Goal: Information Seeking & Learning: Learn about a topic

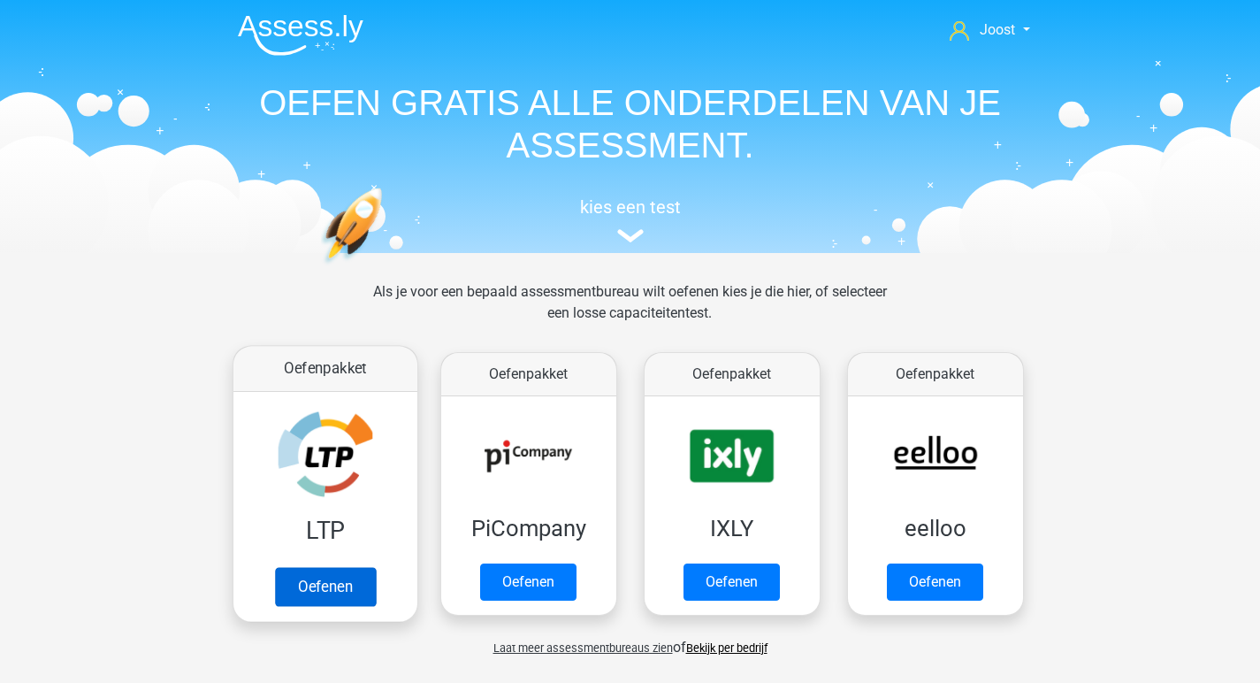
click at [342, 567] on link "Oefenen" at bounding box center [324, 586] width 101 height 39
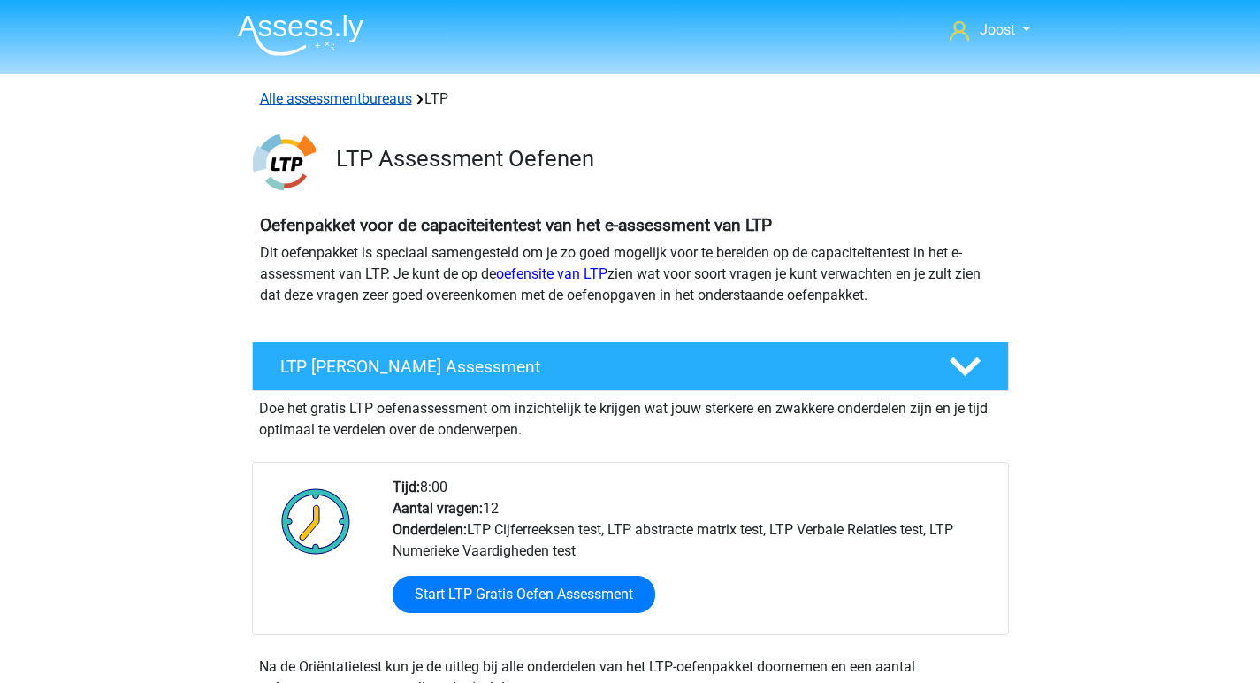
click at [359, 100] on link "Alle assessmentbureaus" at bounding box center [336, 98] width 152 height 17
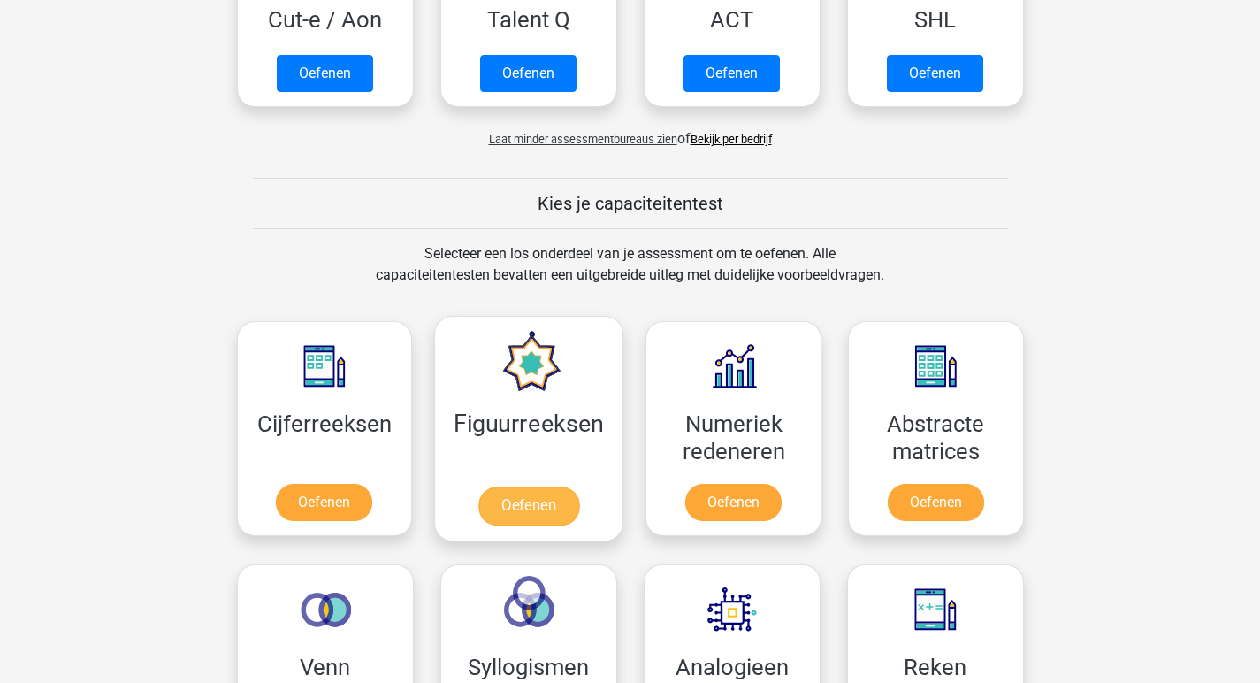
scroll to position [1434, 0]
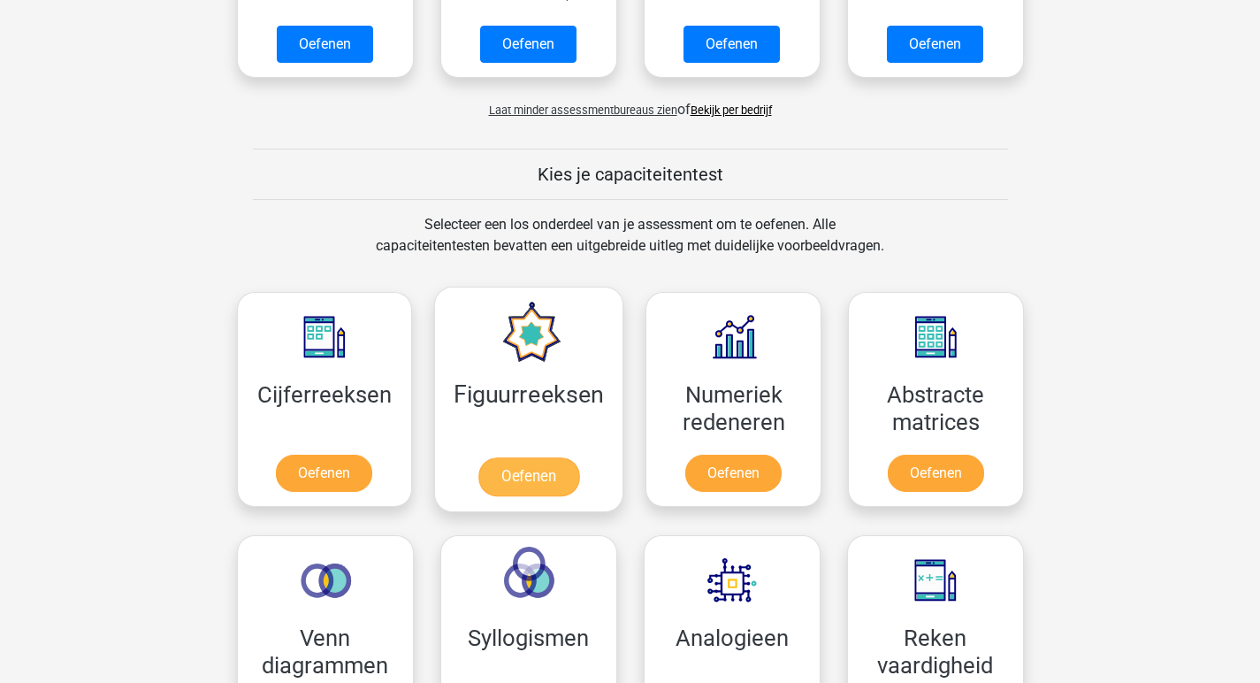
click at [566, 457] on link "Oefenen" at bounding box center [529, 476] width 101 height 39
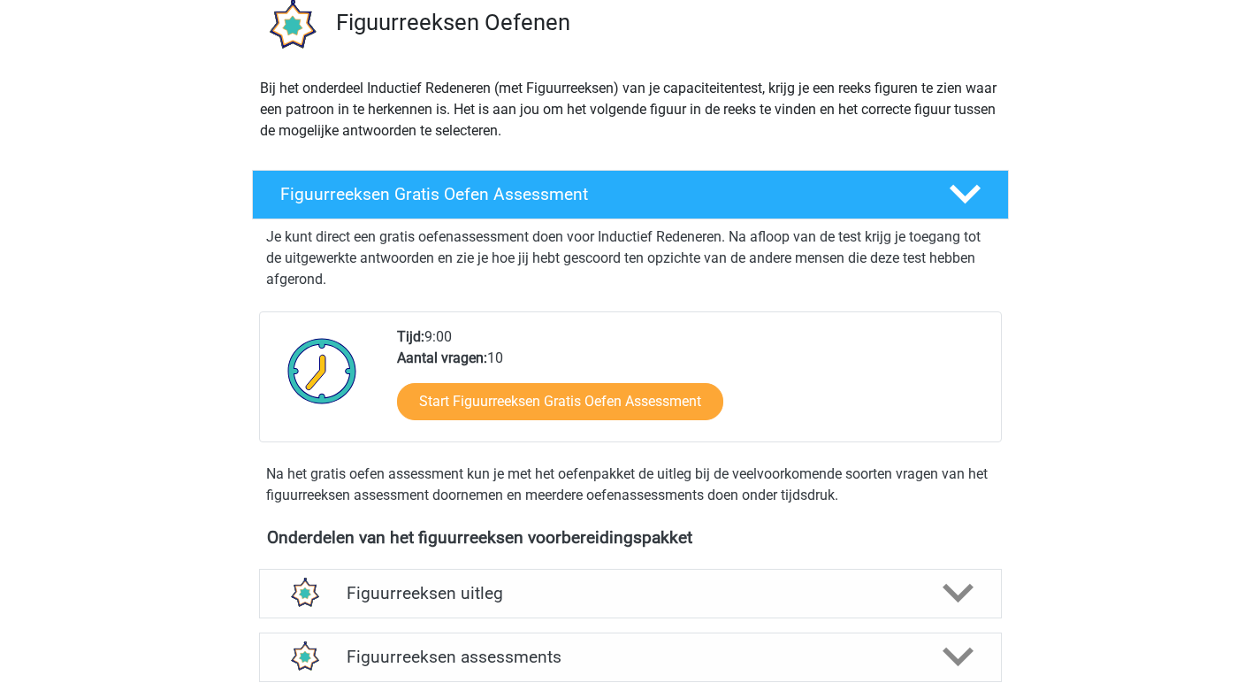
scroll to position [281, 0]
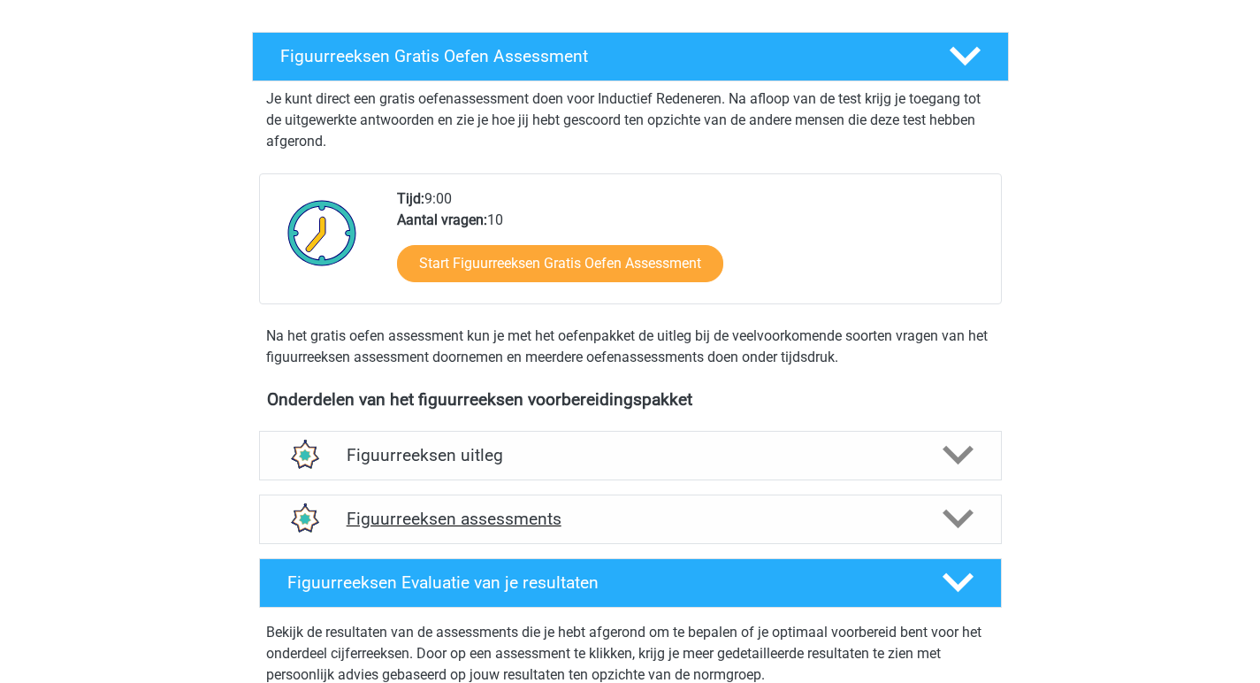
click at [612, 522] on h4 "Figuurreeksen assessments" at bounding box center [631, 519] width 568 height 20
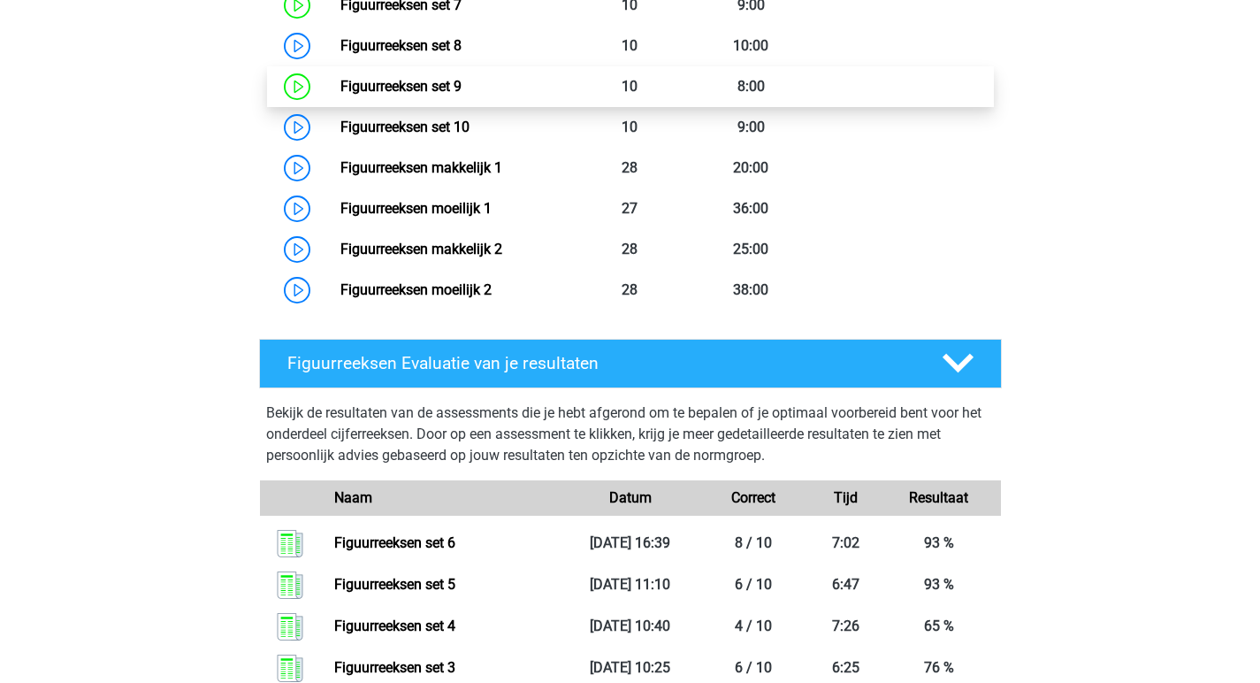
scroll to position [972, 0]
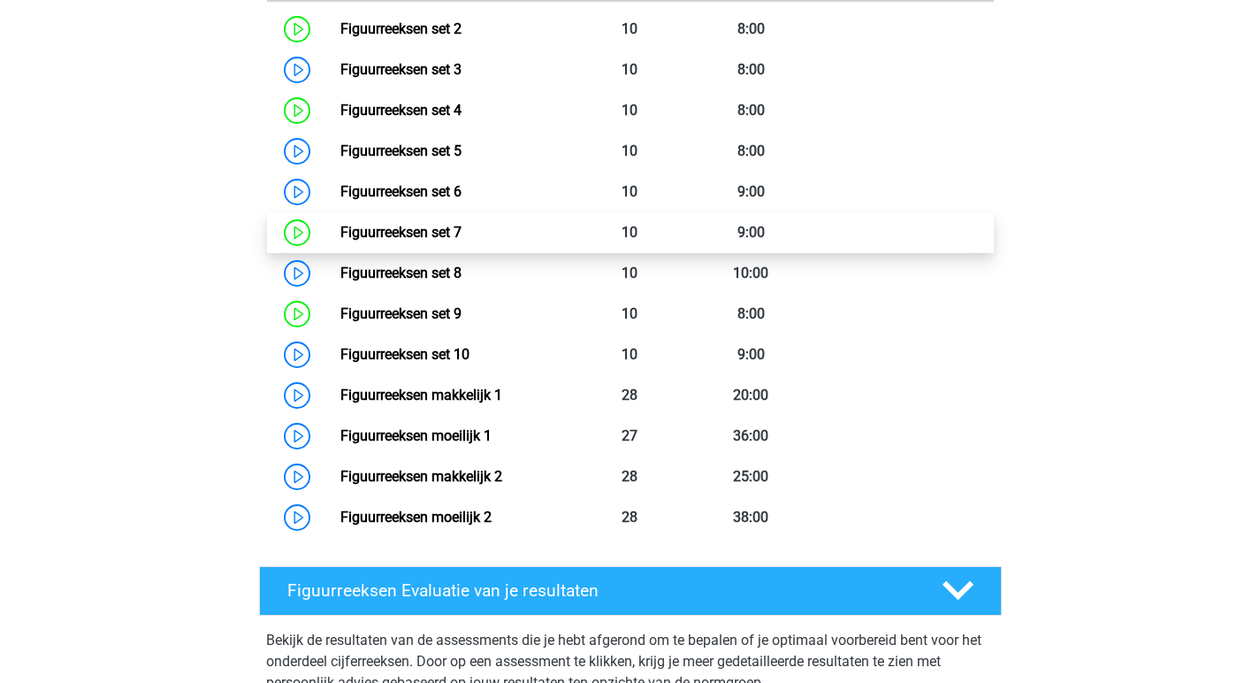
click at [462, 224] on link "Figuurreeksen set 7" at bounding box center [401, 232] width 121 height 17
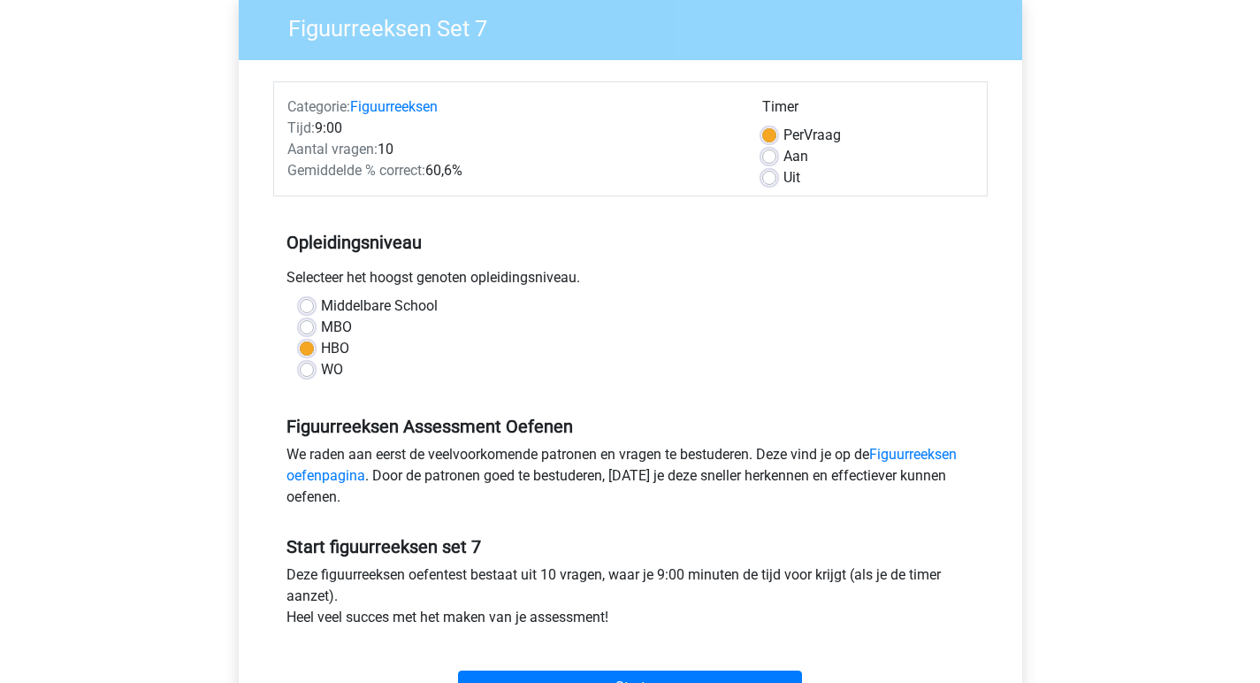
scroll to position [320, 0]
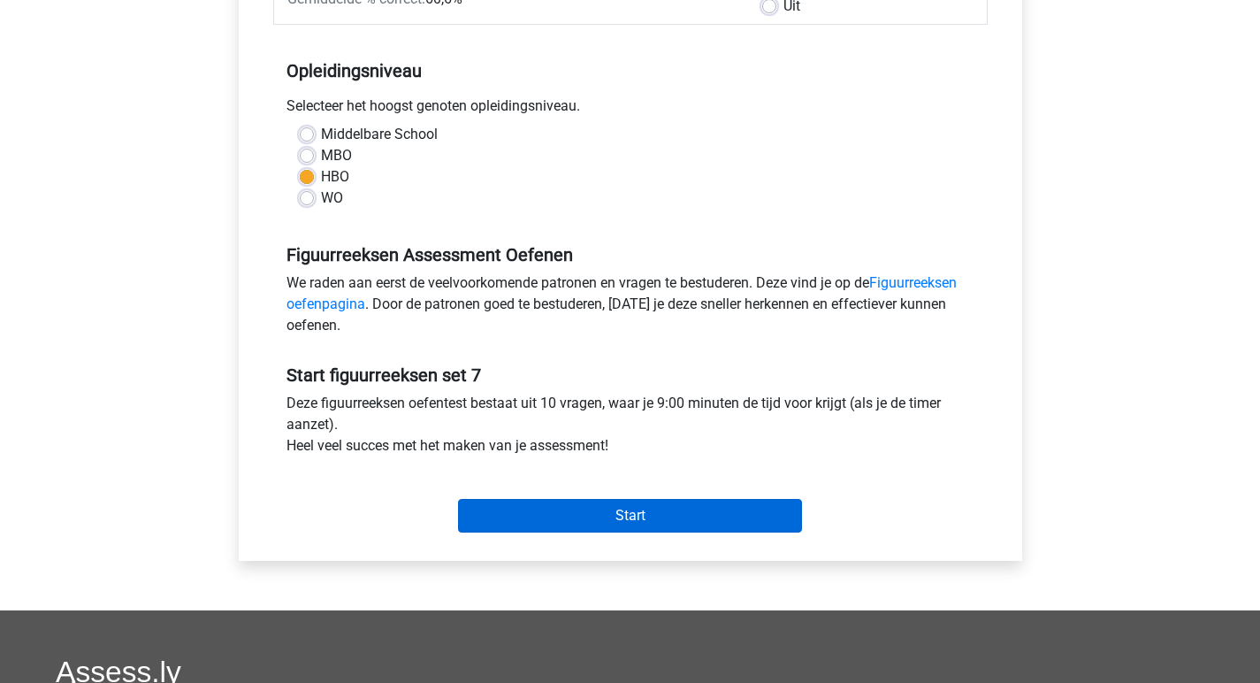
click at [678, 502] on input "Start" at bounding box center [630, 516] width 344 height 34
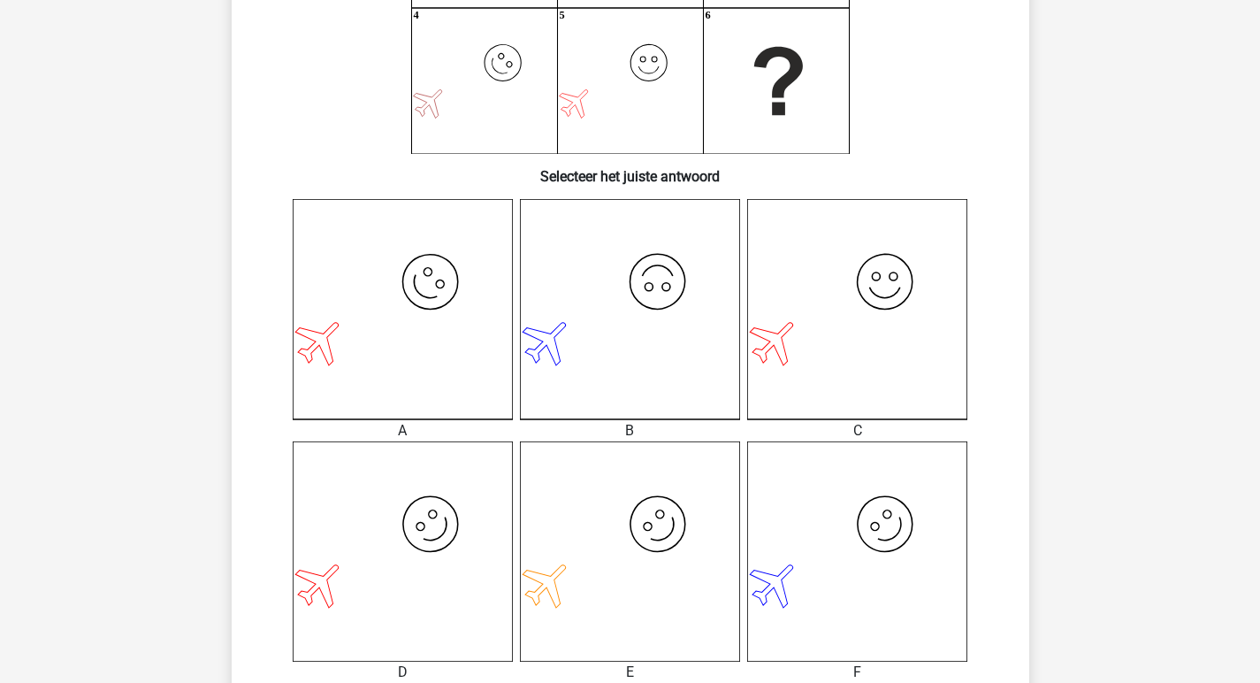
scroll to position [452, 0]
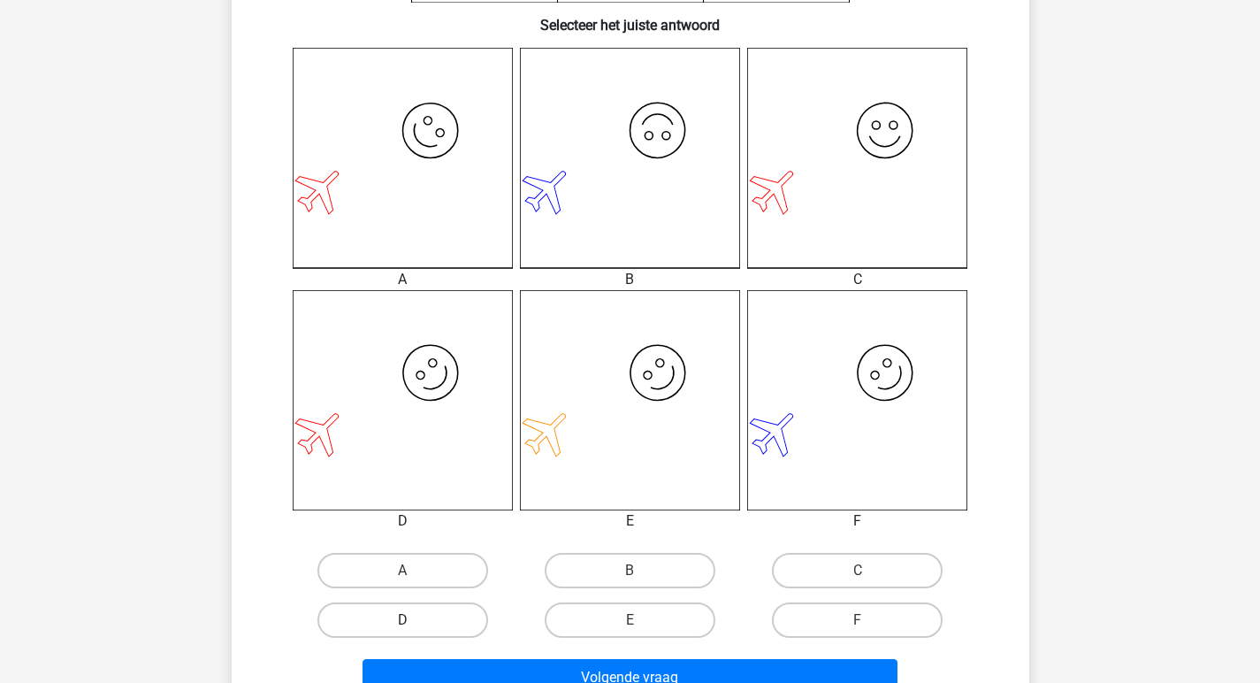
click at [433, 611] on label "D" at bounding box center [403, 619] width 171 height 35
click at [414, 620] on input "D" at bounding box center [407, 625] width 11 height 11
radio input "true"
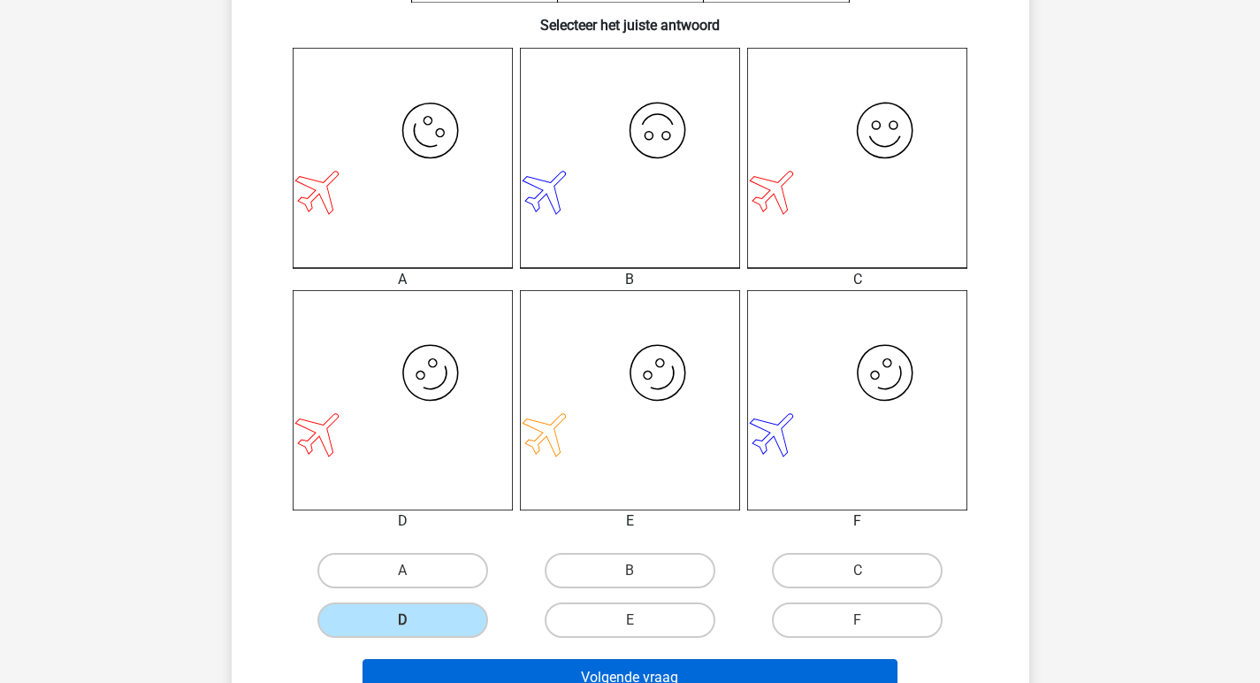
click at [509, 665] on button "Volgende vraag" at bounding box center [630, 677] width 535 height 37
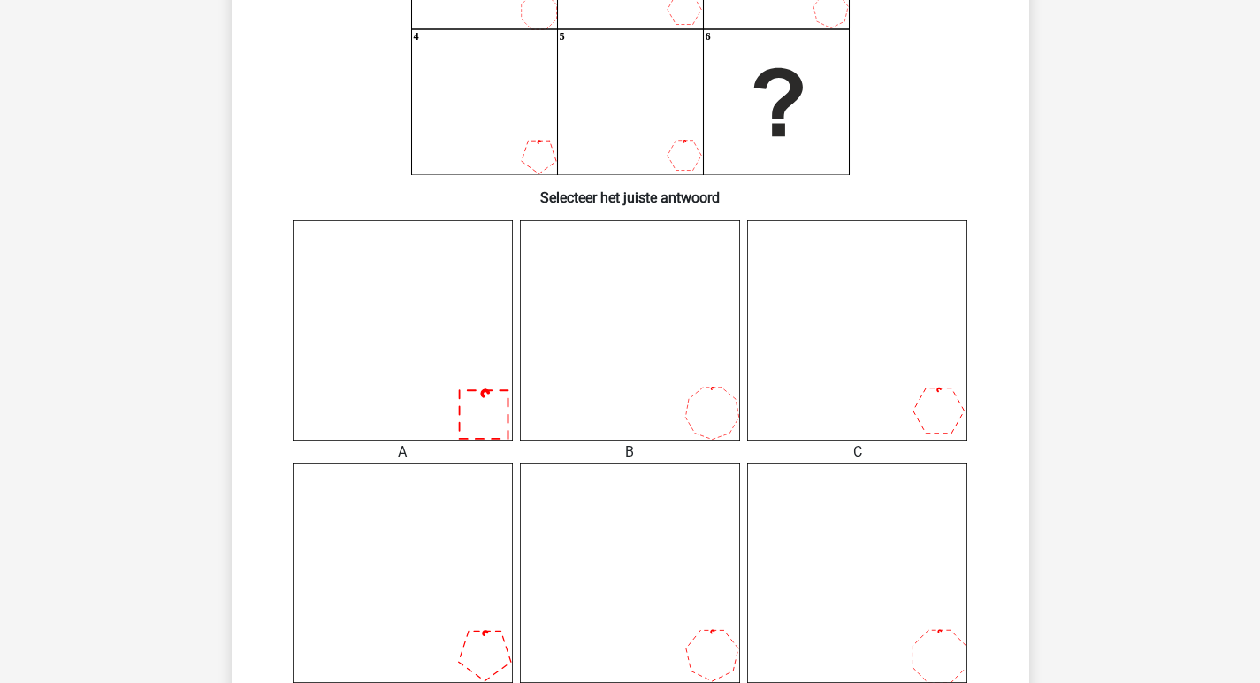
scroll to position [417, 0]
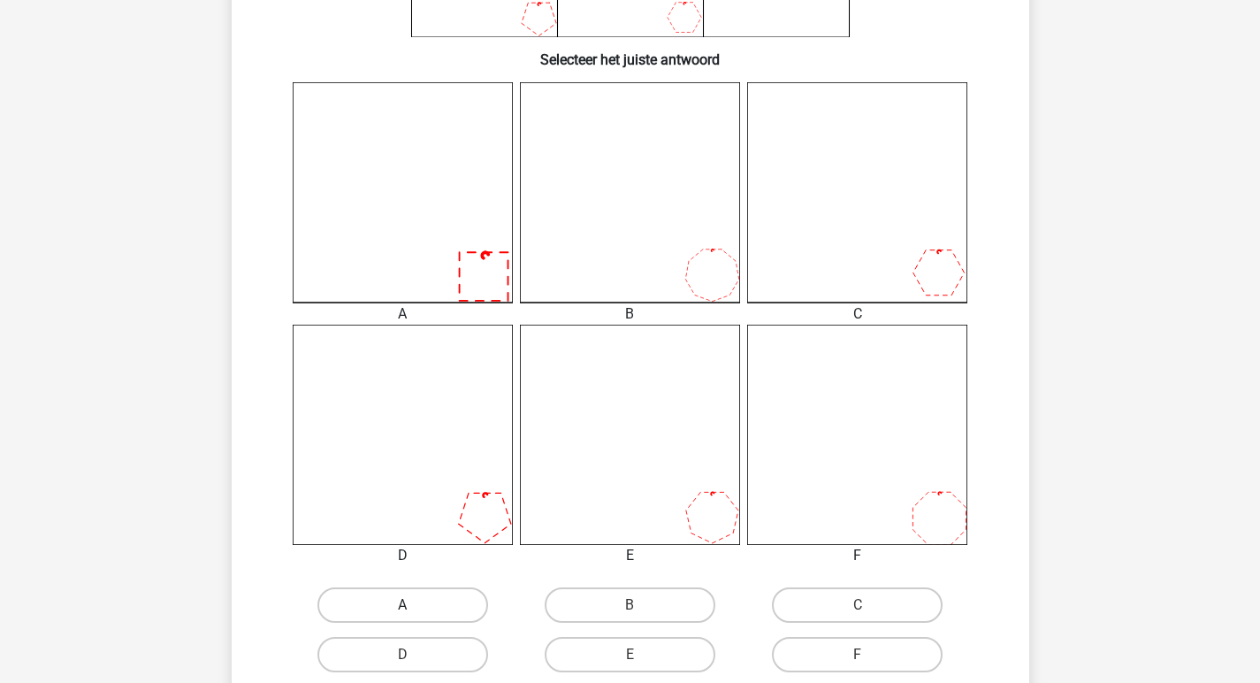
click at [443, 589] on label "A" at bounding box center [403, 604] width 171 height 35
click at [414, 605] on input "A" at bounding box center [407, 610] width 11 height 11
radio input "true"
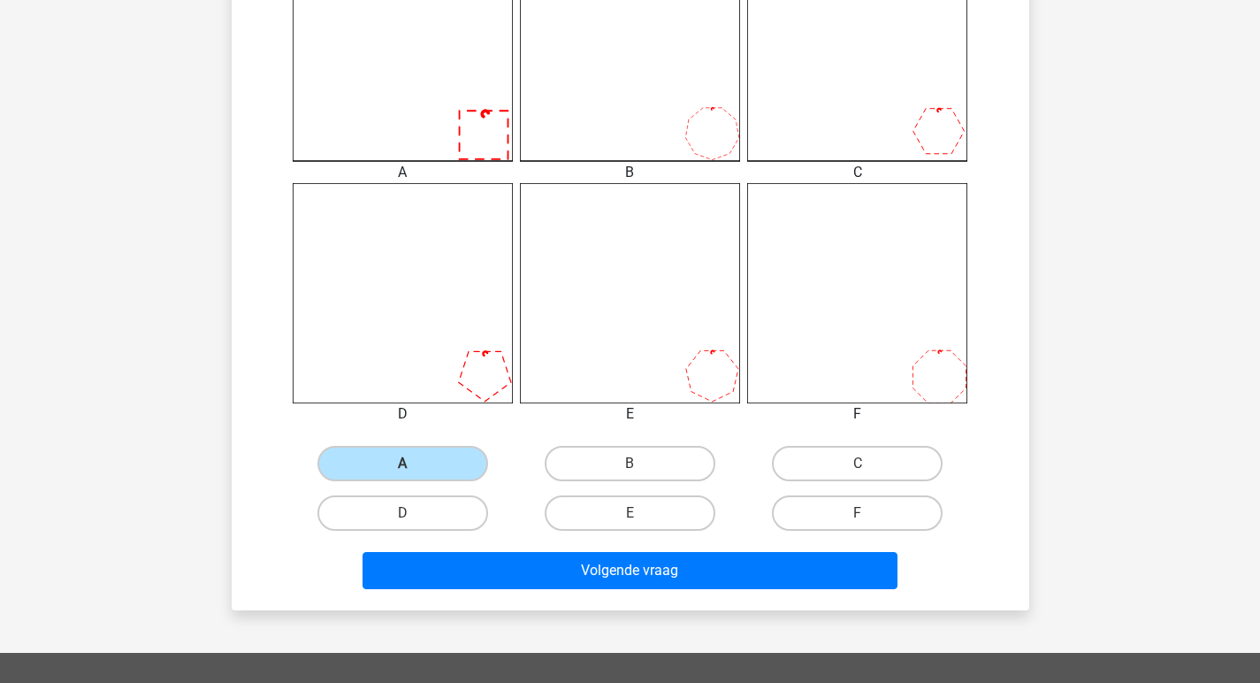
scroll to position [639, 0]
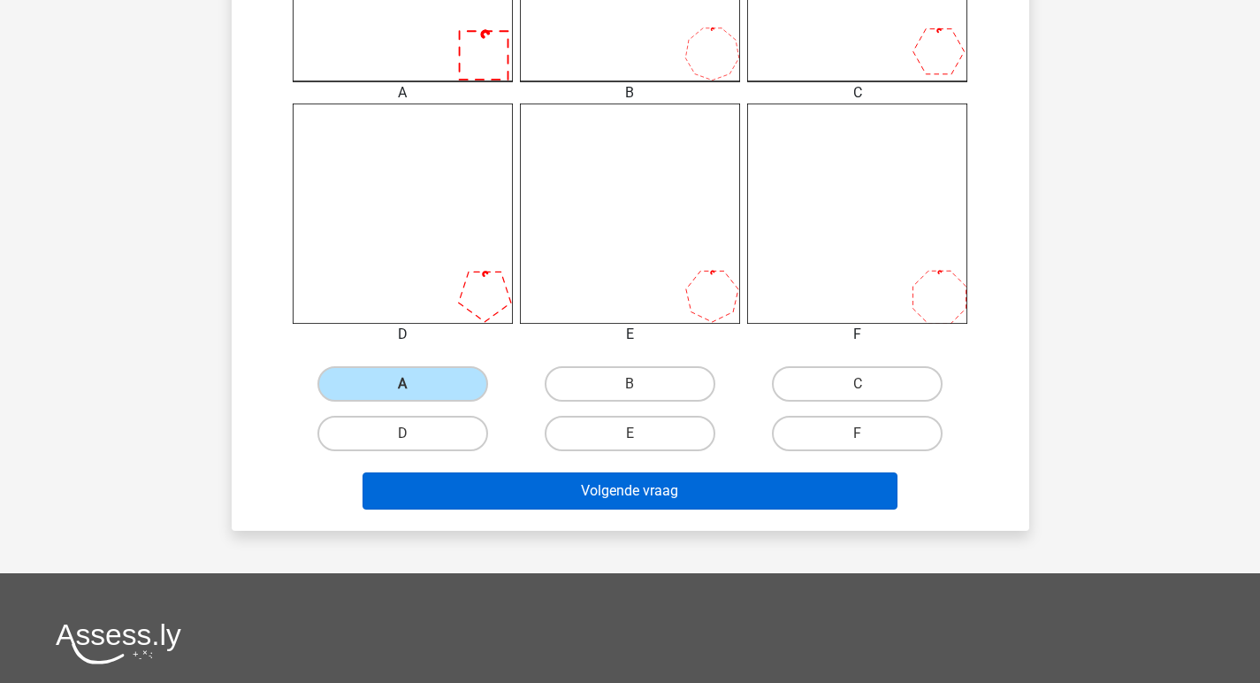
click at [563, 494] on button "Volgende vraag" at bounding box center [630, 490] width 535 height 37
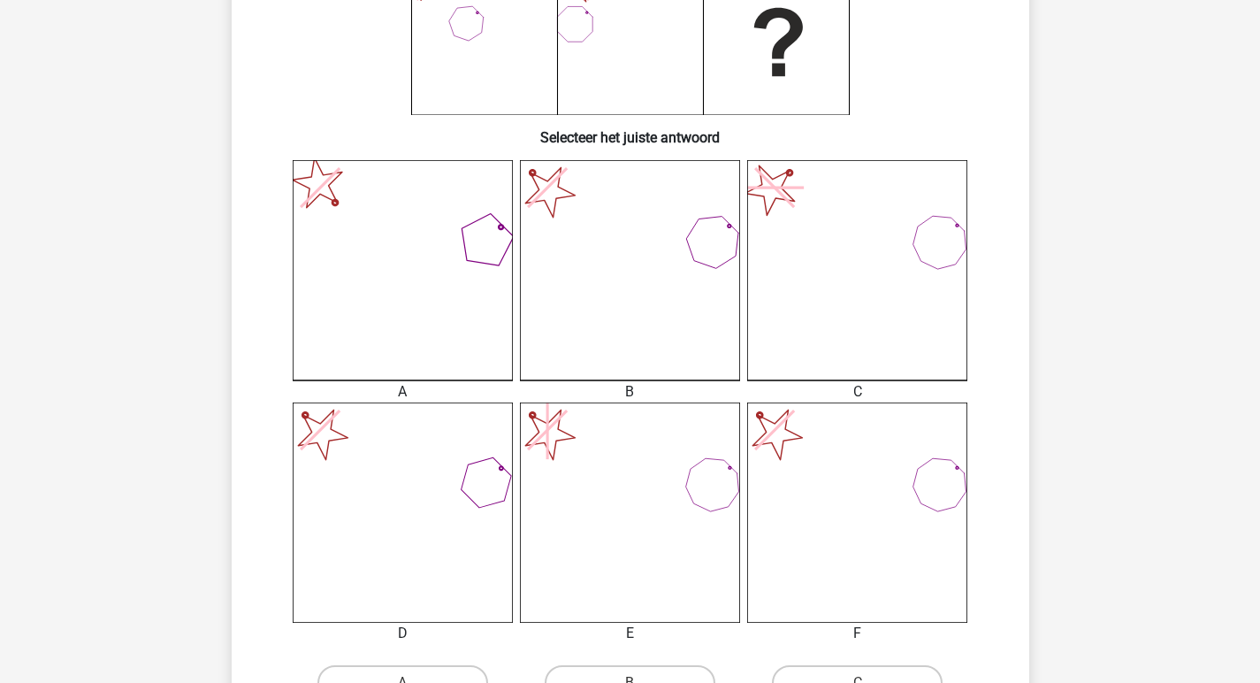
scroll to position [483, 0]
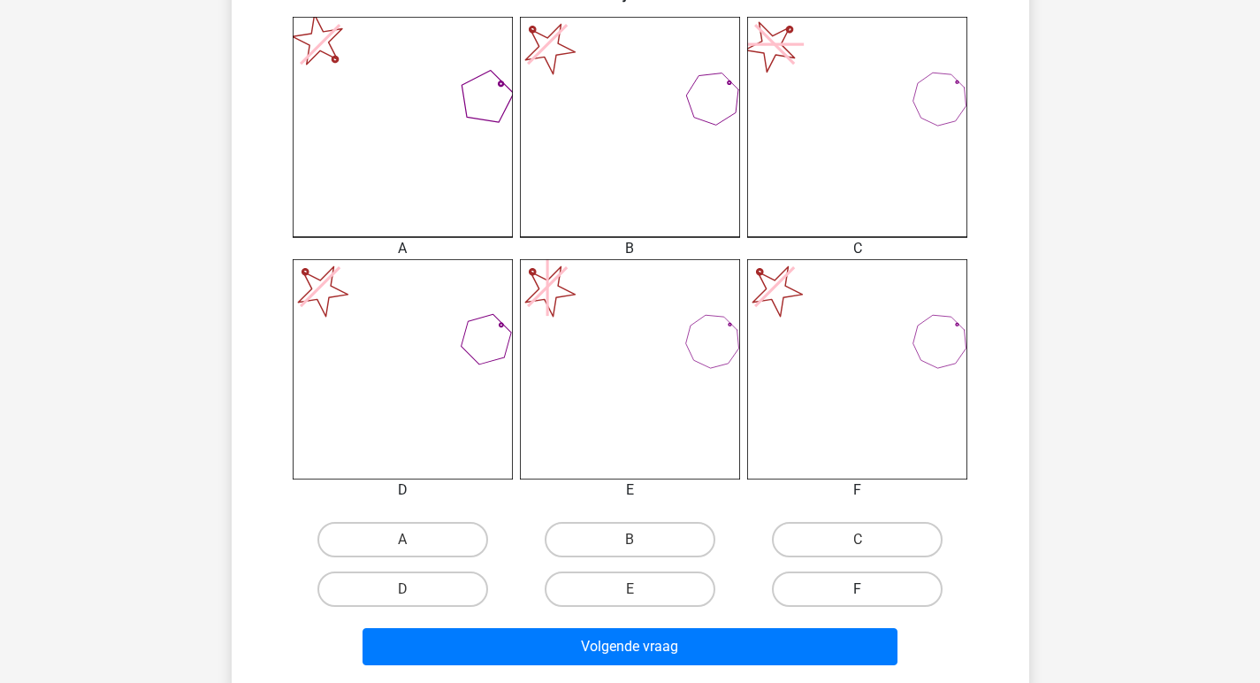
click at [819, 593] on label "F" at bounding box center [857, 588] width 171 height 35
click at [858, 593] on input "F" at bounding box center [863, 594] width 11 height 11
radio input "true"
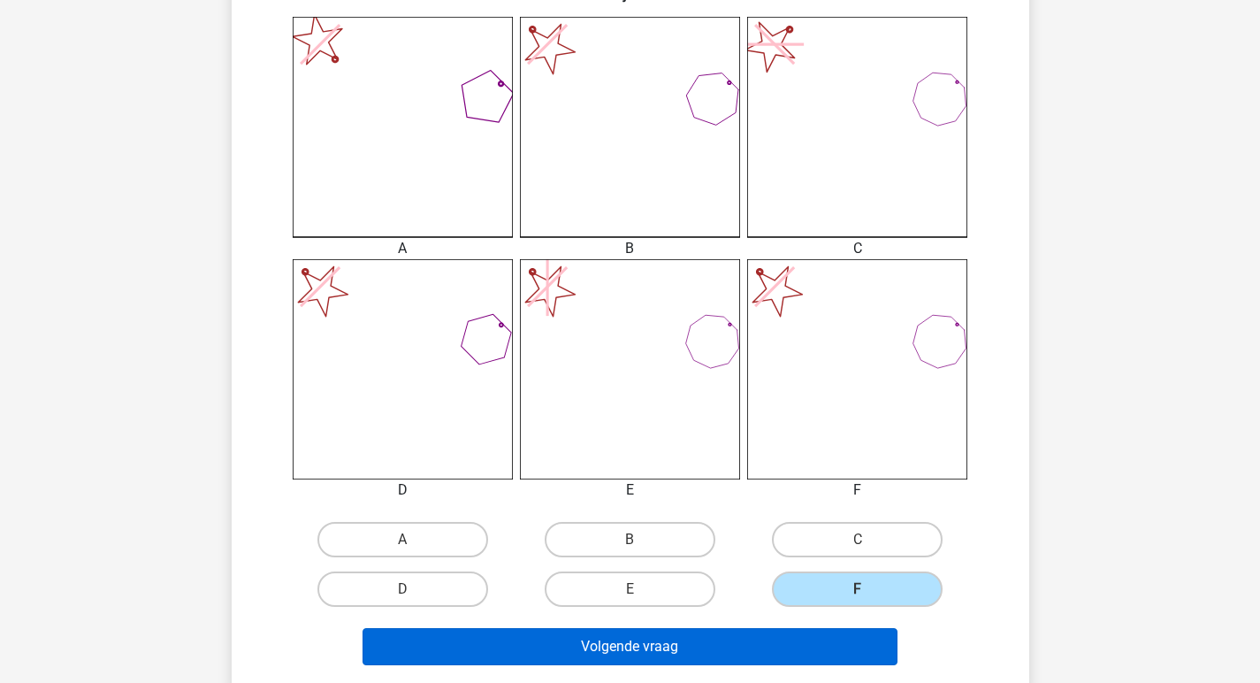
click at [772, 637] on button "Volgende vraag" at bounding box center [630, 646] width 535 height 37
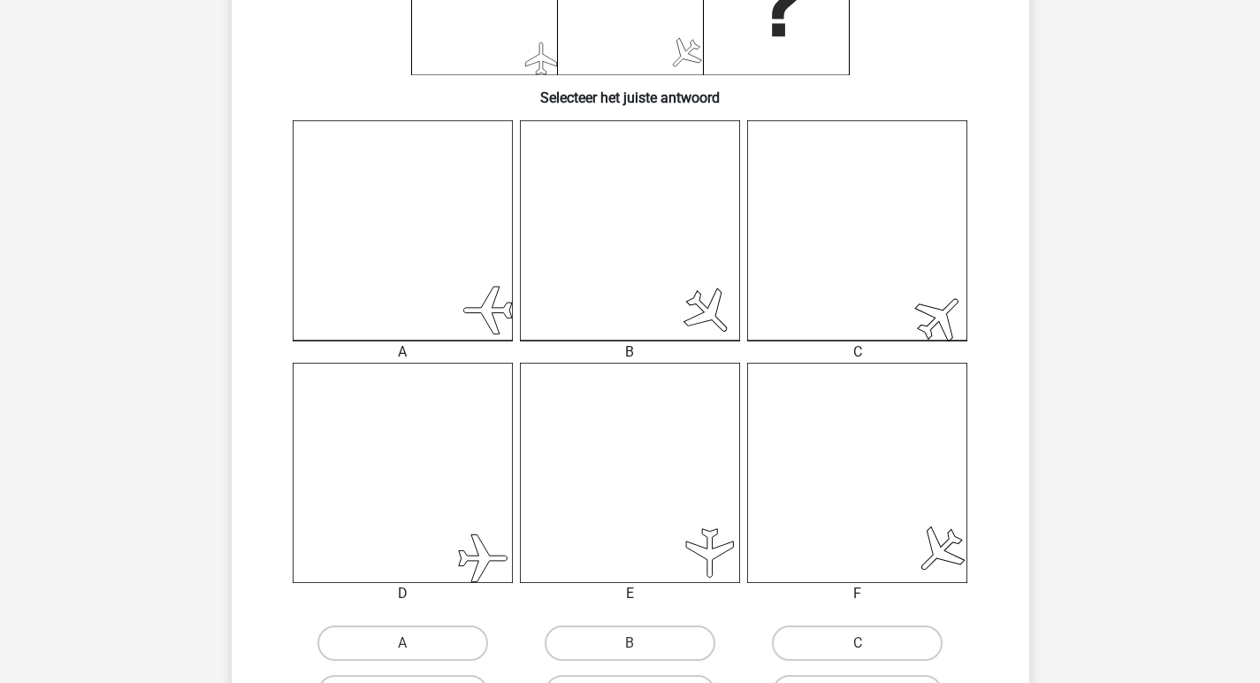
scroll to position [411, 0]
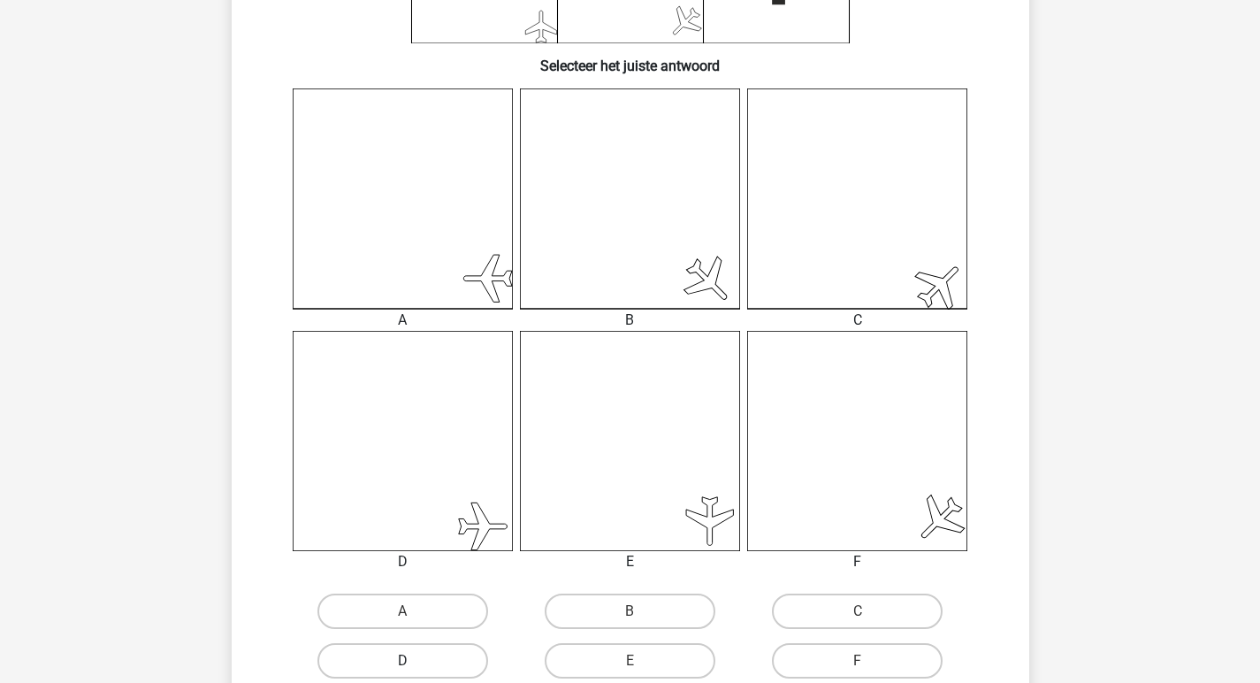
click at [437, 662] on label "D" at bounding box center [403, 660] width 171 height 35
click at [414, 662] on input "D" at bounding box center [407, 666] width 11 height 11
radio input "true"
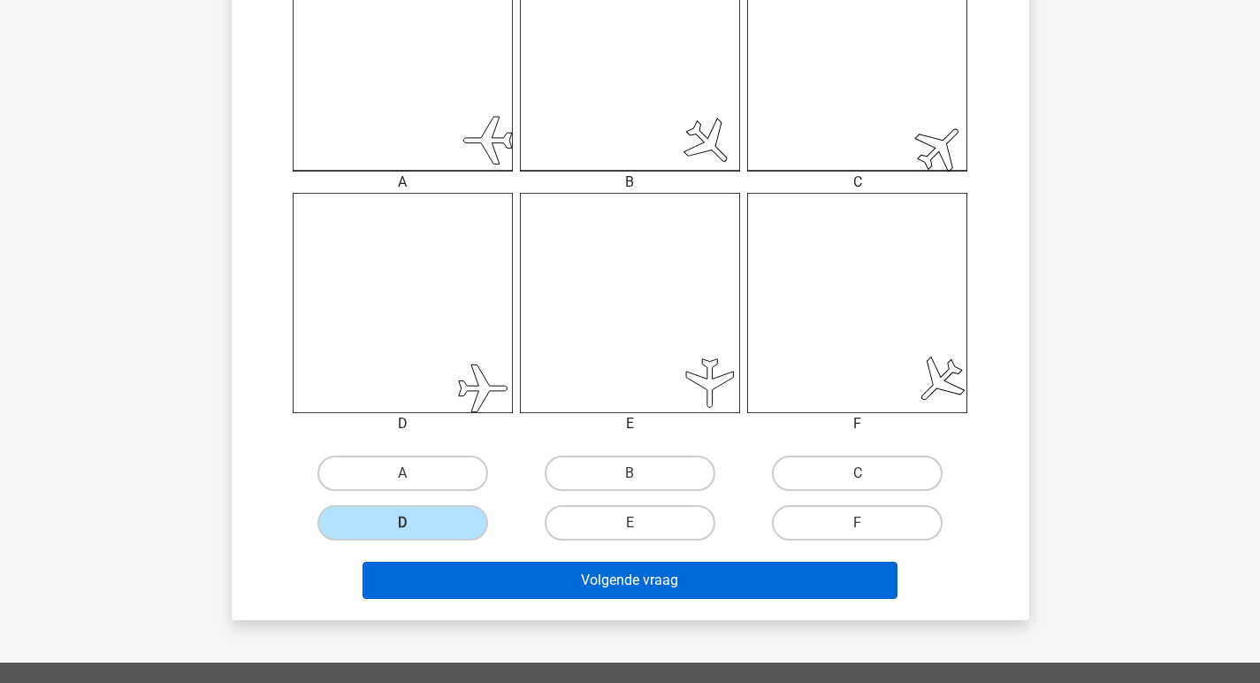
click at [577, 568] on button "Volgende vraag" at bounding box center [630, 580] width 535 height 37
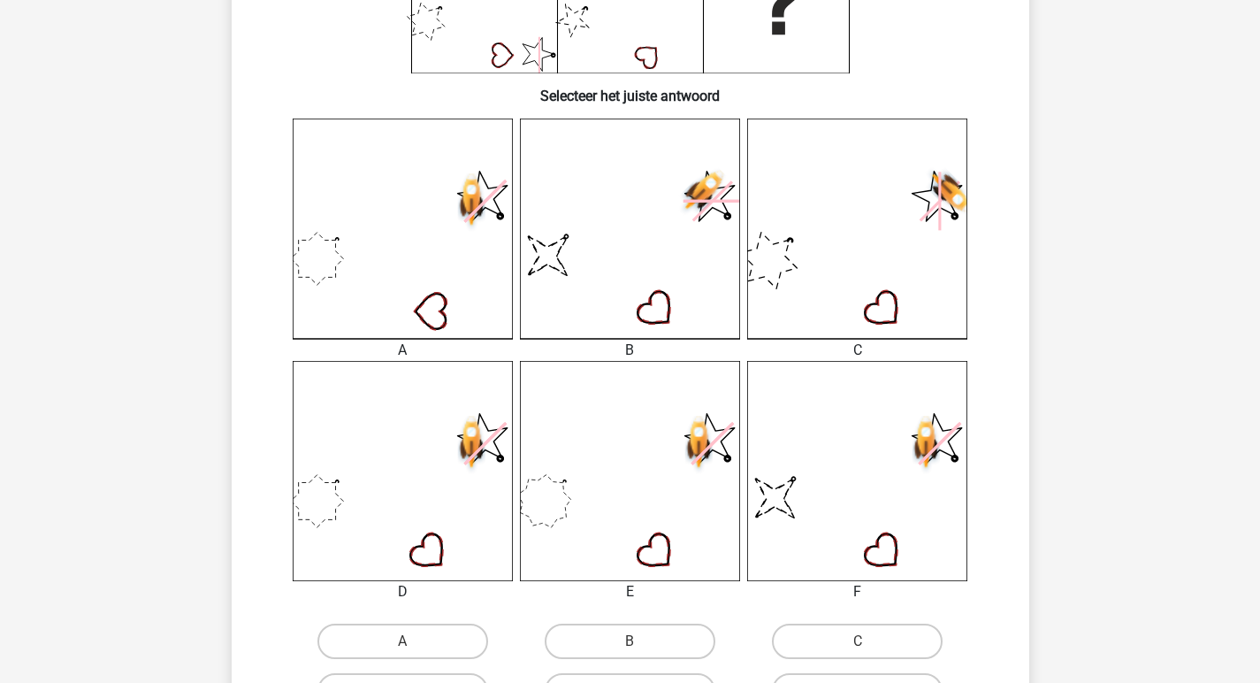
scroll to position [486, 0]
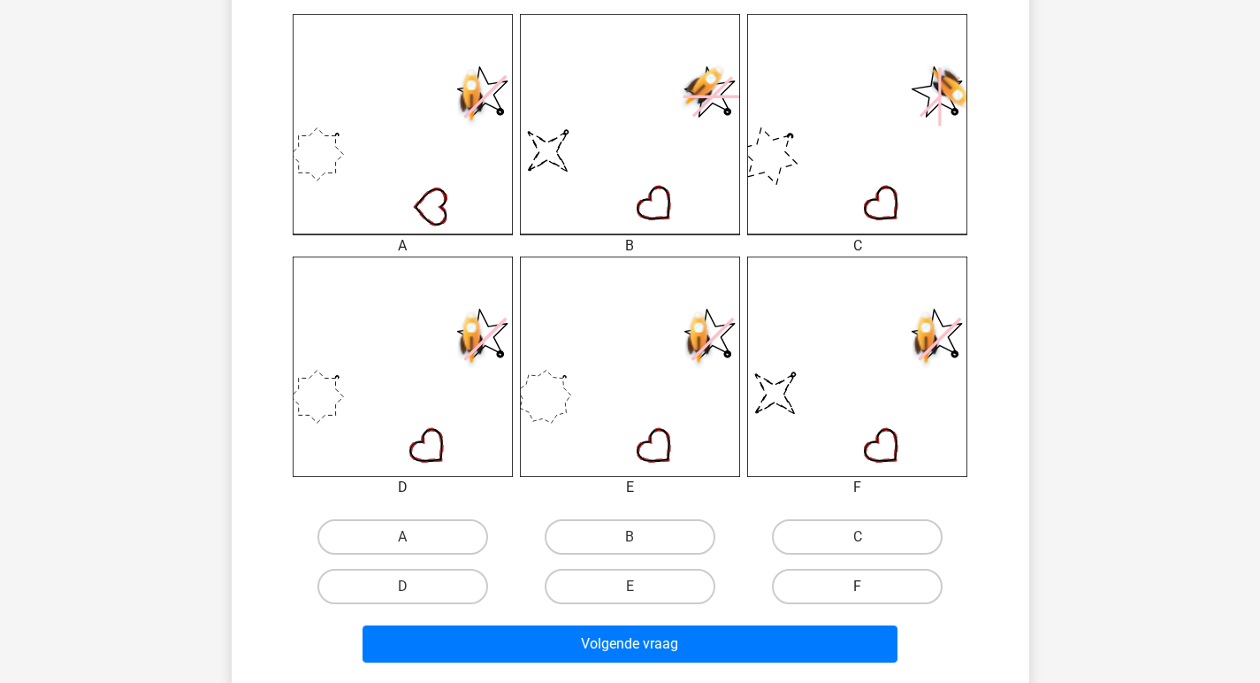
click at [831, 583] on label "F" at bounding box center [857, 586] width 171 height 35
click at [858, 586] on input "F" at bounding box center [863, 591] width 11 height 11
radio input "true"
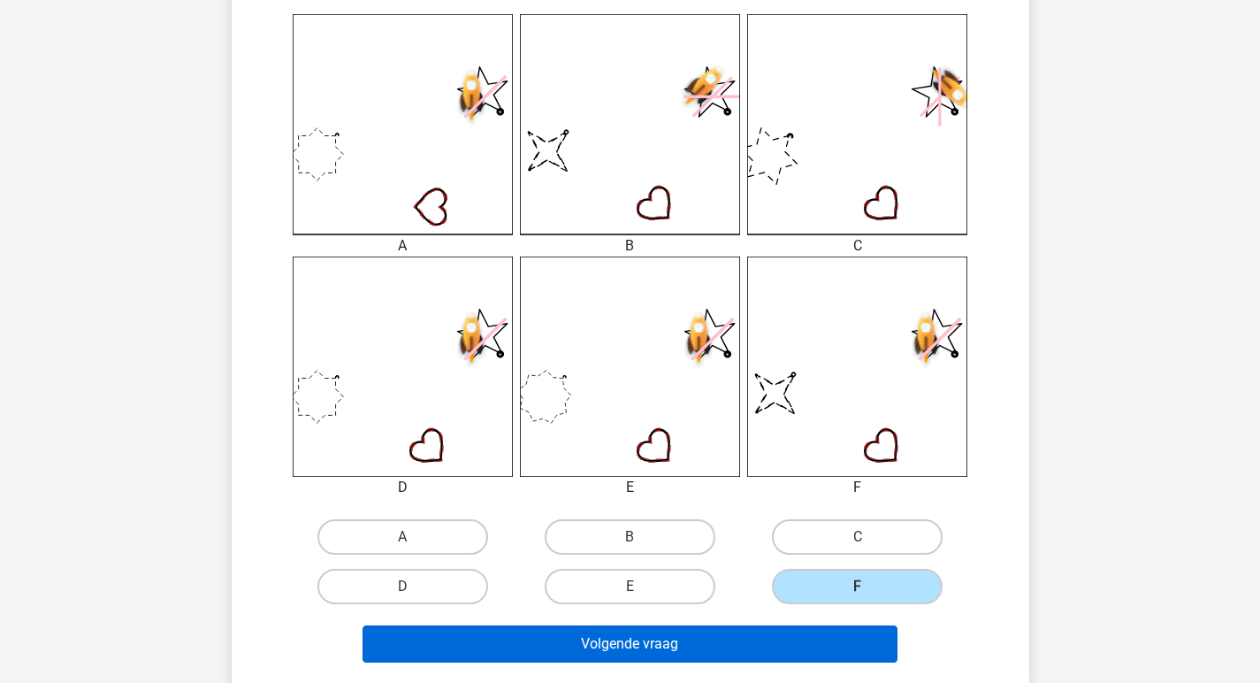
click at [760, 638] on button "Volgende vraag" at bounding box center [630, 643] width 535 height 37
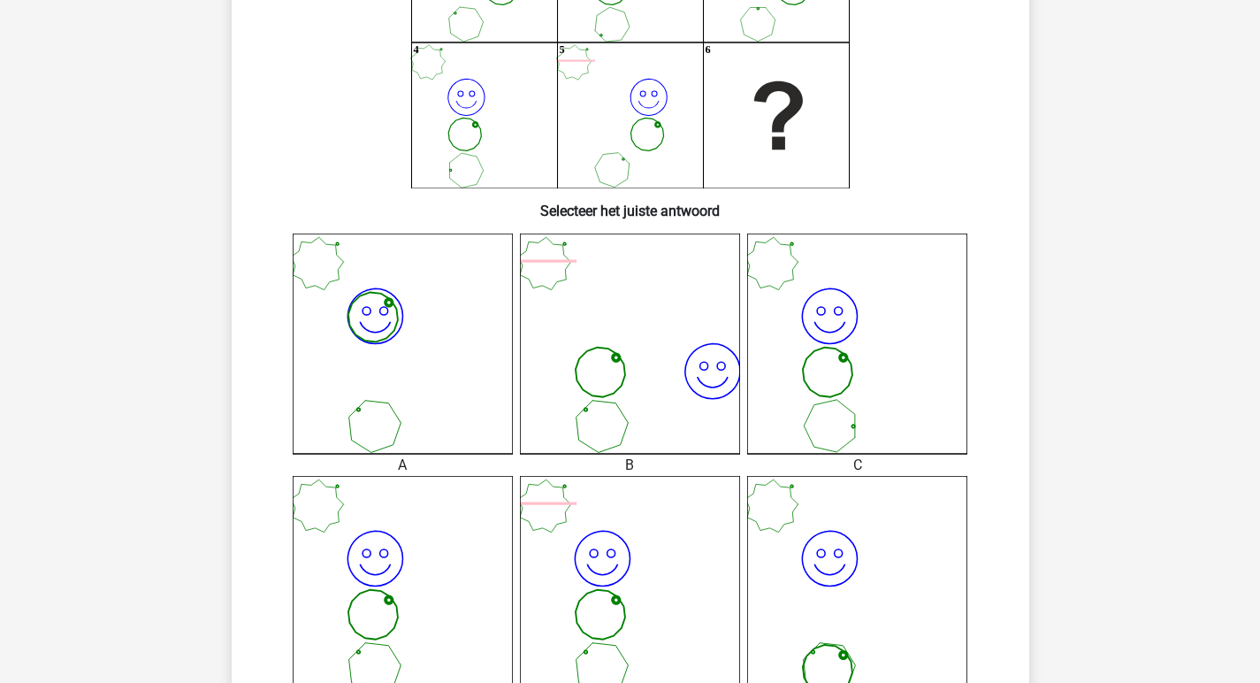
scroll to position [433, 0]
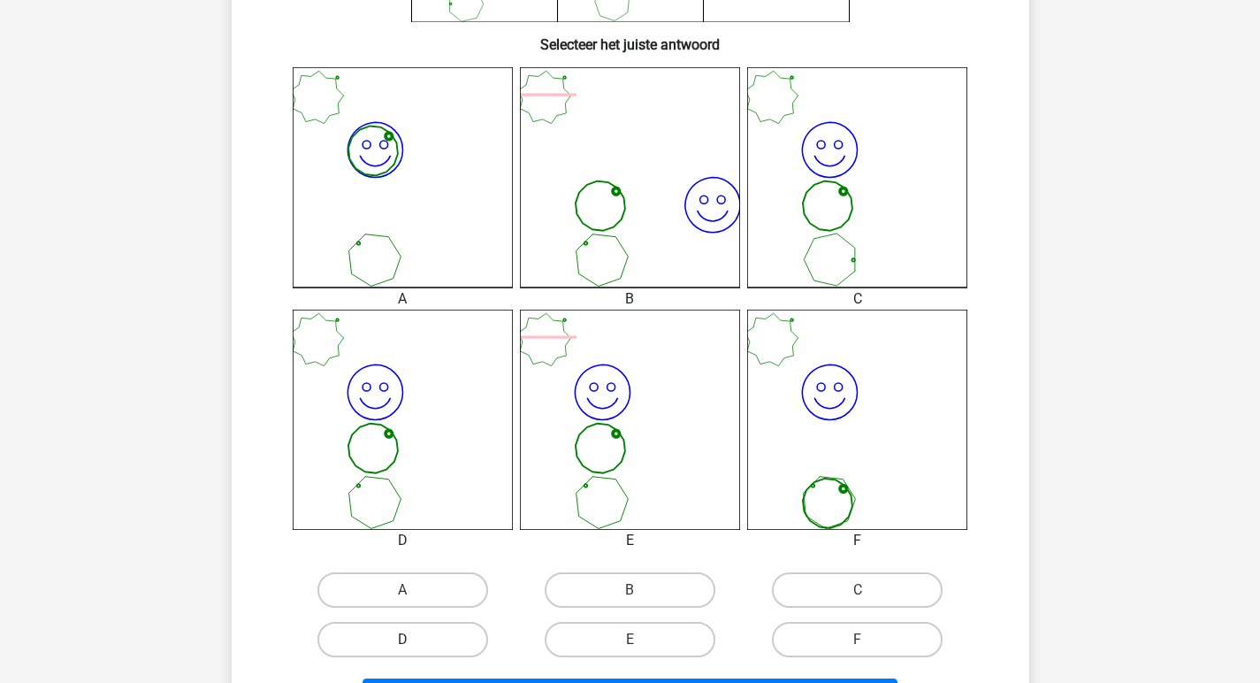
click at [440, 638] on label "D" at bounding box center [403, 639] width 171 height 35
click at [414, 640] on input "D" at bounding box center [407, 645] width 11 height 11
radio input "true"
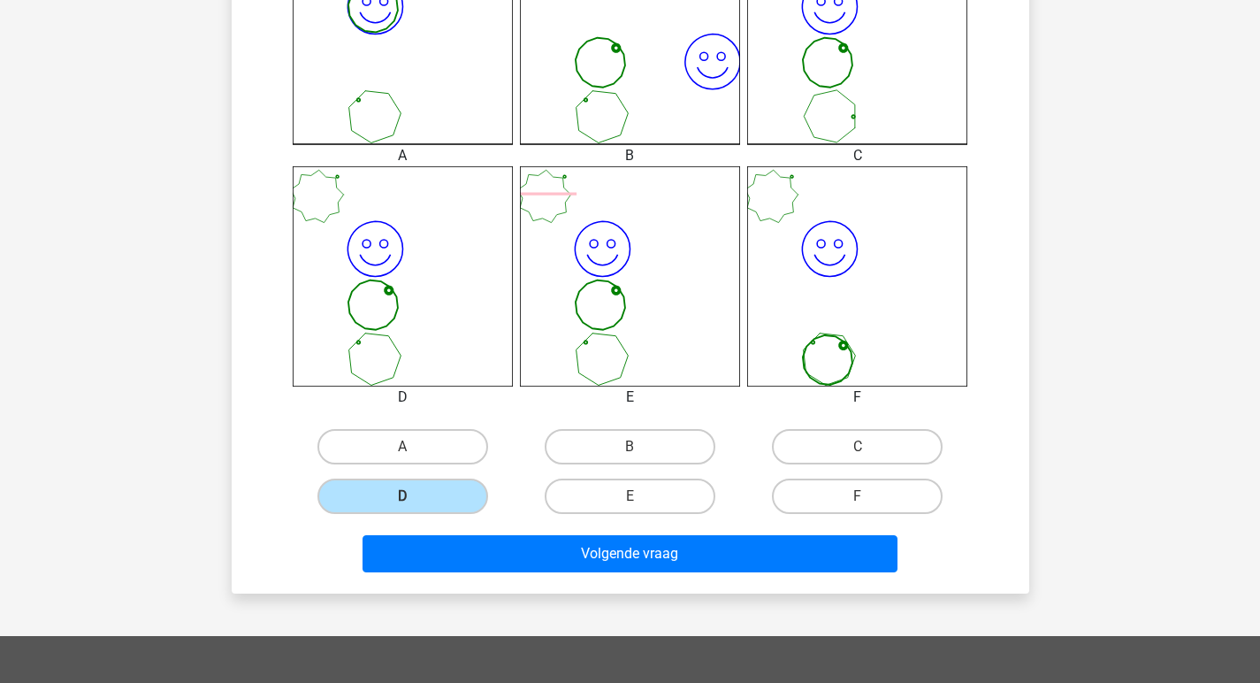
scroll to position [579, 0]
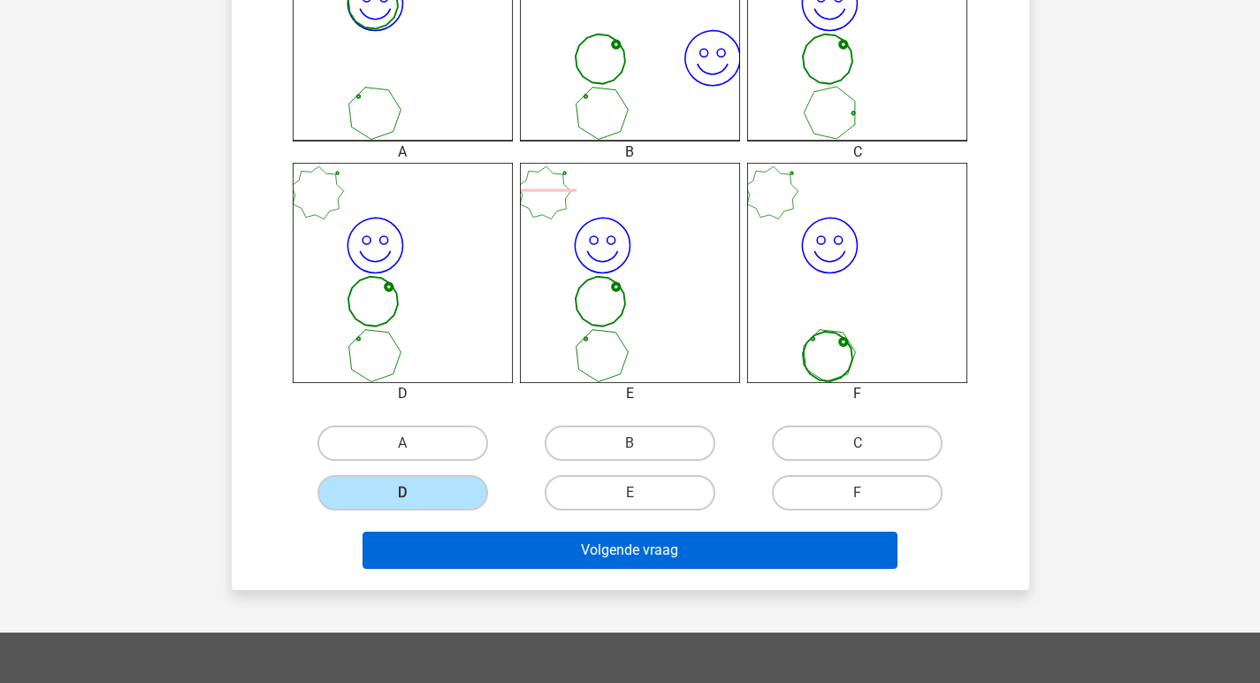
click at [541, 568] on button "Volgende vraag" at bounding box center [630, 550] width 535 height 37
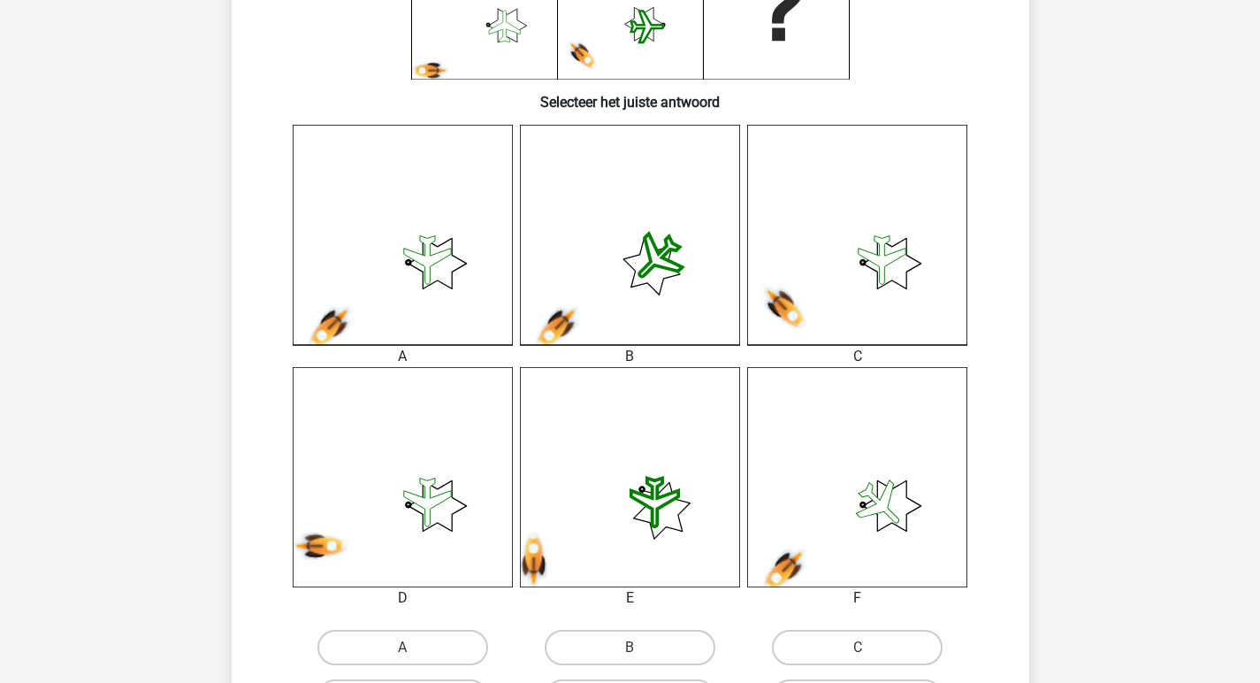
scroll to position [448, 0]
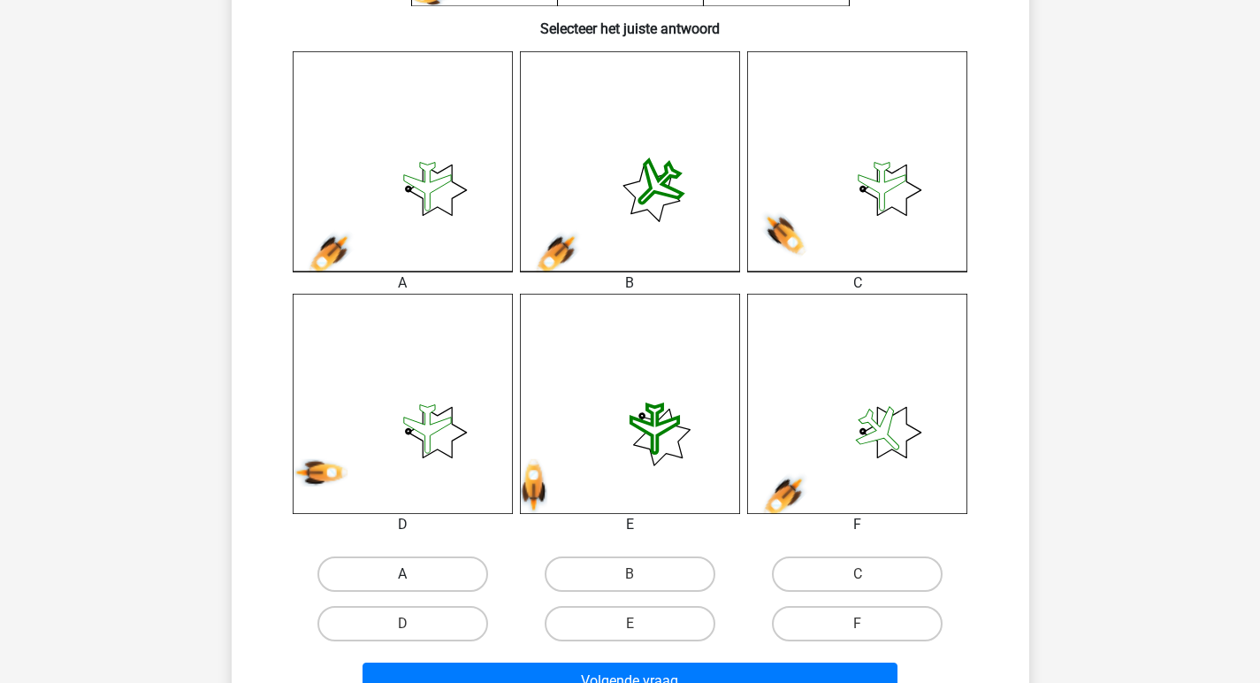
click at [437, 561] on label "A" at bounding box center [403, 573] width 171 height 35
click at [414, 574] on input "A" at bounding box center [407, 579] width 11 height 11
radio input "true"
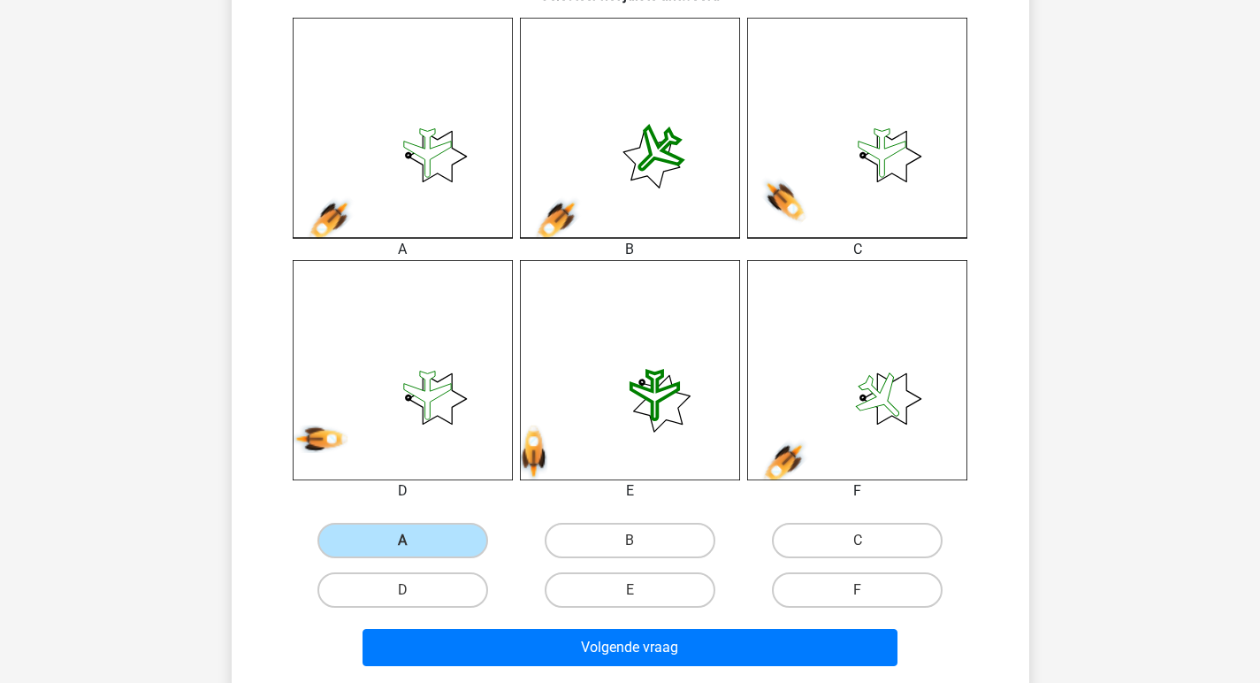
scroll to position [584, 0]
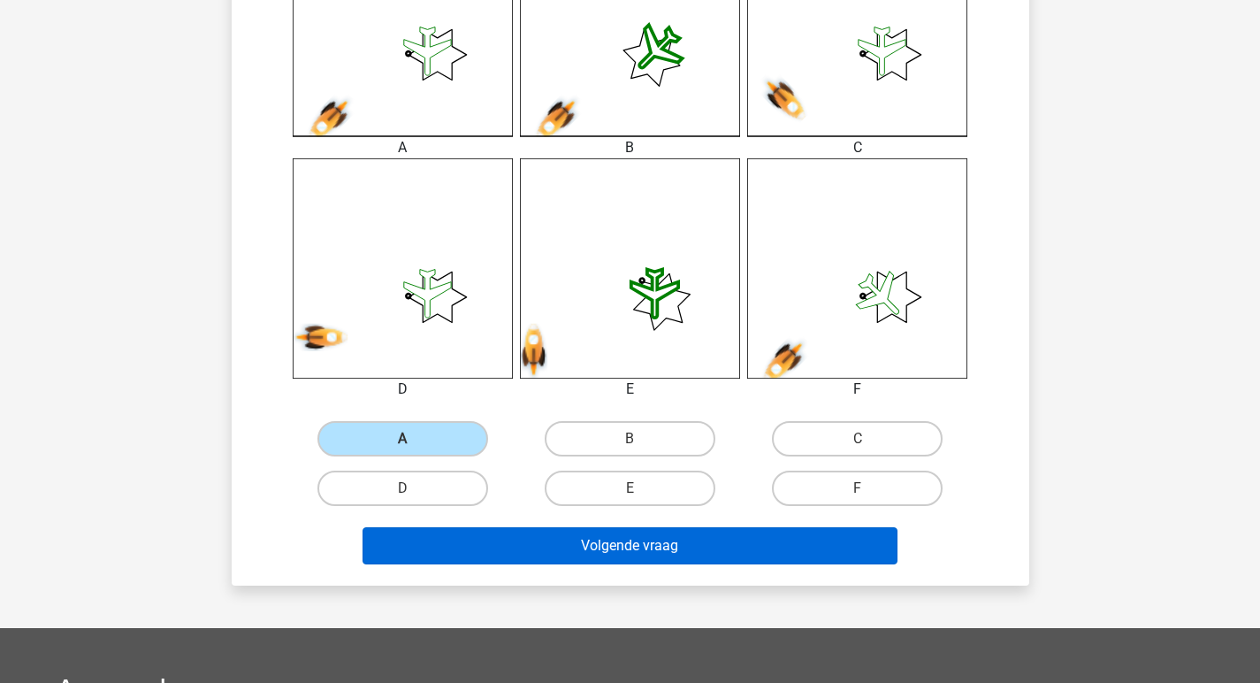
click at [514, 546] on button "Volgende vraag" at bounding box center [630, 545] width 535 height 37
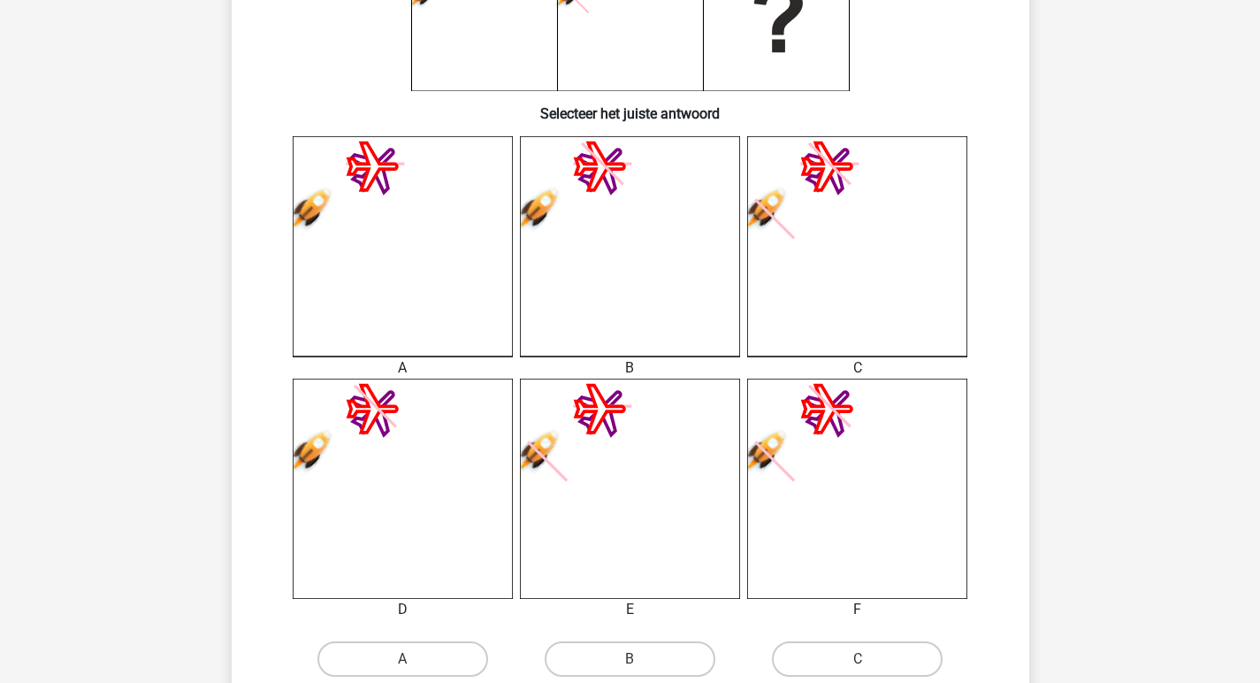
scroll to position [440, 0]
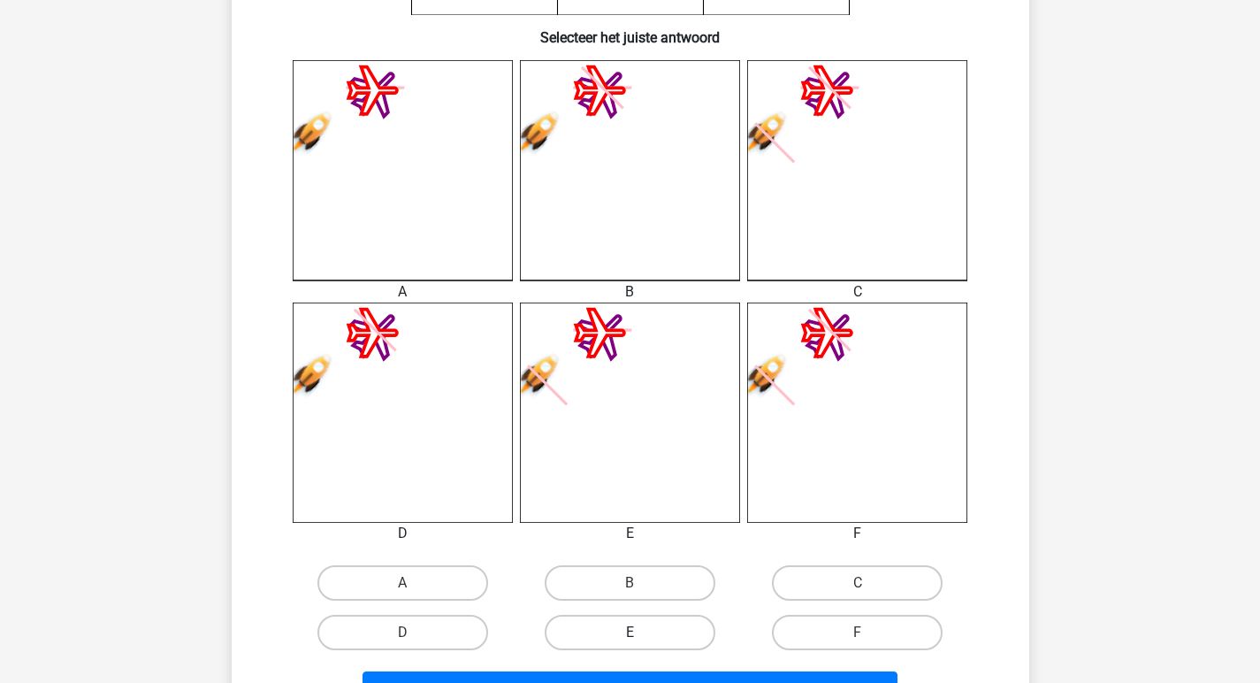
click at [644, 625] on label "E" at bounding box center [630, 632] width 171 height 35
click at [641, 632] on input "E" at bounding box center [635, 637] width 11 height 11
radio input "true"
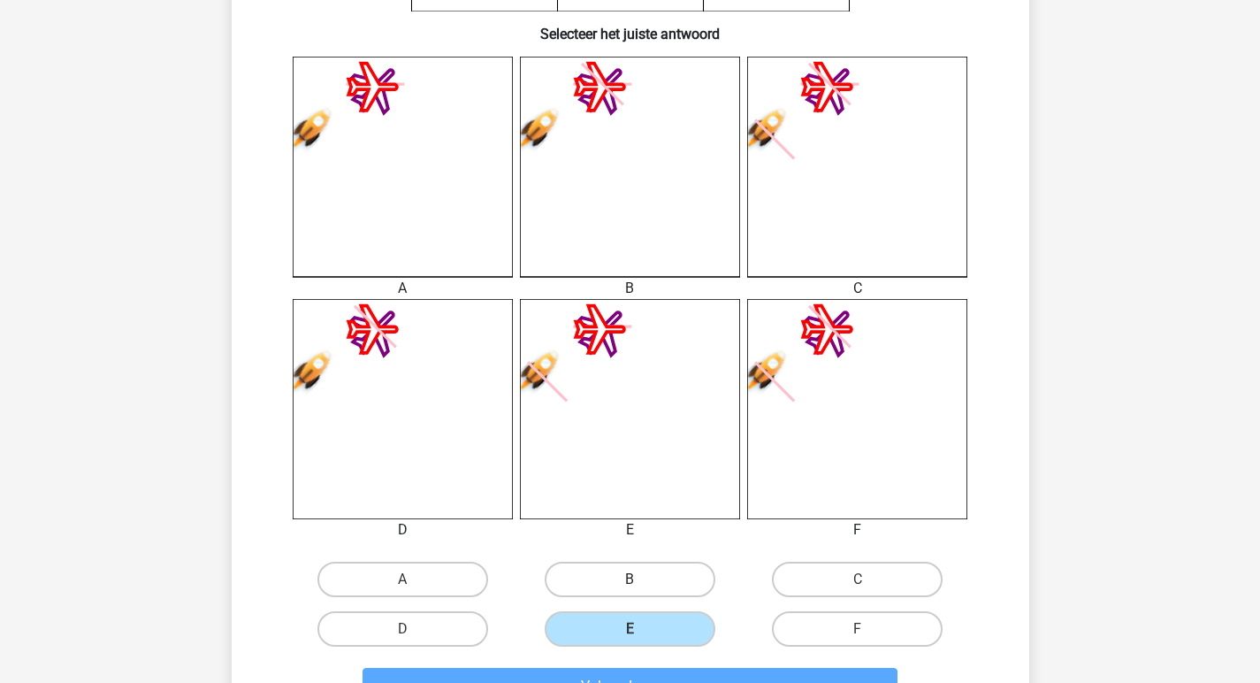
scroll to position [546, 0]
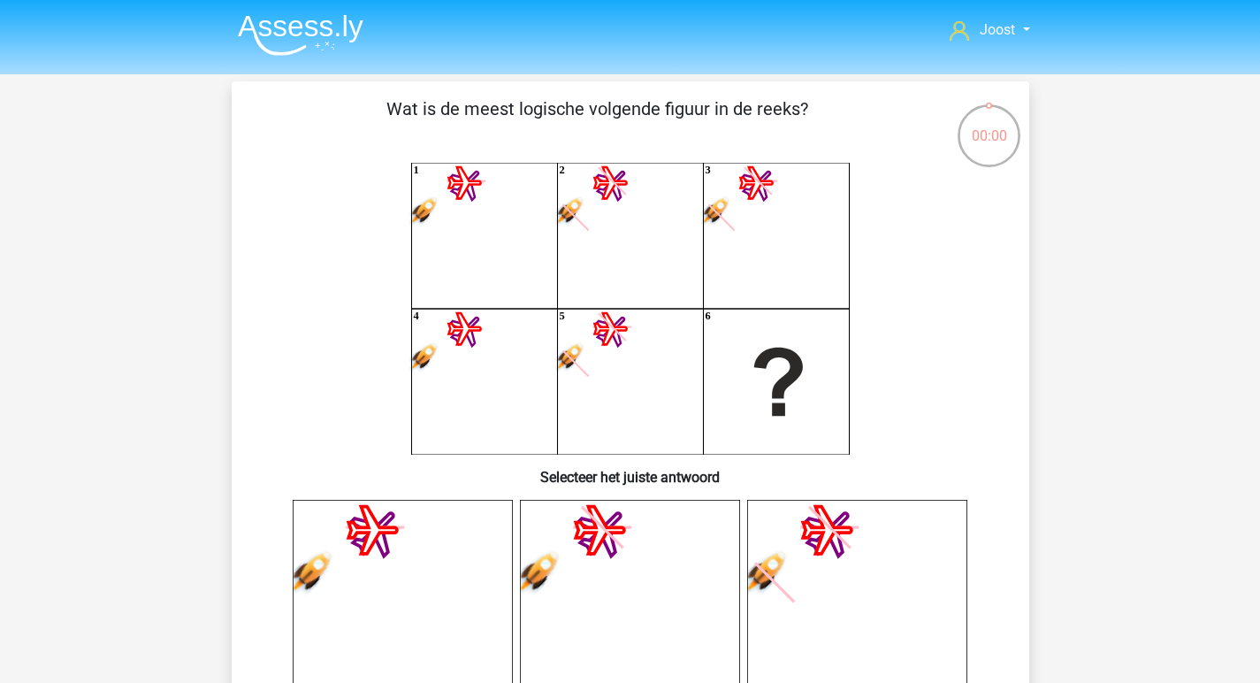
scroll to position [546, 0]
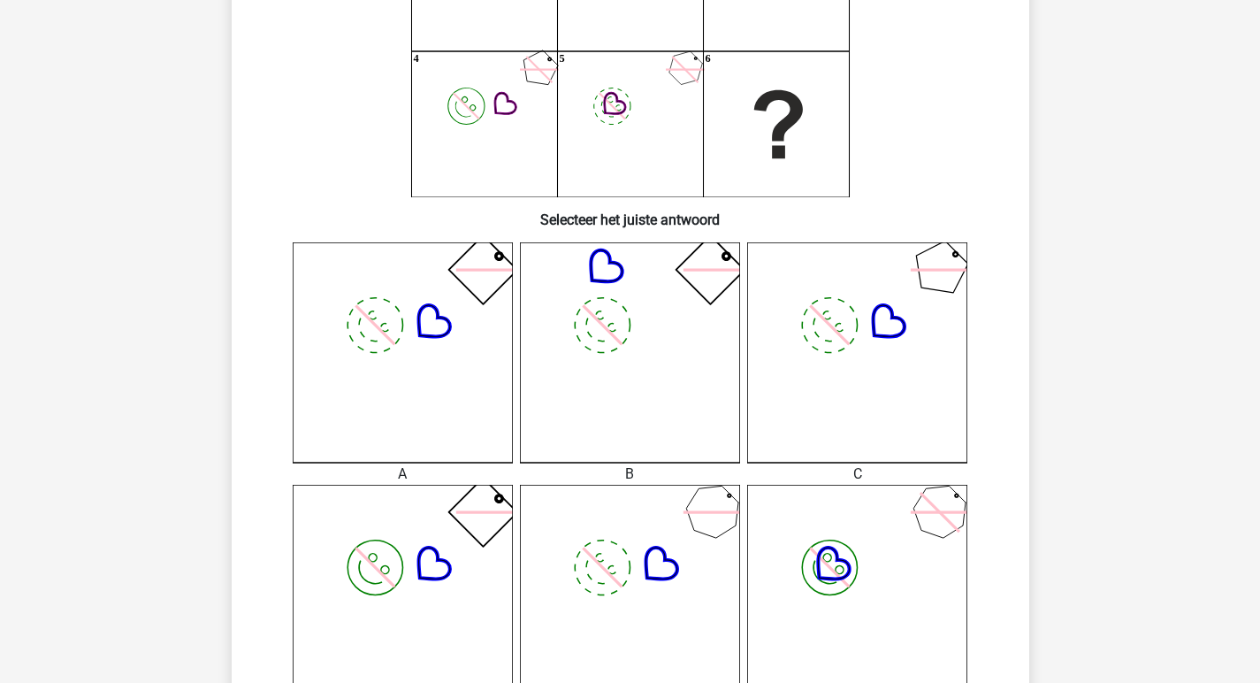
scroll to position [387, 0]
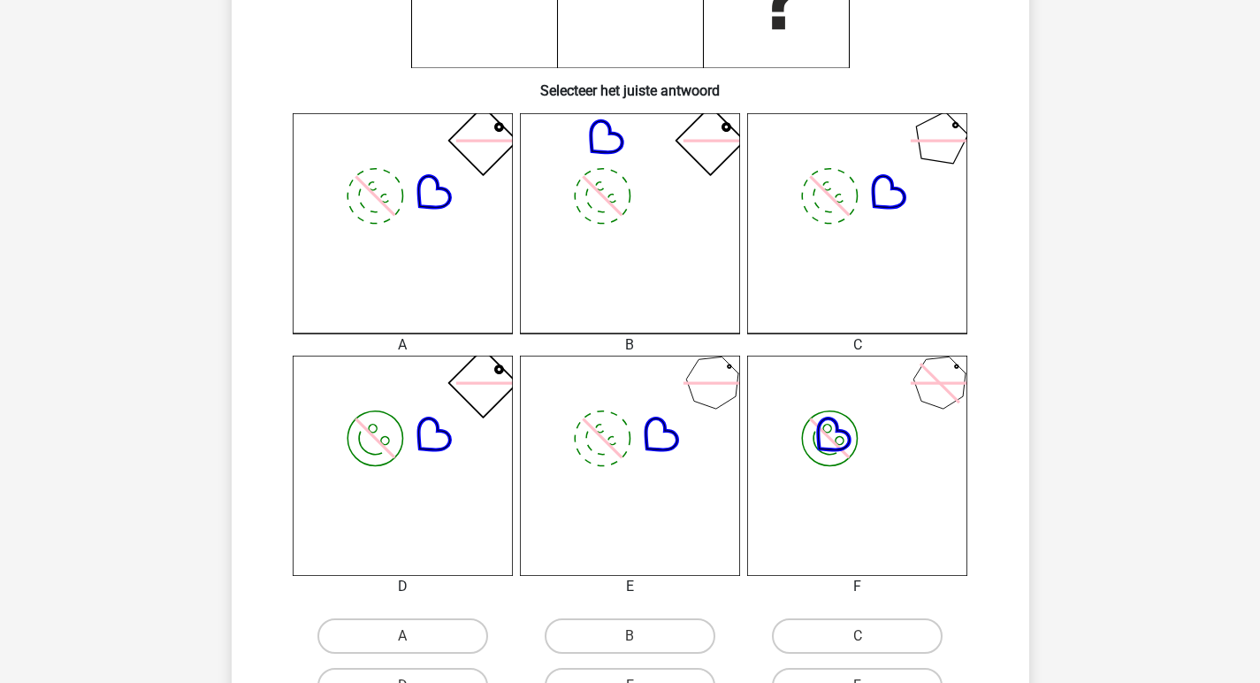
drag, startPoint x: 419, startPoint y: 621, endPoint x: 440, endPoint y: 519, distance: 103.7
click at [420, 620] on label "A" at bounding box center [403, 635] width 171 height 35
click at [414, 636] on input "A" at bounding box center [407, 641] width 11 height 11
radio input "true"
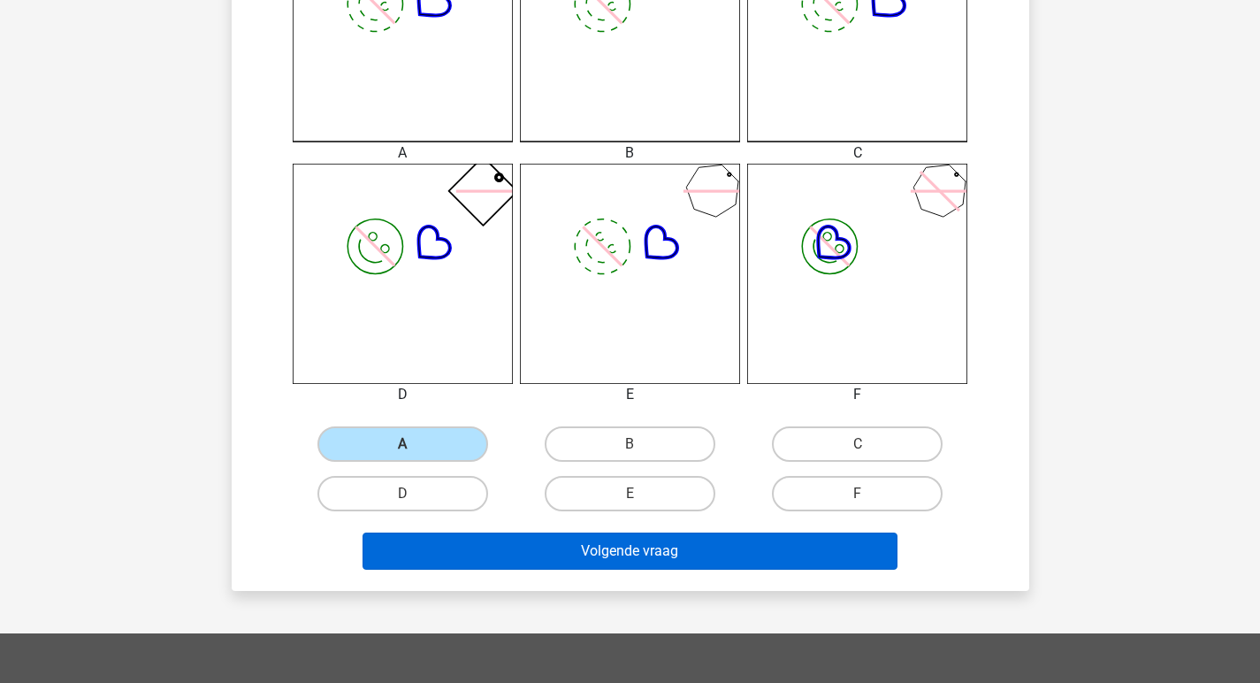
scroll to position [582, 0]
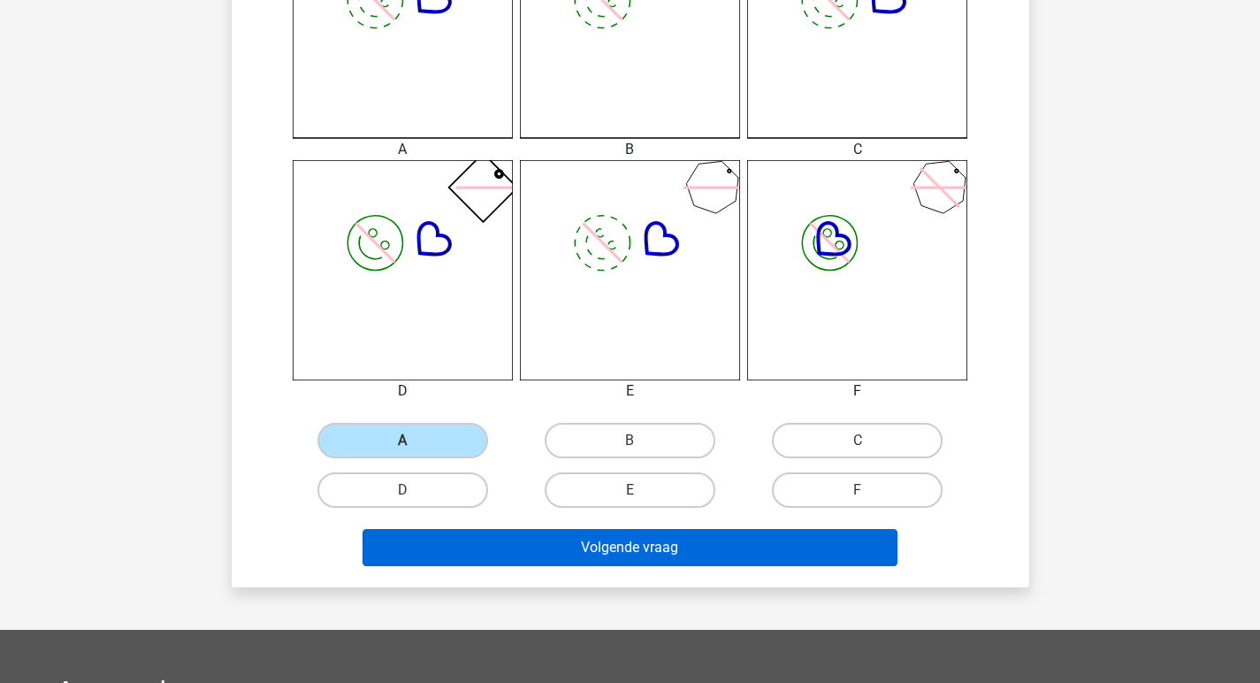
click at [545, 555] on button "Volgende vraag" at bounding box center [630, 547] width 535 height 37
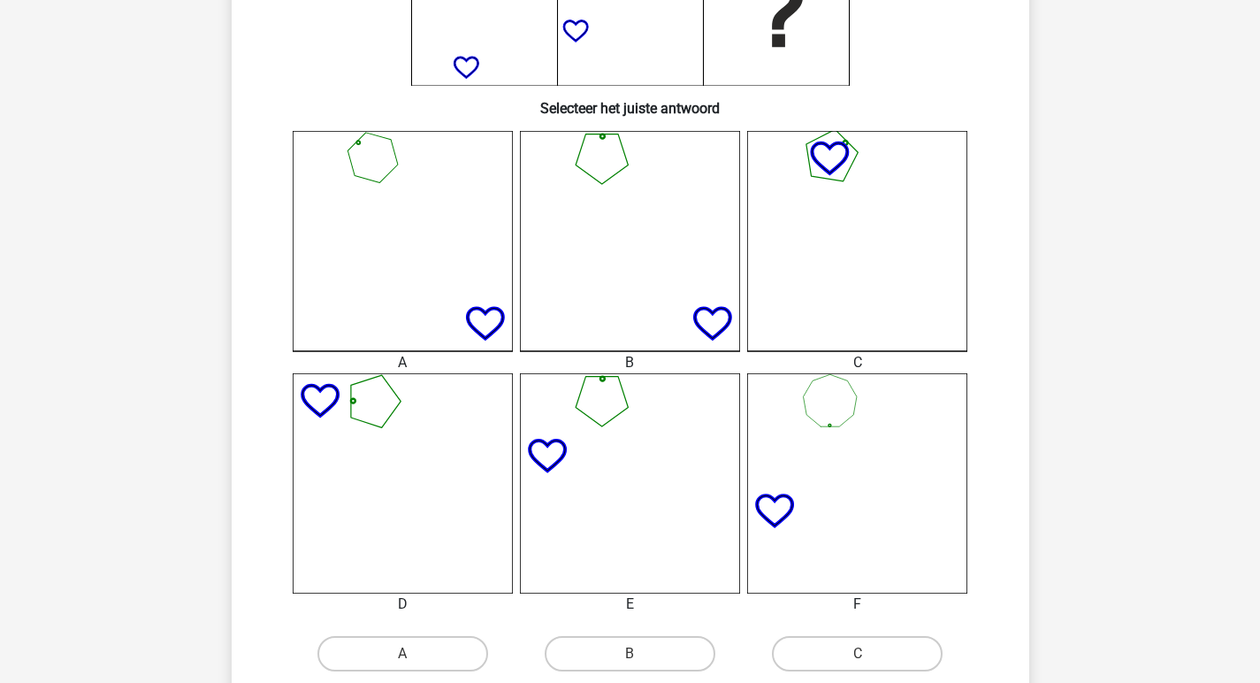
scroll to position [510, 0]
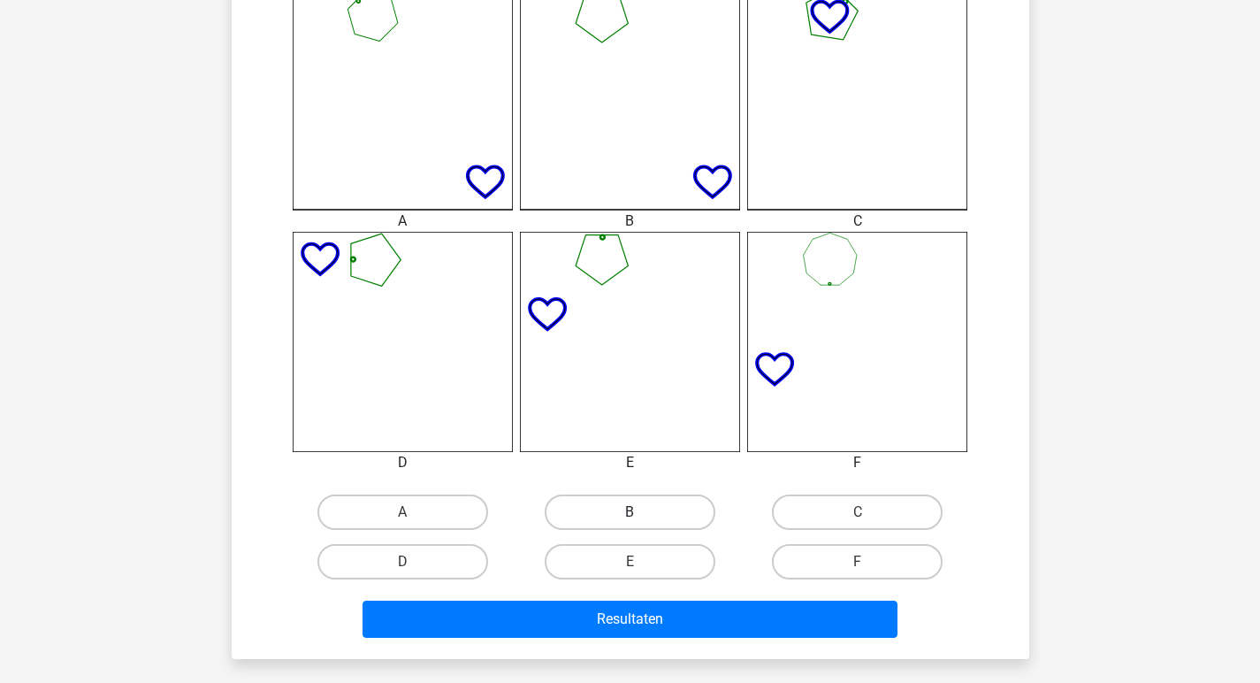
click at [630, 506] on label "B" at bounding box center [630, 511] width 171 height 35
click at [630, 512] on input "B" at bounding box center [635, 517] width 11 height 11
radio input "true"
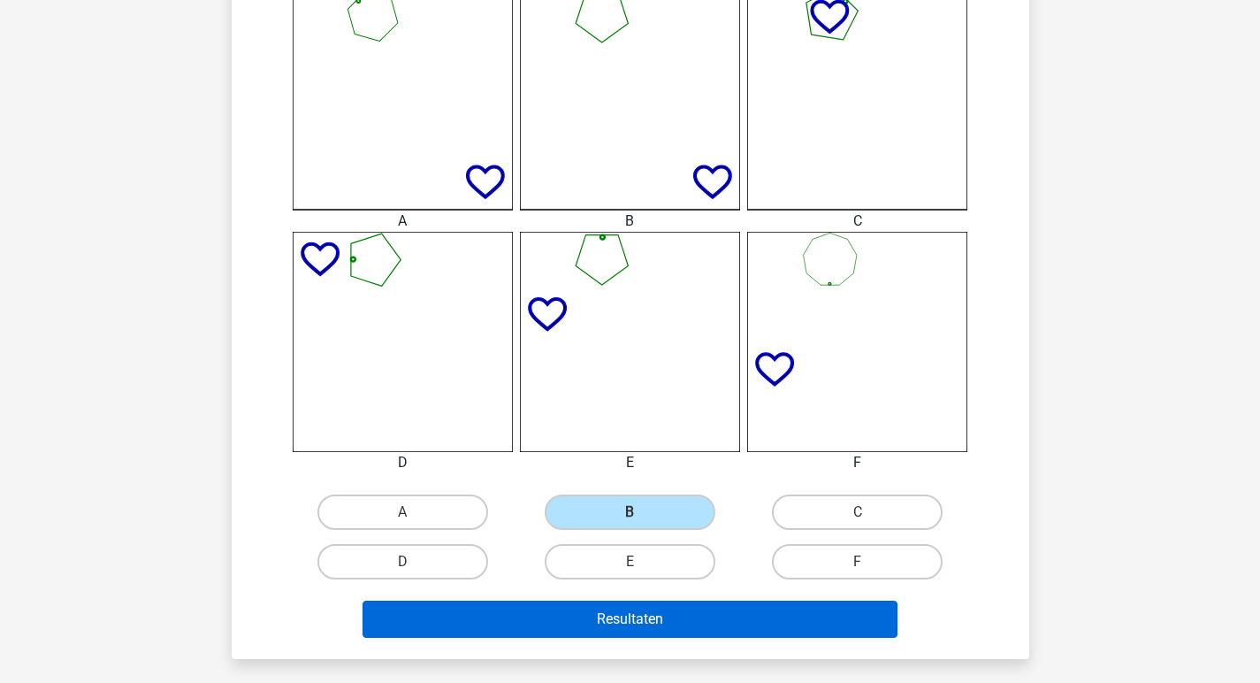
click at [676, 621] on button "Resultaten" at bounding box center [630, 619] width 535 height 37
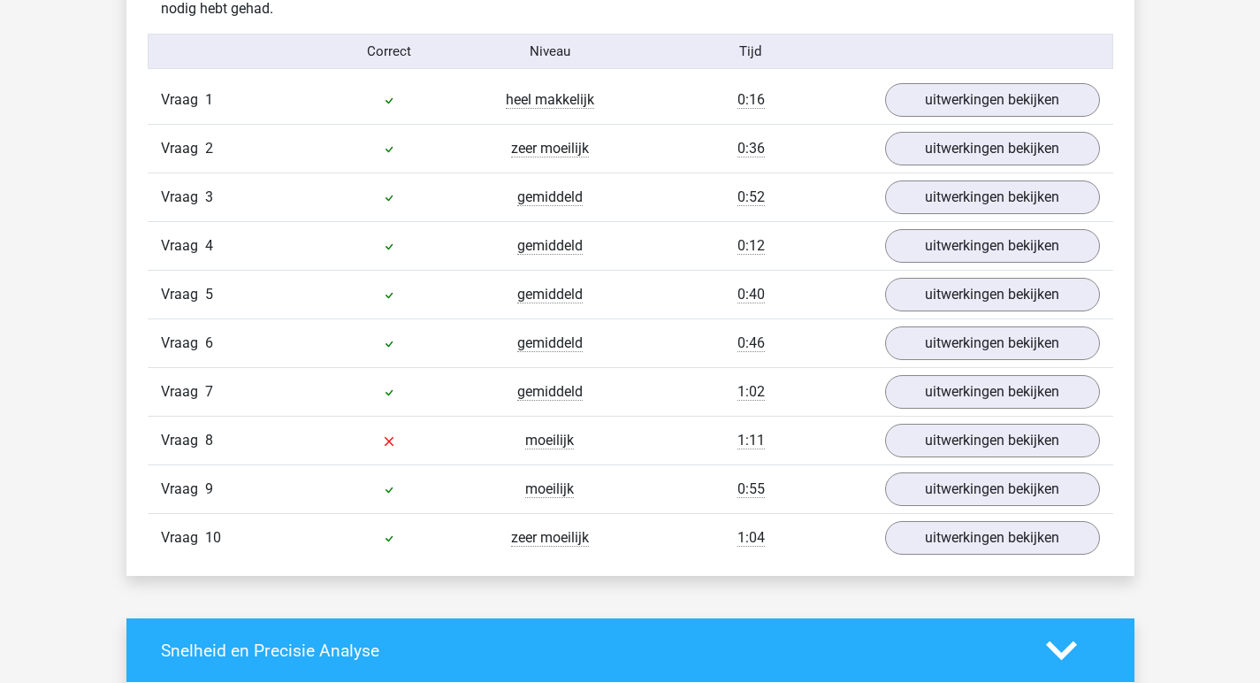
scroll to position [1138, 0]
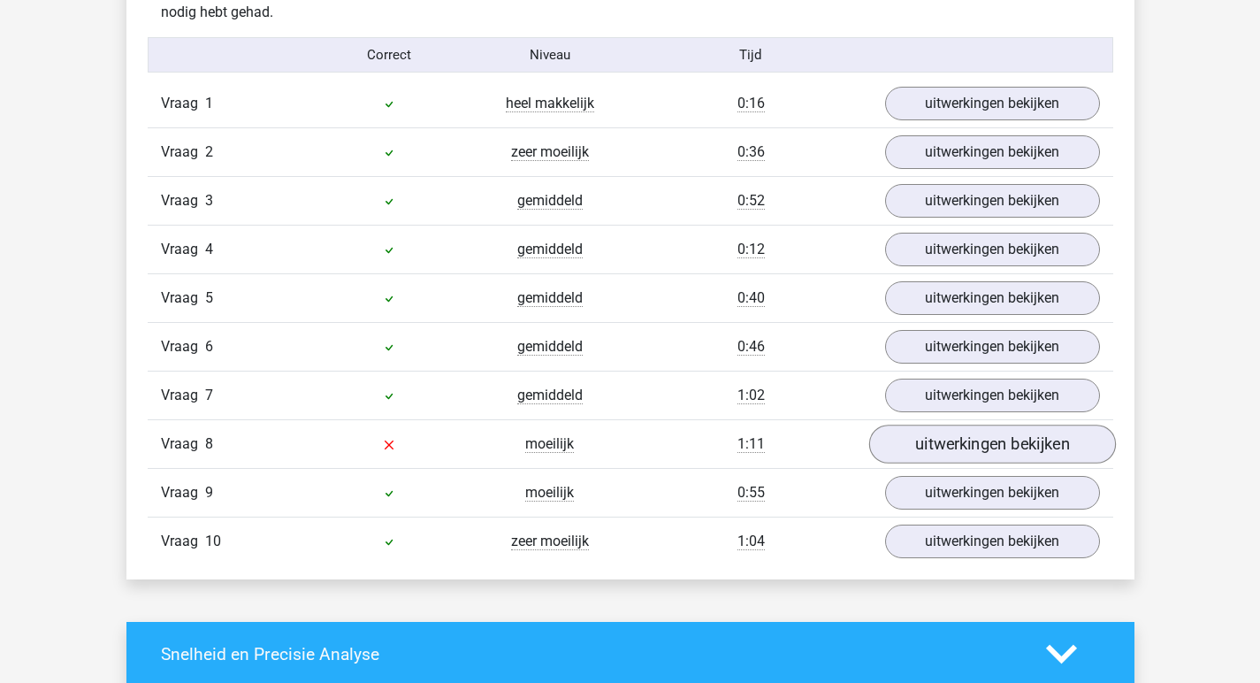
click at [961, 445] on link "uitwerkingen bekijken" at bounding box center [992, 444] width 247 height 39
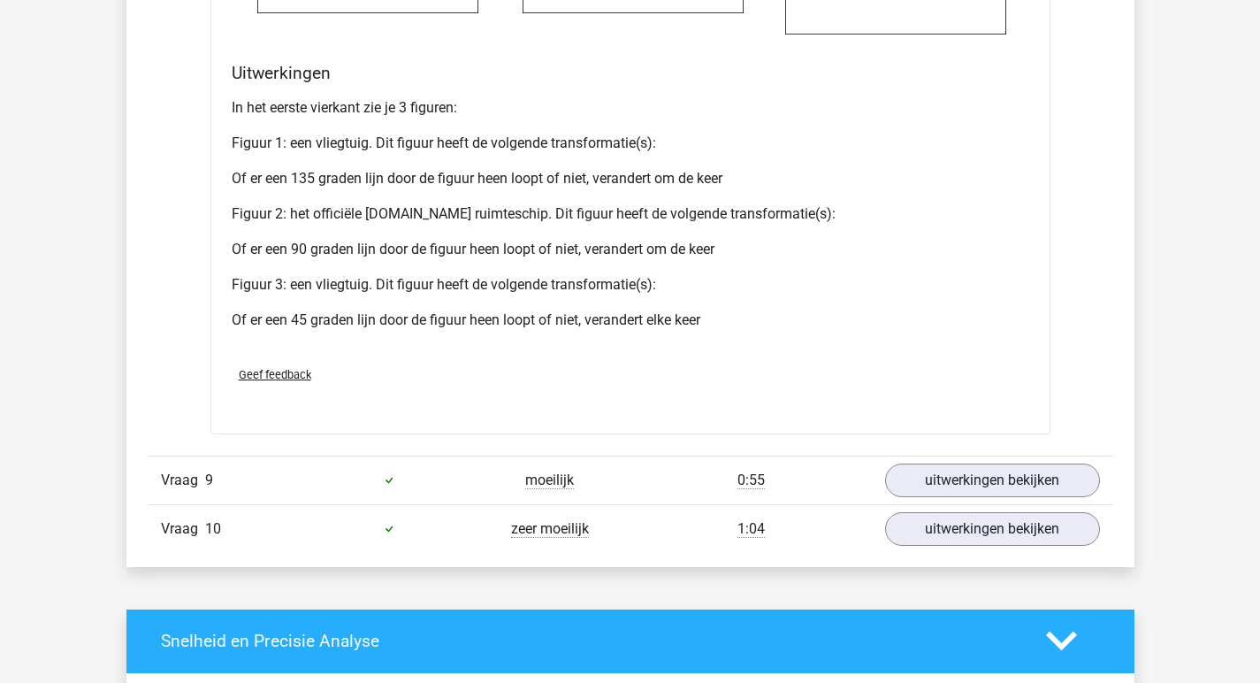
scroll to position [2501, 0]
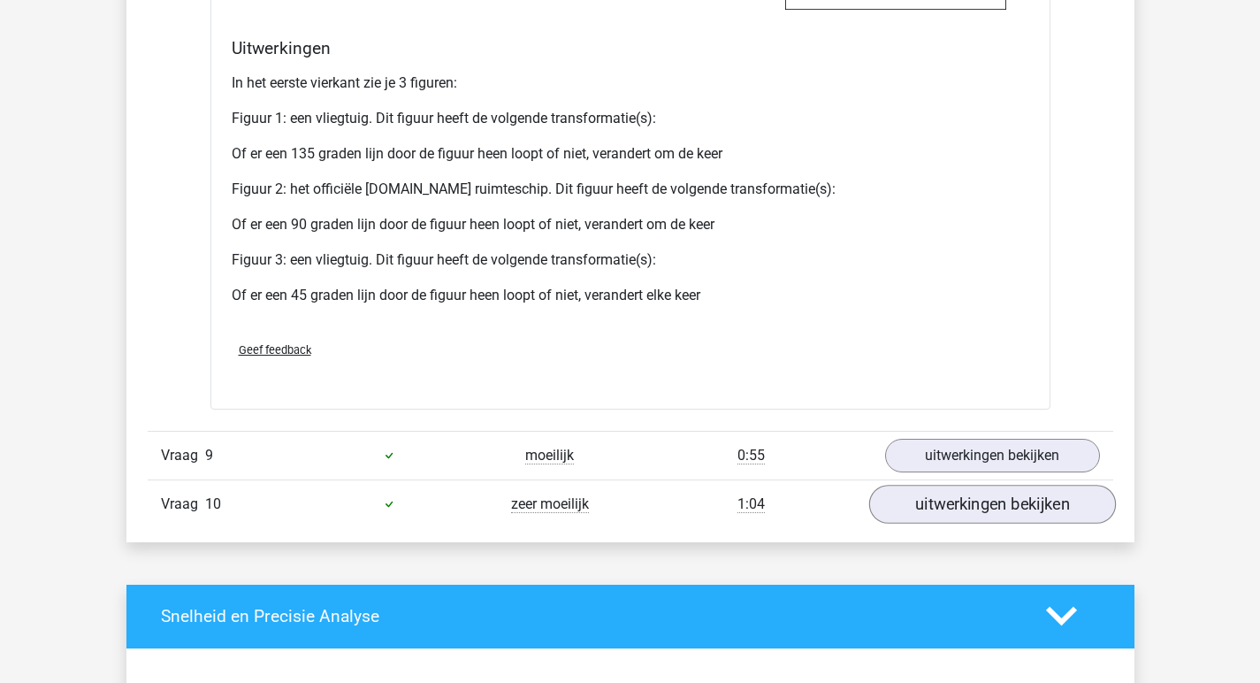
click at [926, 524] on link "uitwerkingen bekijken" at bounding box center [992, 504] width 247 height 39
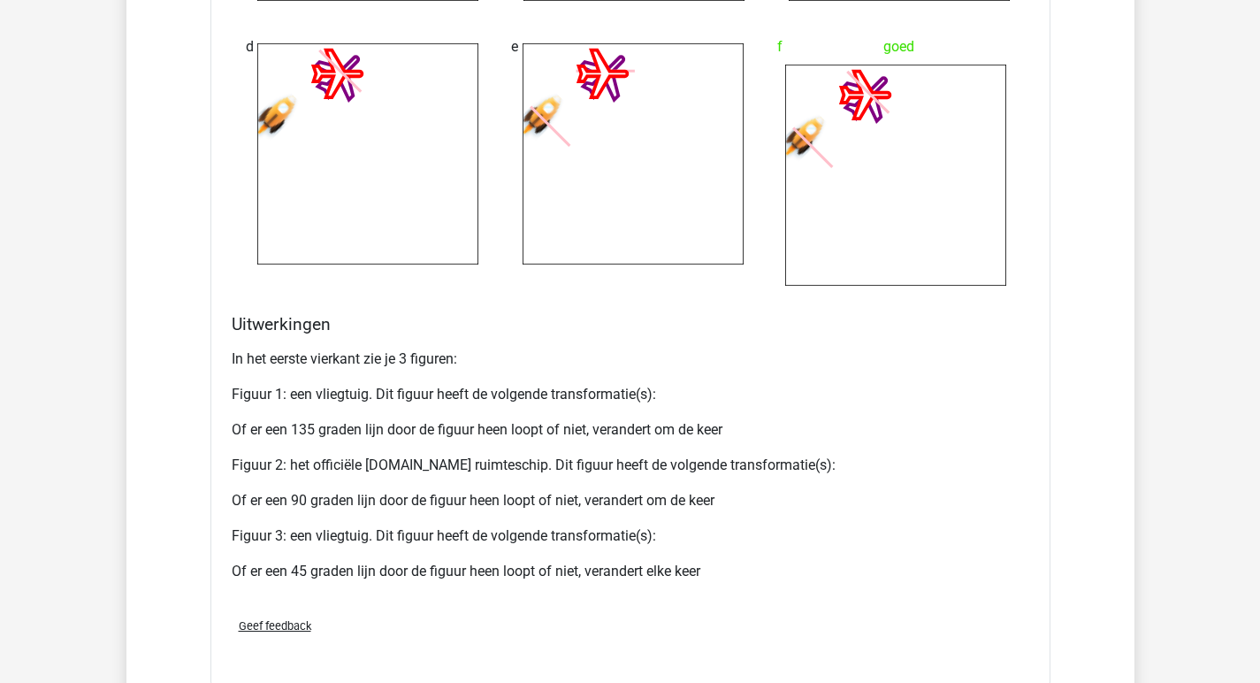
scroll to position [2564, 0]
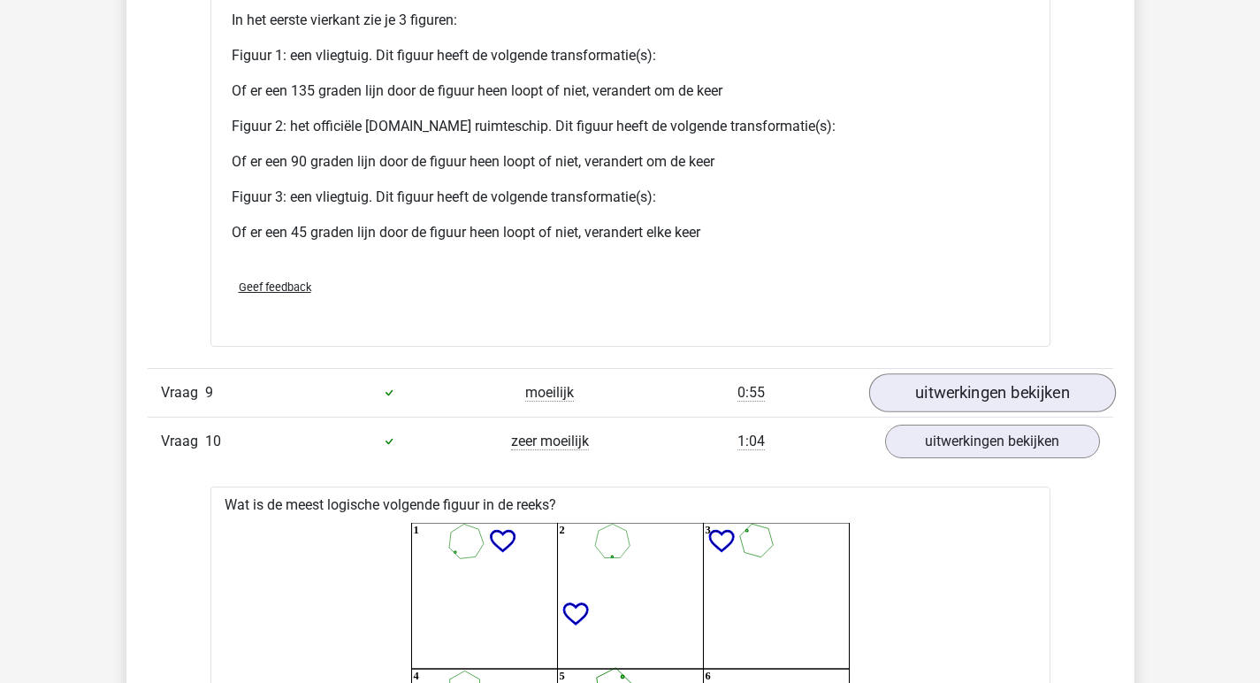
click at [974, 405] on link "uitwerkingen bekijken" at bounding box center [992, 392] width 247 height 39
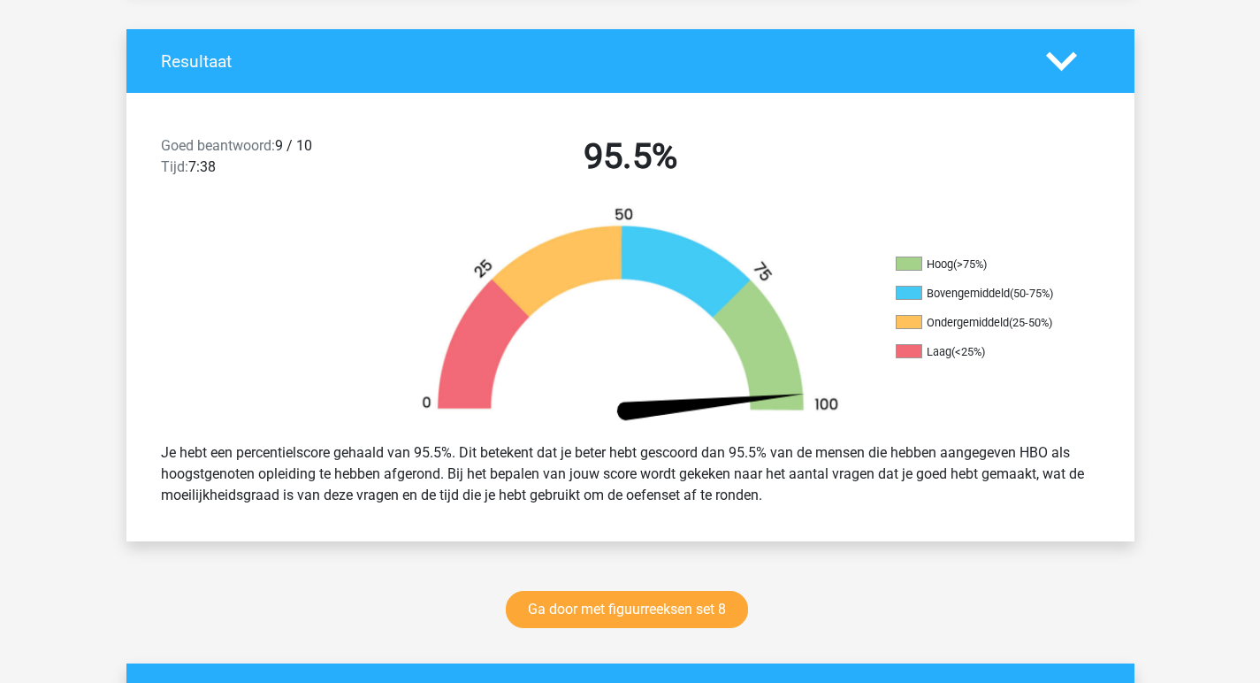
scroll to position [958, 0]
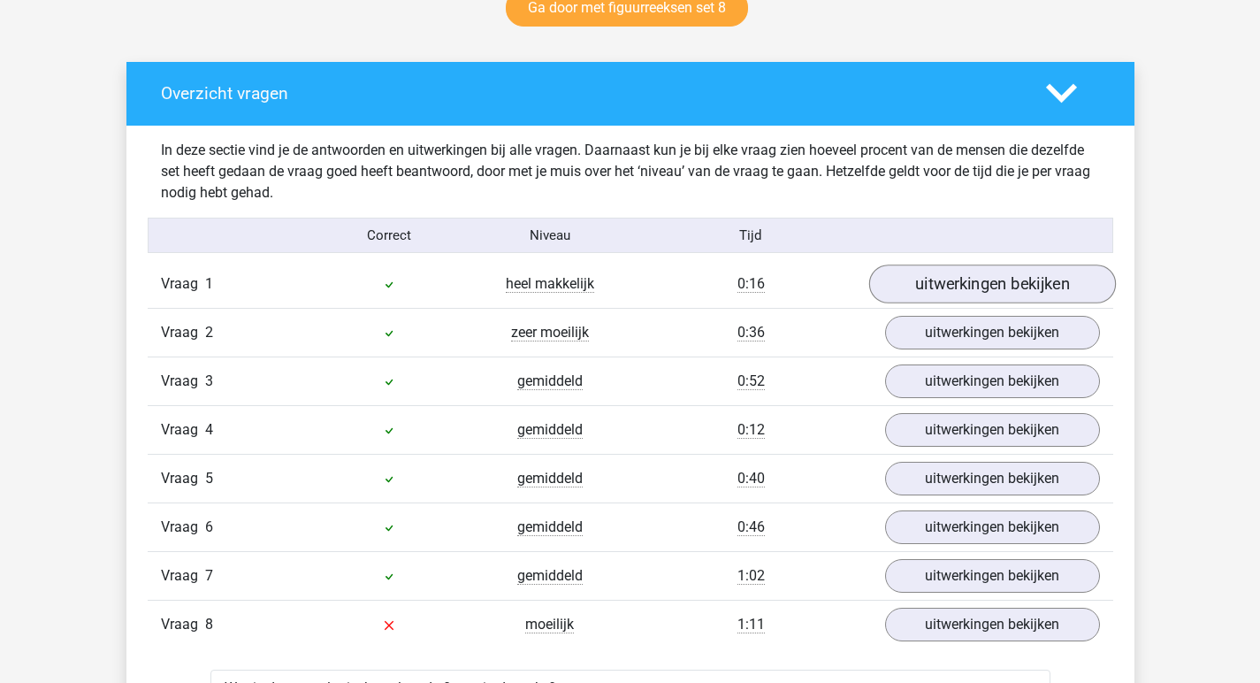
click at [946, 296] on link "uitwerkingen bekijken" at bounding box center [992, 284] width 247 height 39
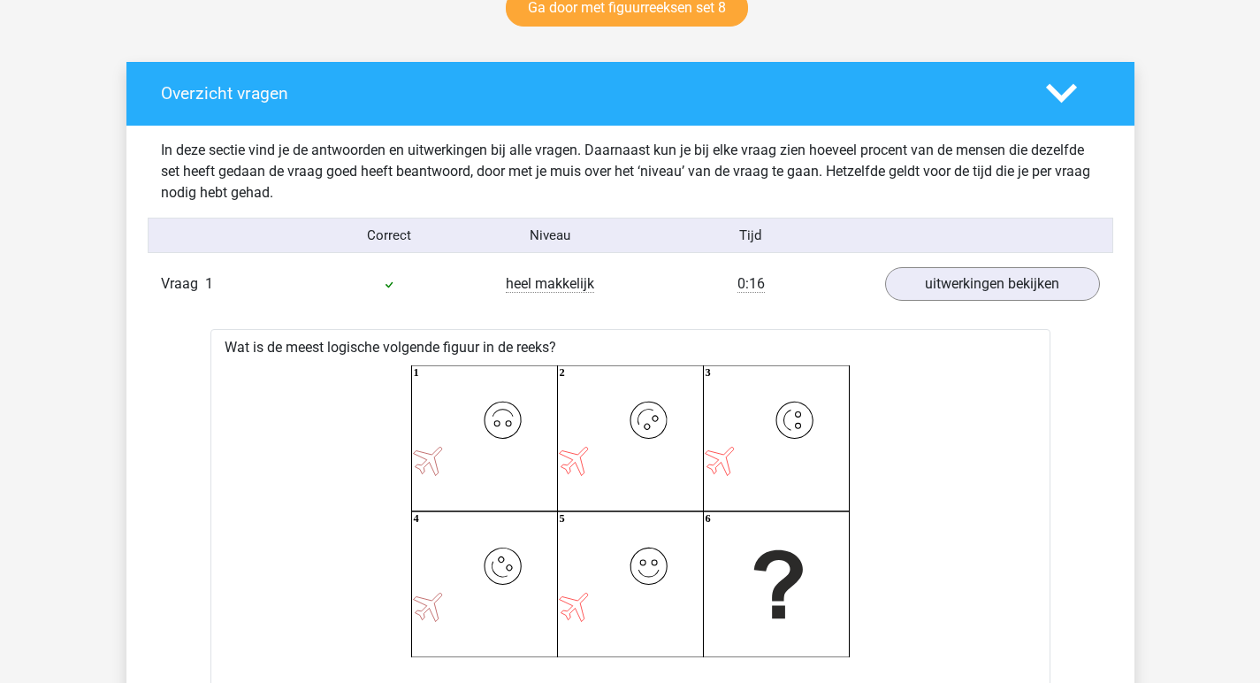
drag, startPoint x: 945, startPoint y: 298, endPoint x: 877, endPoint y: 302, distance: 68.2
click at [943, 299] on link "uitwerkingen bekijken" at bounding box center [992, 284] width 215 height 34
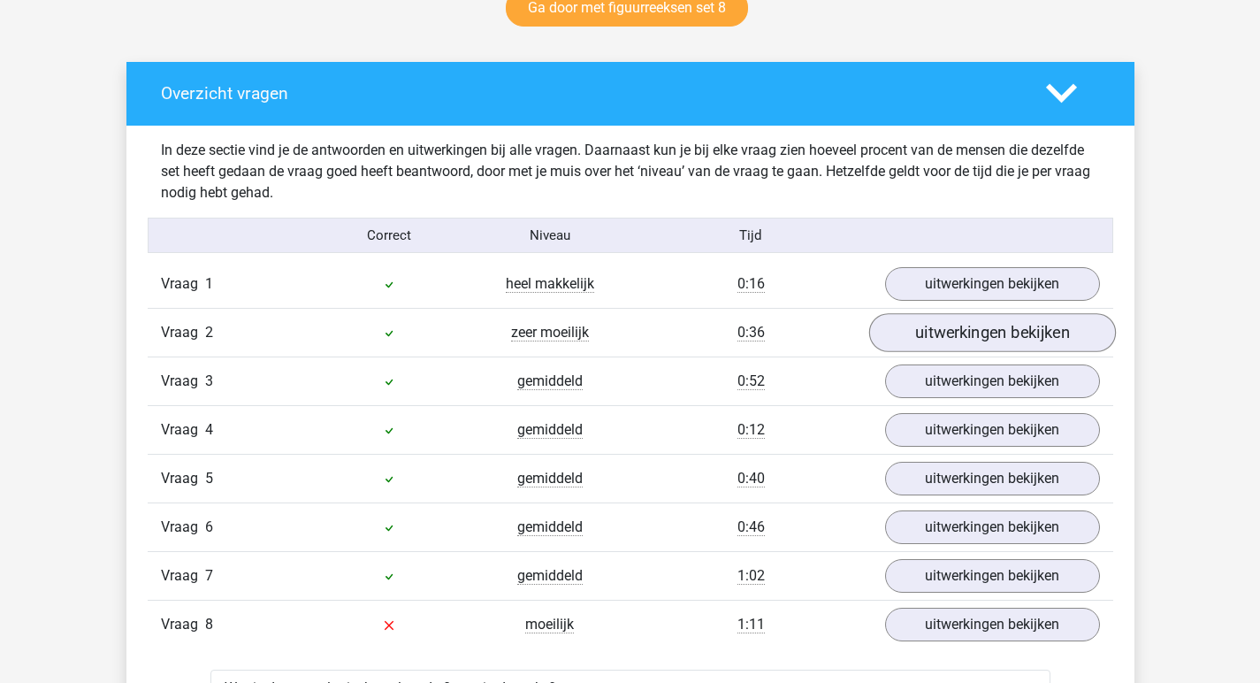
click at [981, 344] on link "uitwerkingen bekijken" at bounding box center [992, 333] width 247 height 39
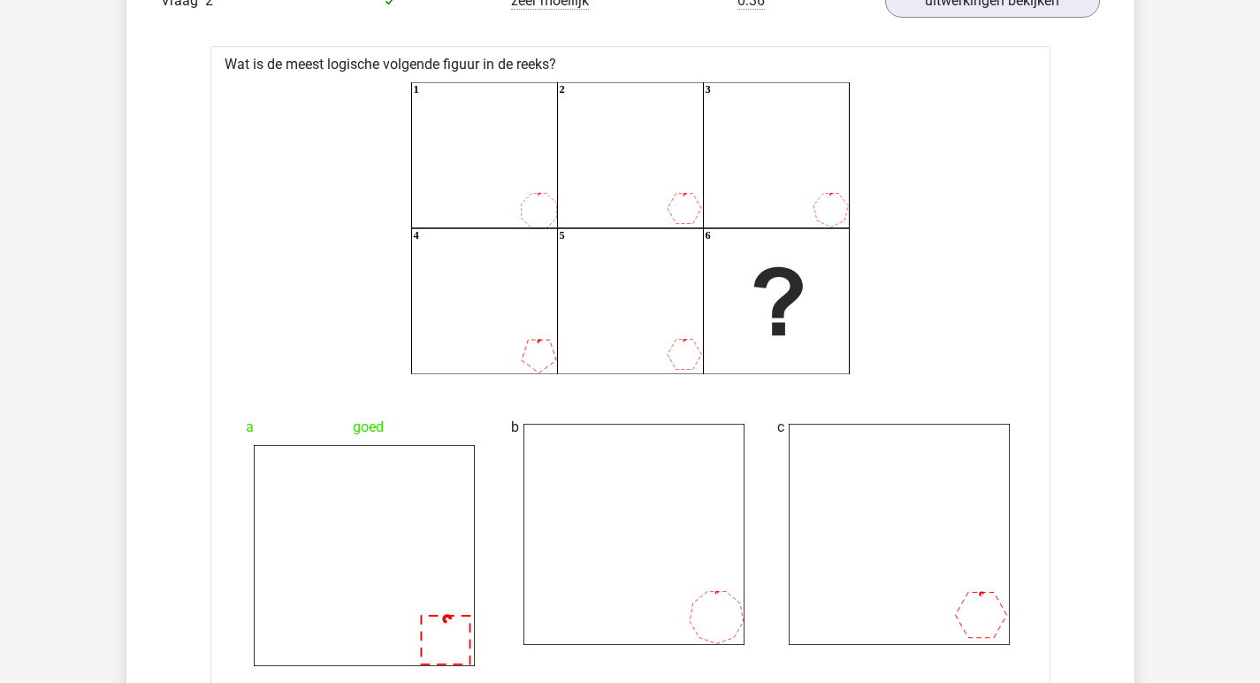
scroll to position [923, 0]
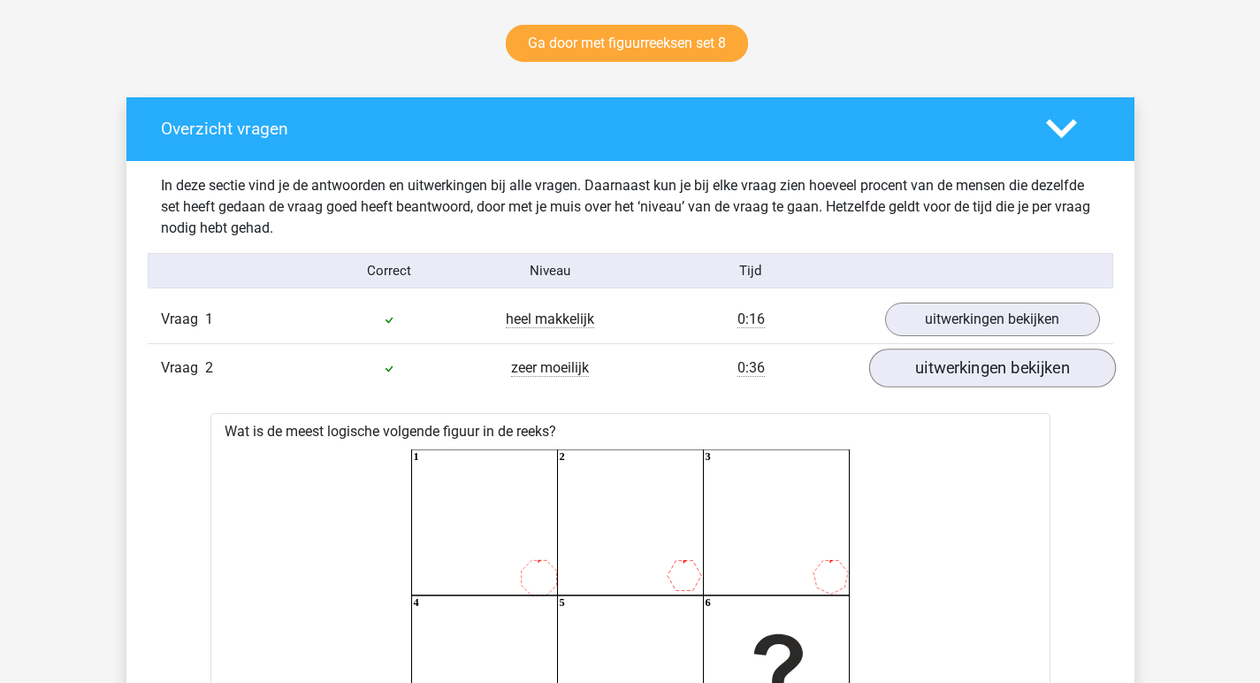
click at [991, 371] on link "uitwerkingen bekijken" at bounding box center [992, 368] width 247 height 39
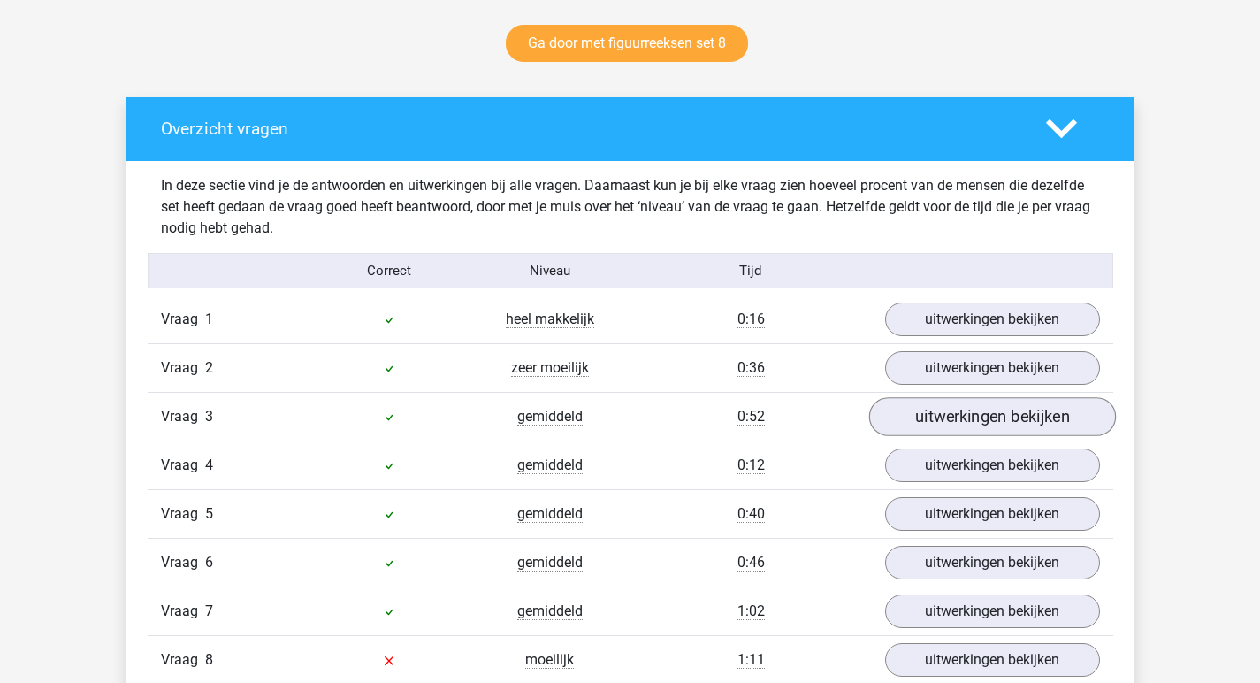
click at [999, 425] on link "uitwerkingen bekijken" at bounding box center [992, 417] width 247 height 39
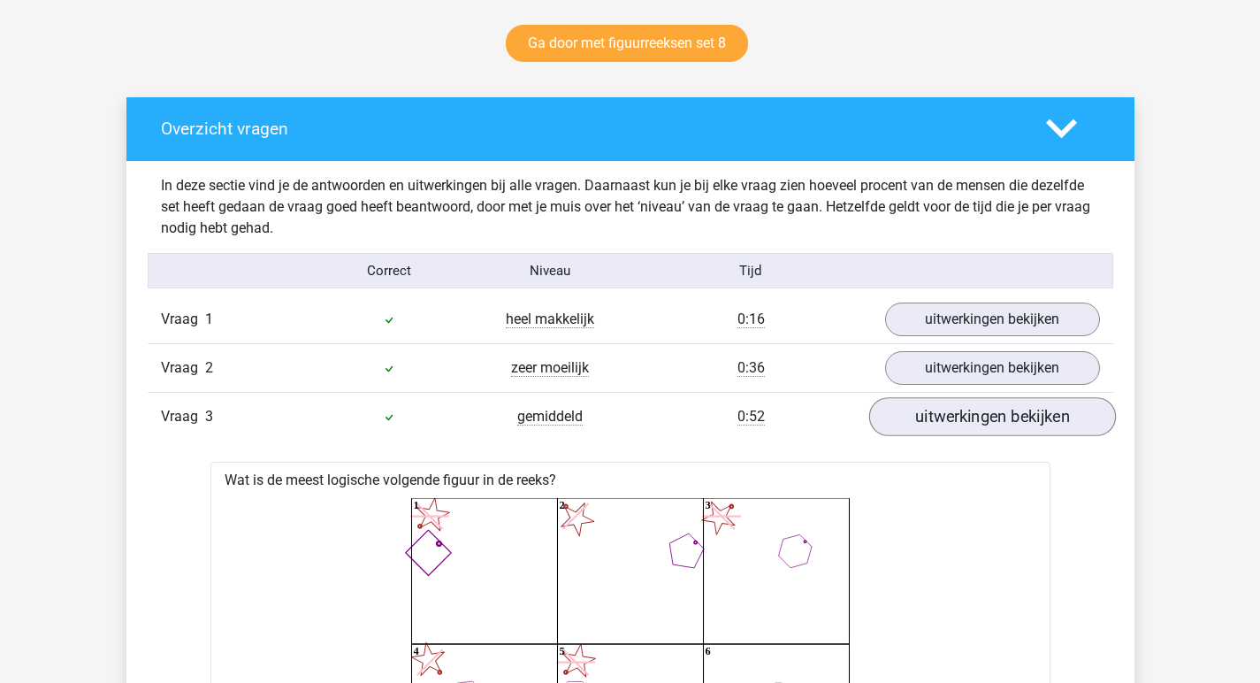
click at [999, 425] on link "uitwerkingen bekijken" at bounding box center [992, 417] width 247 height 39
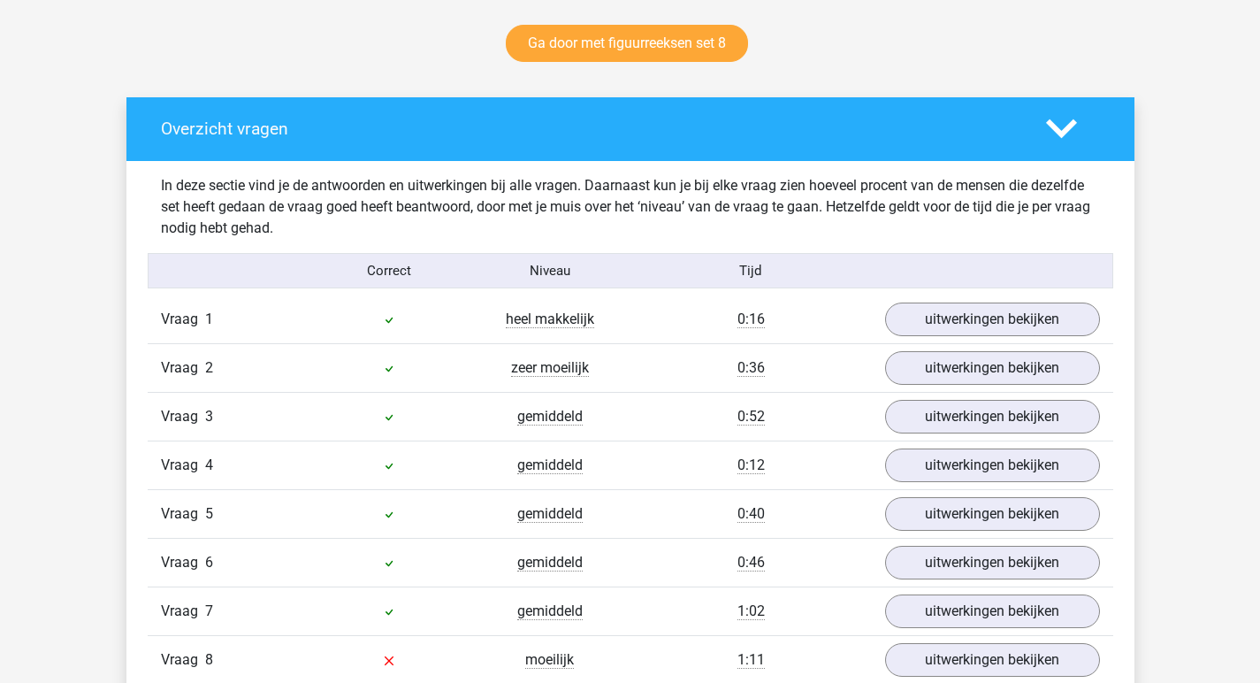
scroll to position [949, 0]
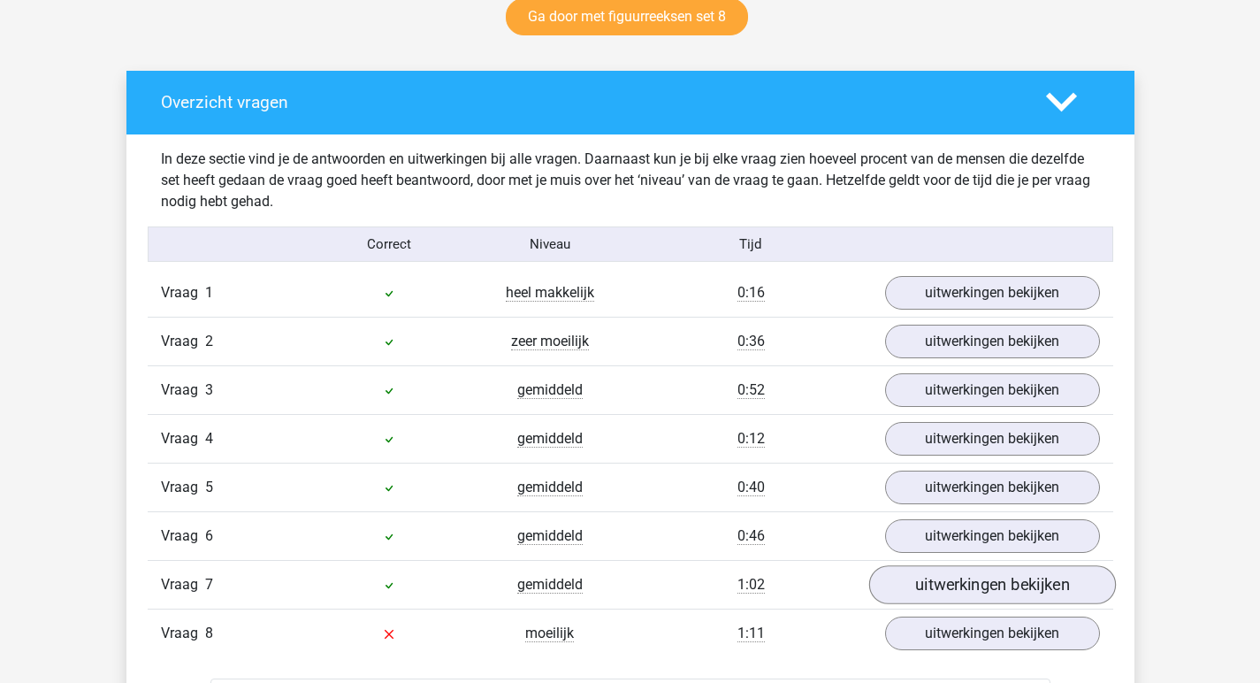
click at [1020, 591] on link "uitwerkingen bekijken" at bounding box center [992, 585] width 247 height 39
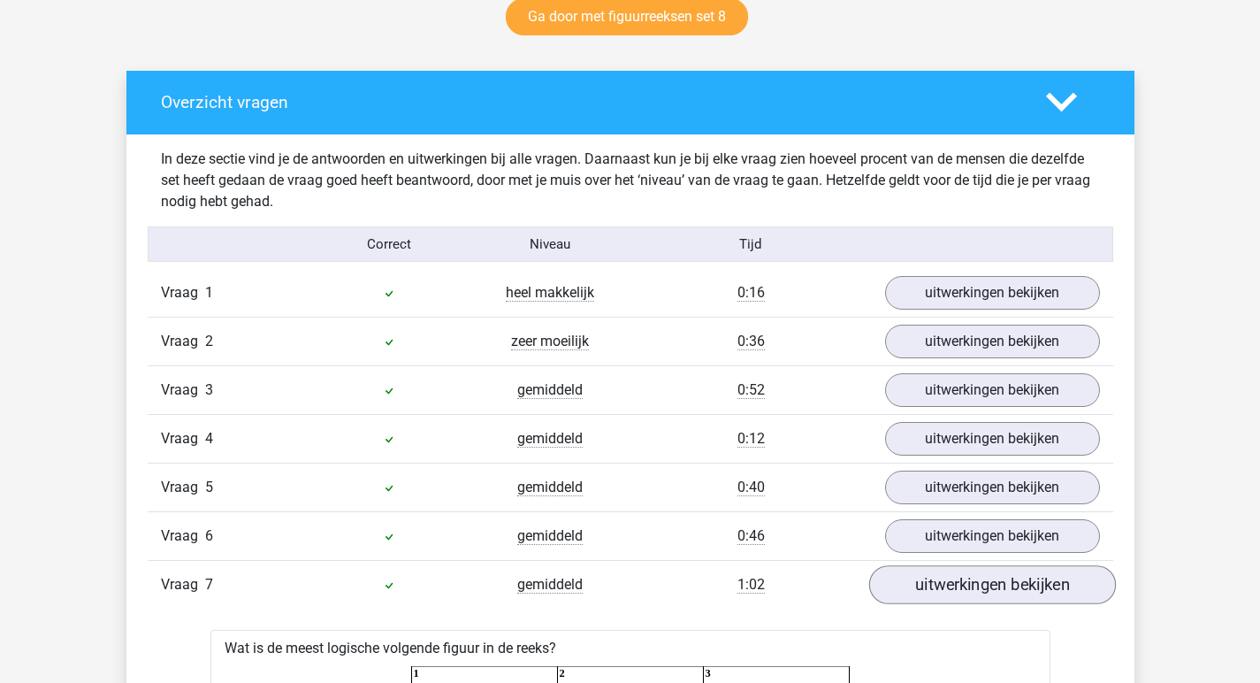
scroll to position [1078, 0]
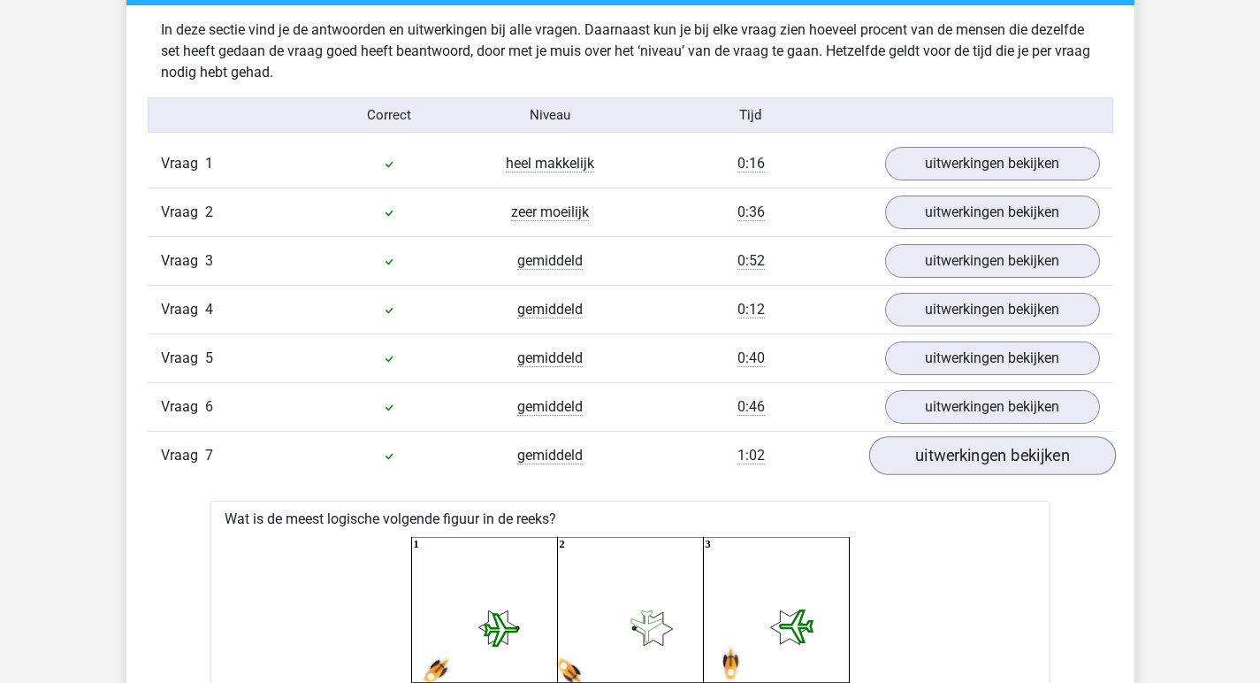
click at [1017, 460] on link "uitwerkingen bekijken" at bounding box center [992, 456] width 247 height 39
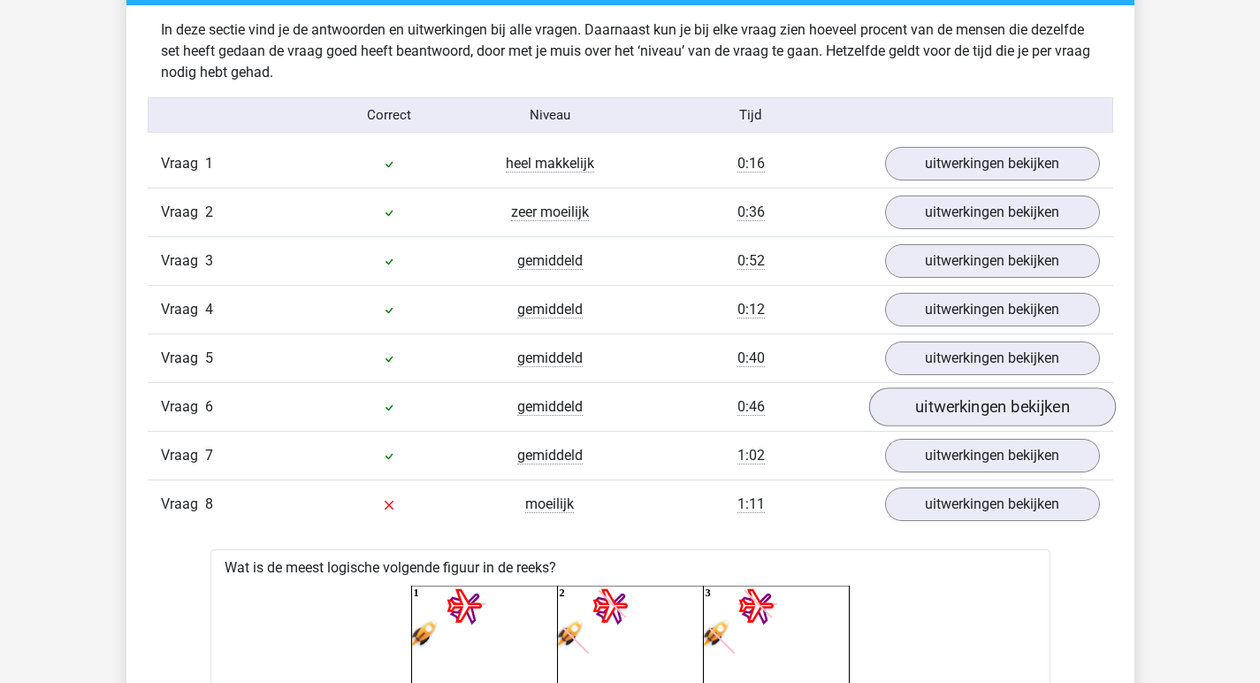
click at [1022, 419] on link "uitwerkingen bekijken" at bounding box center [992, 407] width 247 height 39
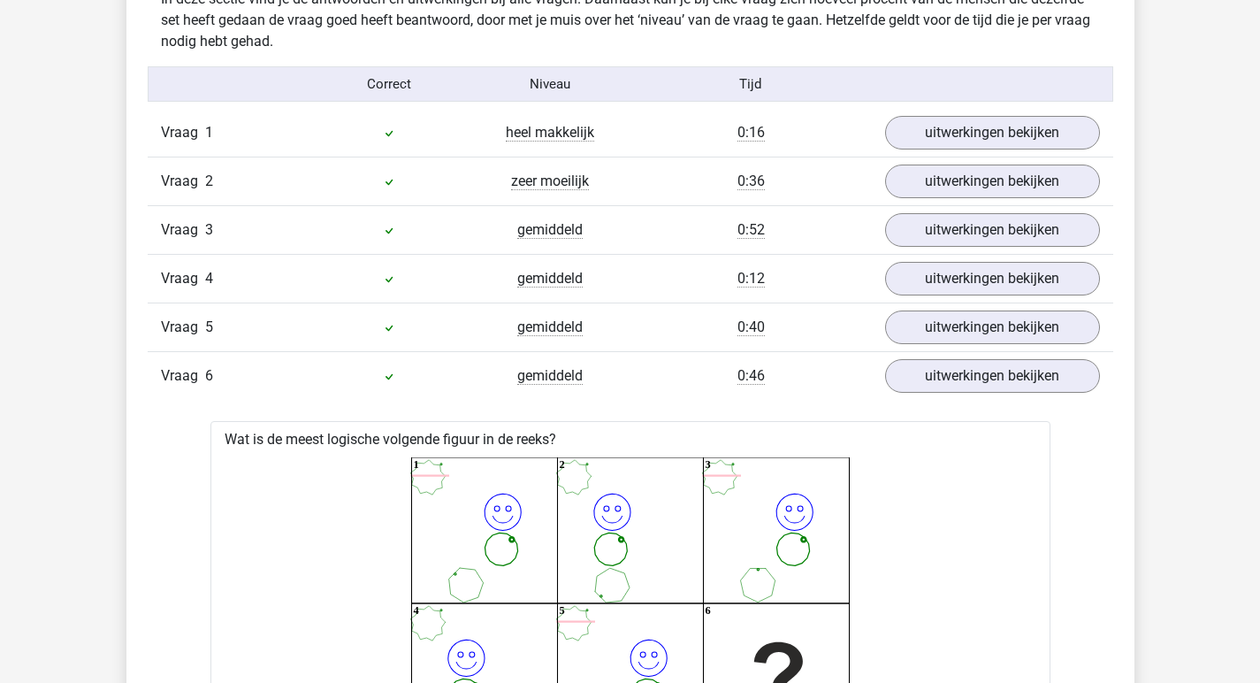
scroll to position [1183, 0]
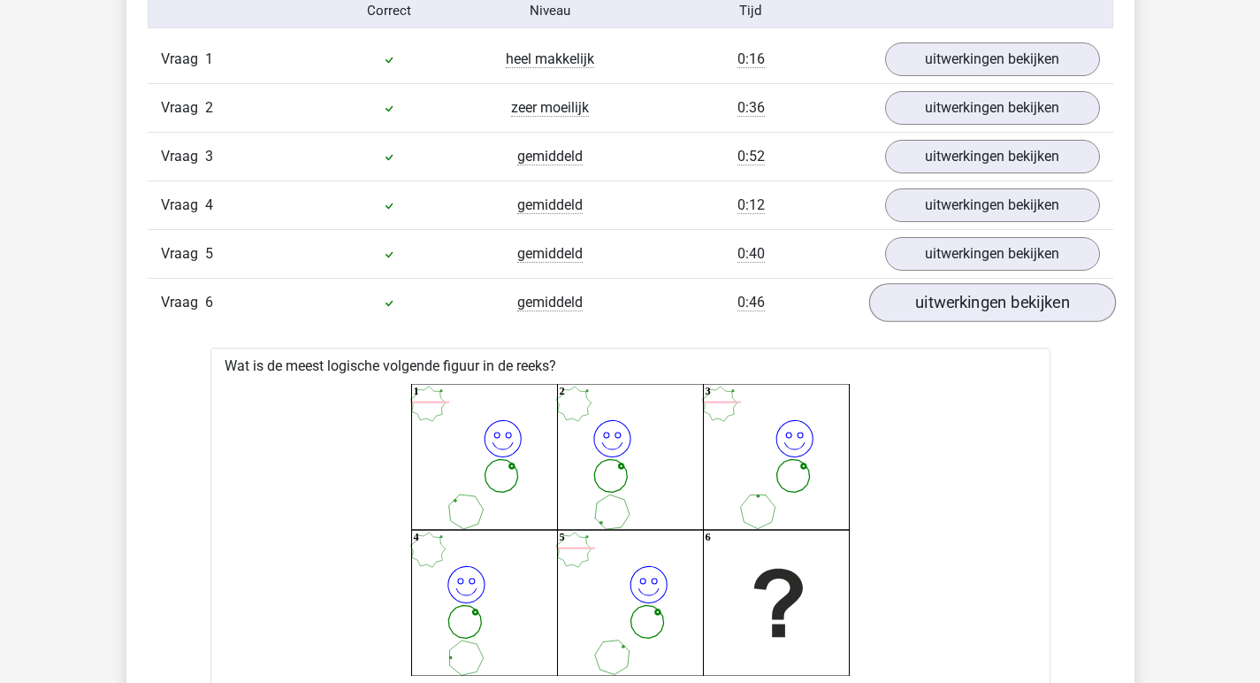
click at [974, 286] on link "uitwerkingen bekijken" at bounding box center [992, 303] width 247 height 39
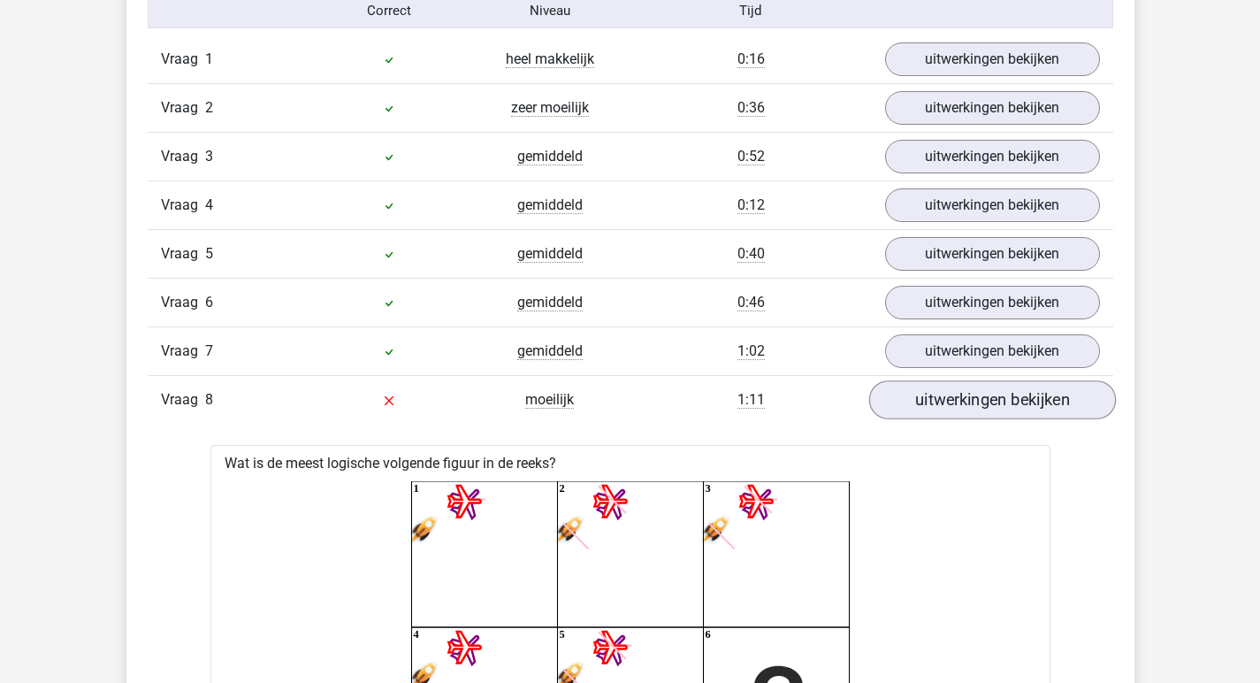
click at [1029, 408] on link "uitwerkingen bekijken" at bounding box center [992, 400] width 247 height 39
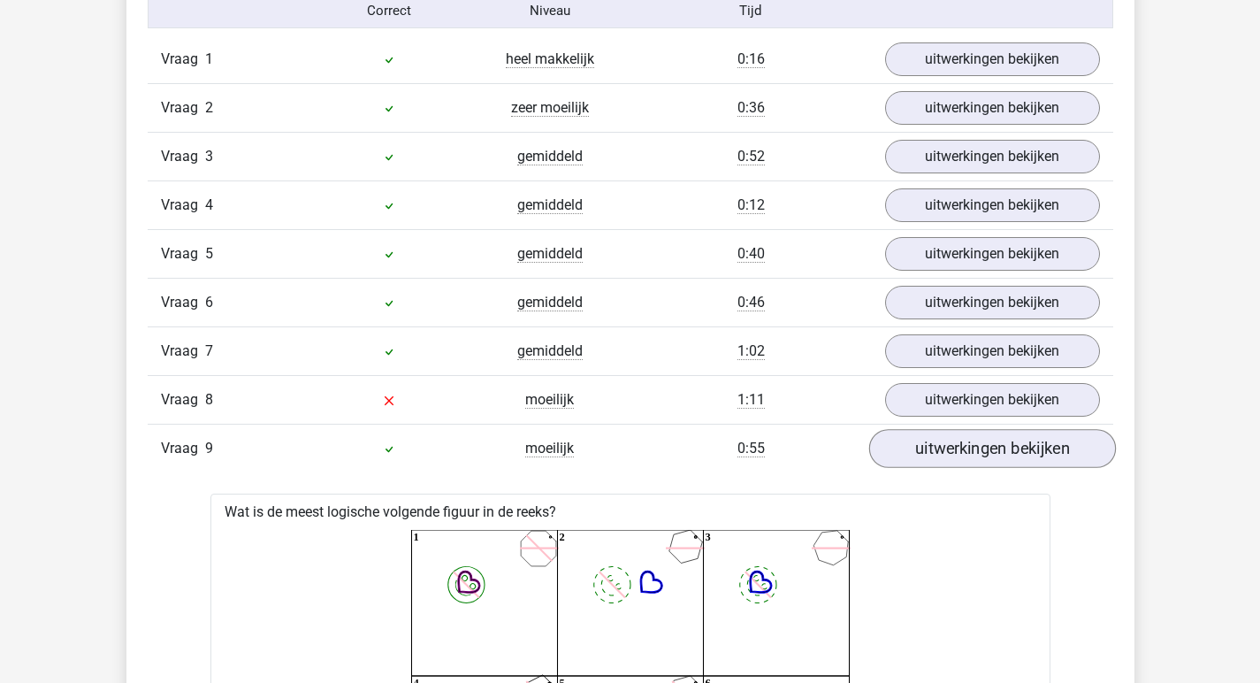
click at [1015, 443] on link "uitwerkingen bekijken" at bounding box center [992, 449] width 247 height 39
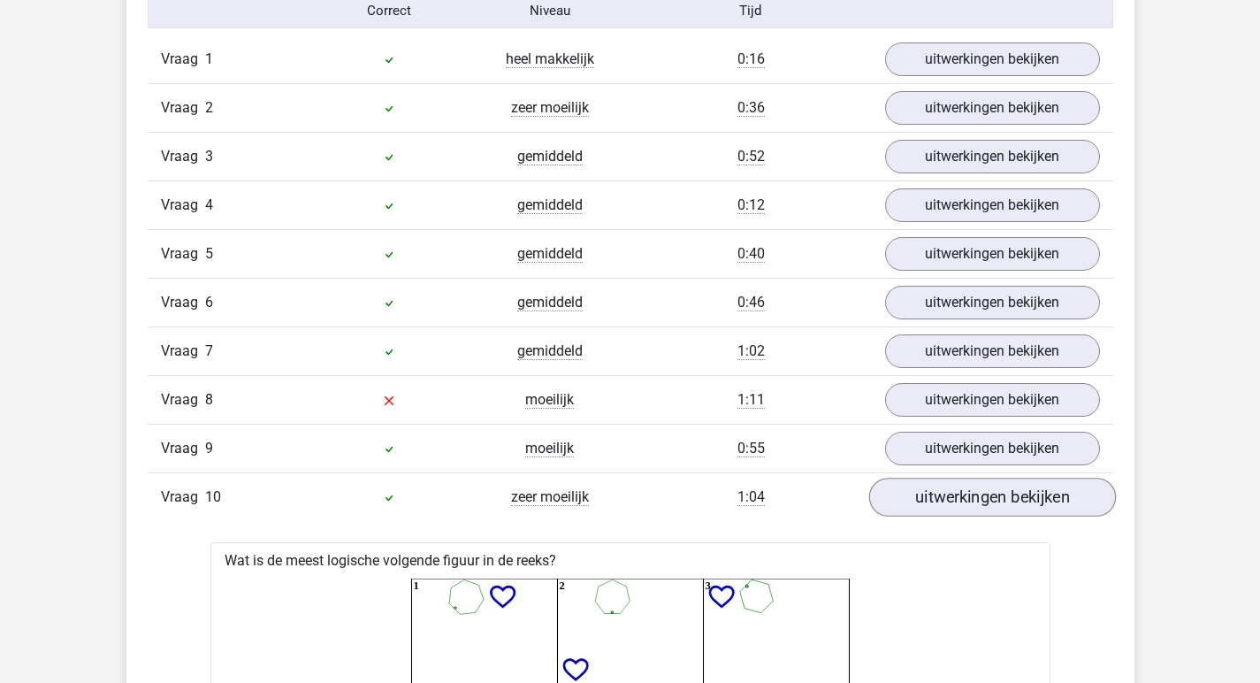
click at [1018, 507] on link "uitwerkingen bekijken" at bounding box center [992, 498] width 247 height 39
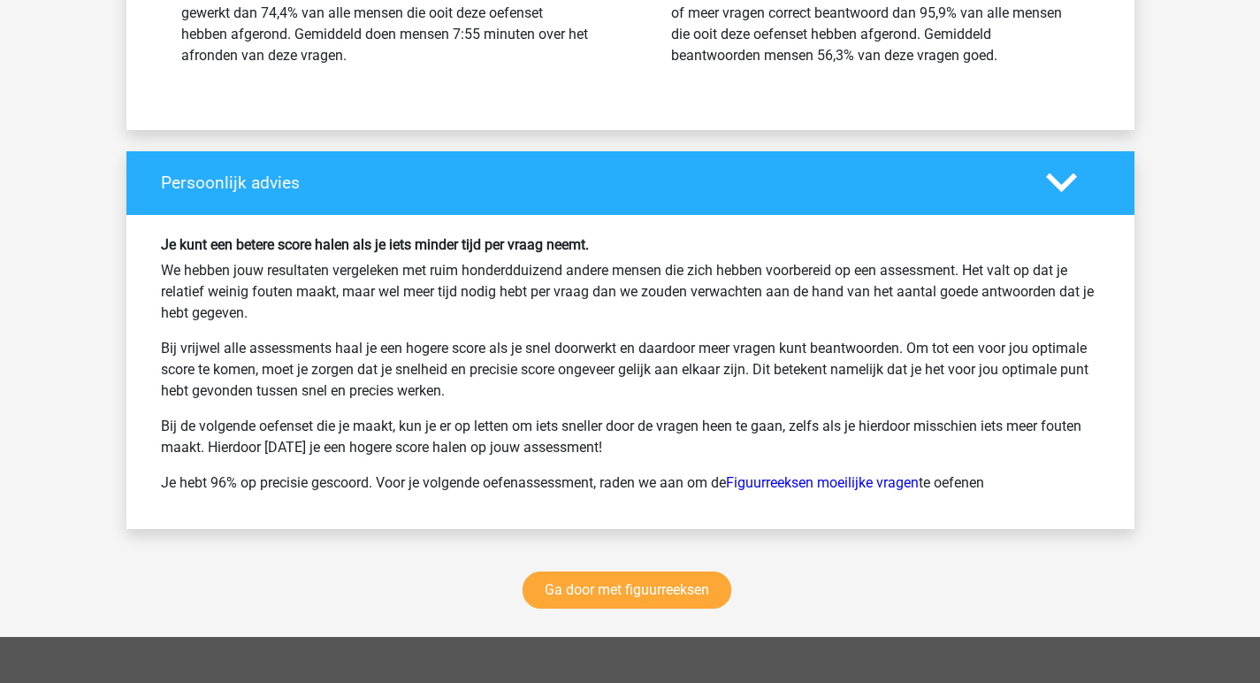
scroll to position [2375, 0]
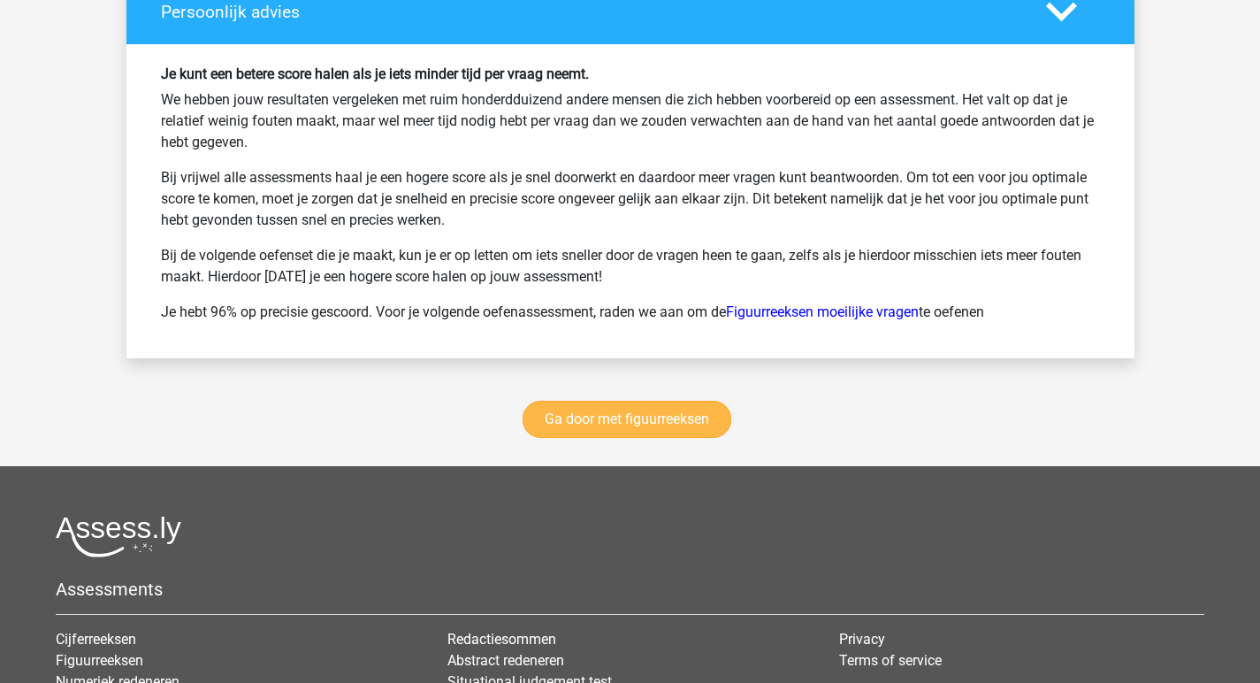
click at [619, 423] on link "Ga door met figuurreeksen" at bounding box center [627, 419] width 209 height 37
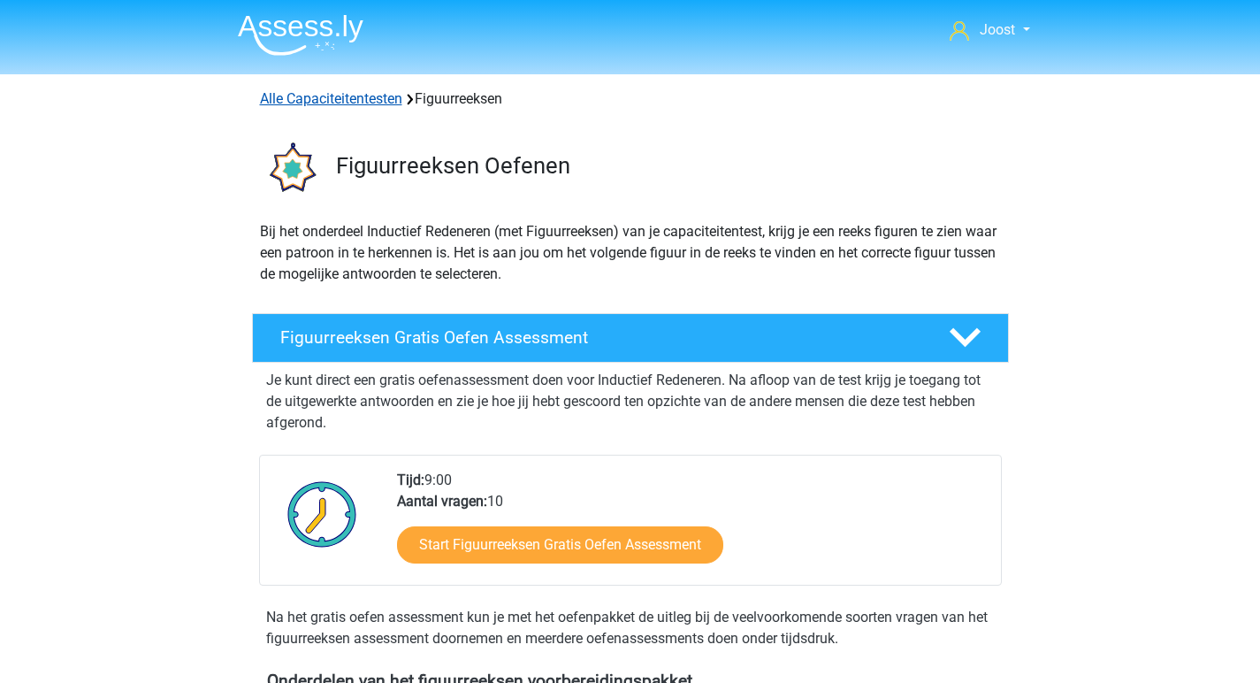
click at [318, 96] on link "Alle Capaciteitentesten" at bounding box center [331, 98] width 142 height 17
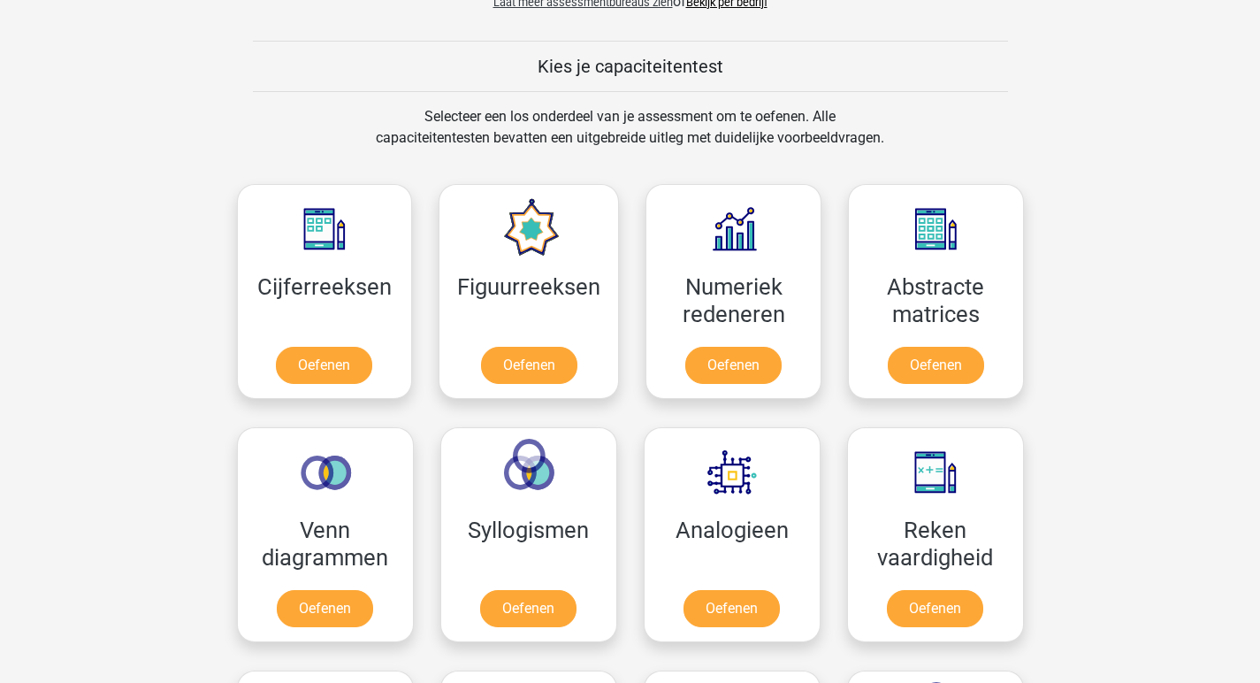
scroll to position [706, 0]
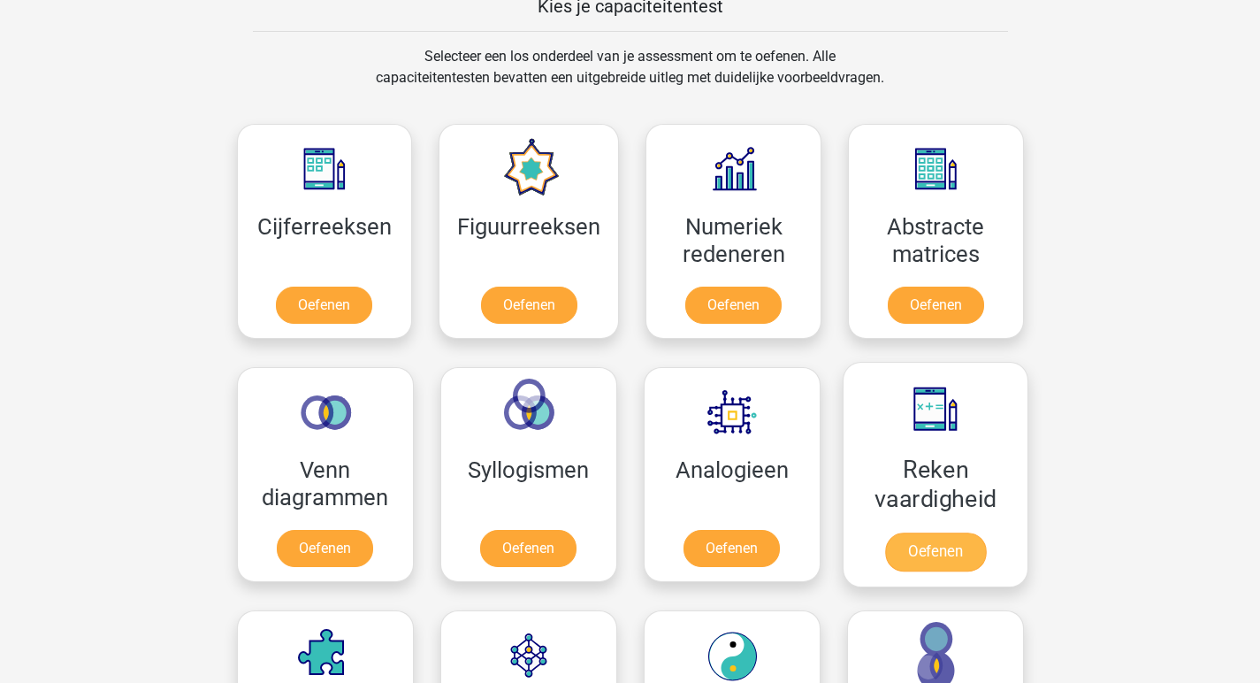
click at [898, 532] on link "Oefenen" at bounding box center [935, 551] width 101 height 39
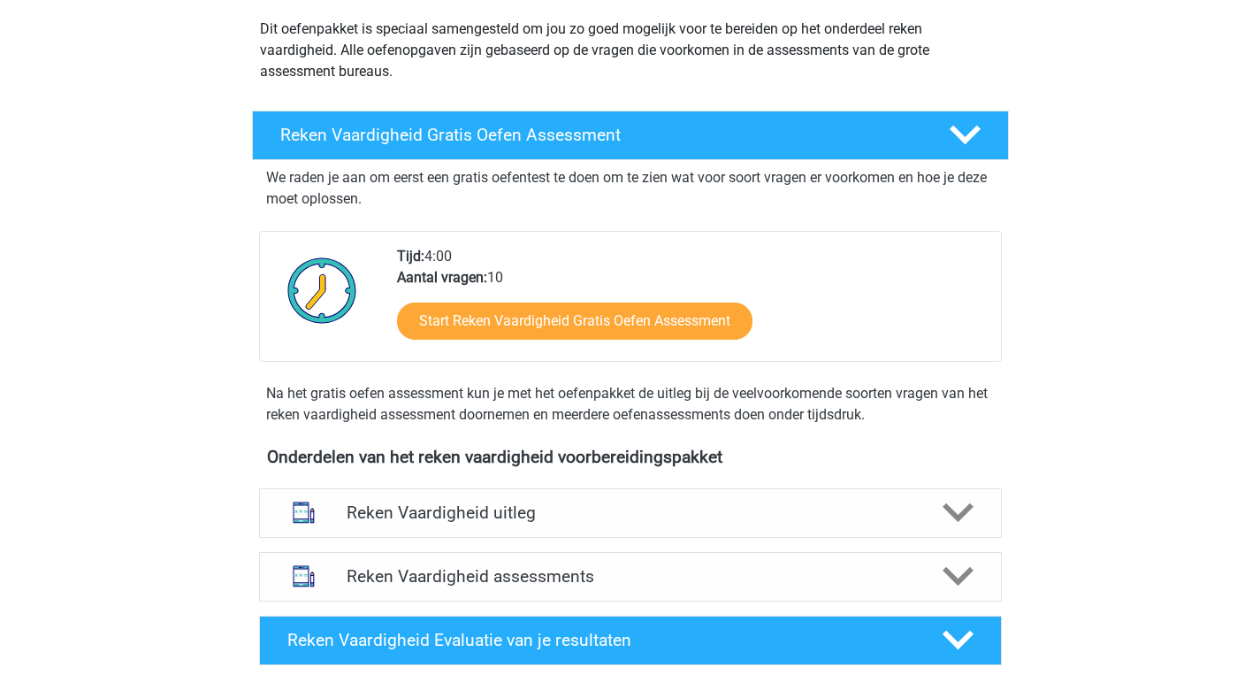
scroll to position [30, 0]
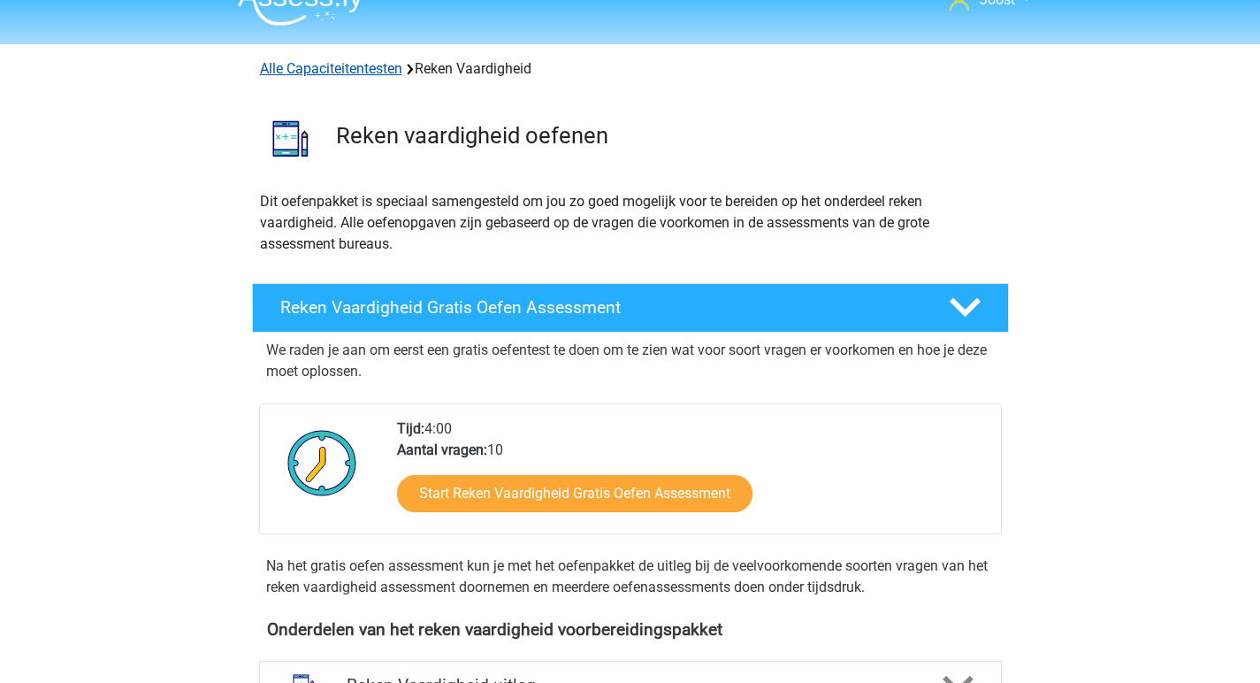
click at [329, 65] on link "Alle Capaciteitentesten" at bounding box center [331, 68] width 142 height 17
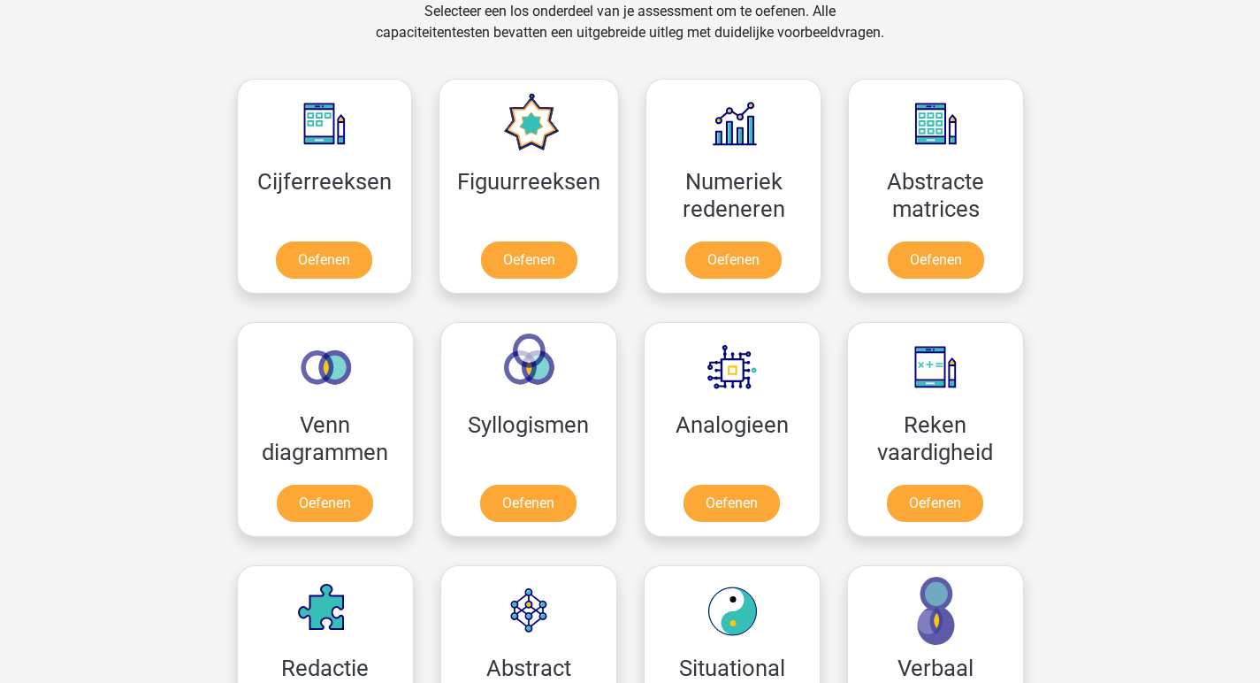
scroll to position [840, 0]
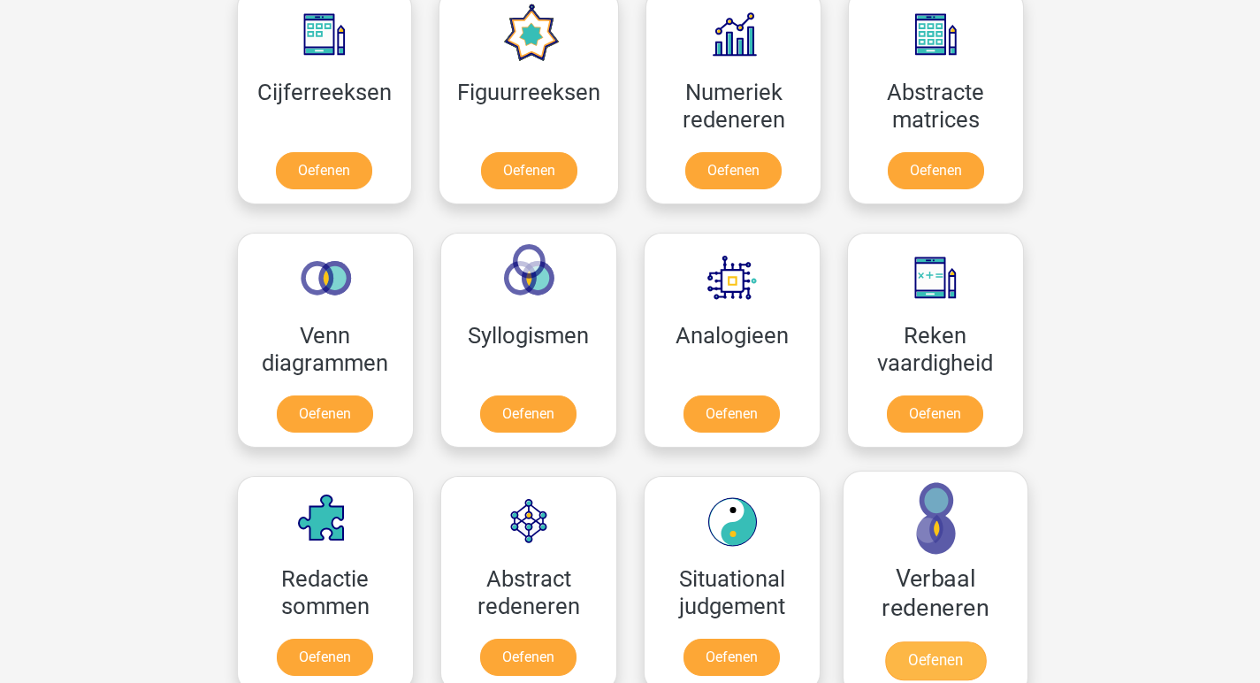
click at [906, 641] on link "Oefenen" at bounding box center [935, 660] width 101 height 39
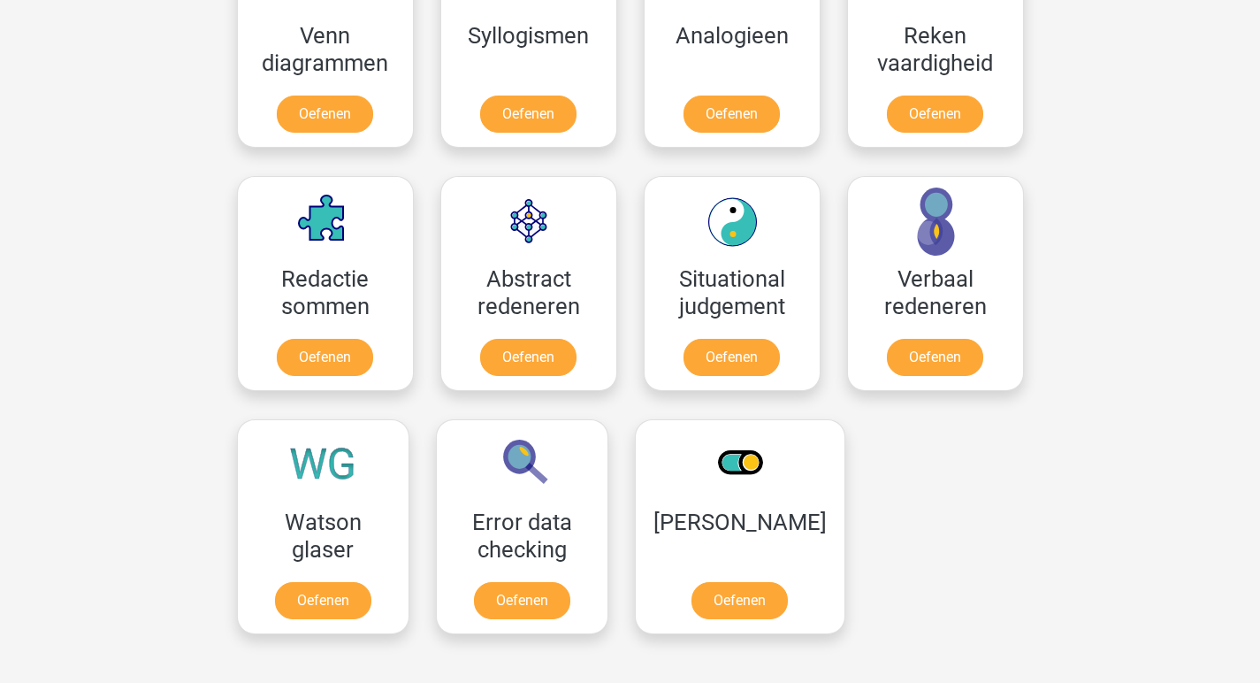
scroll to position [0, 0]
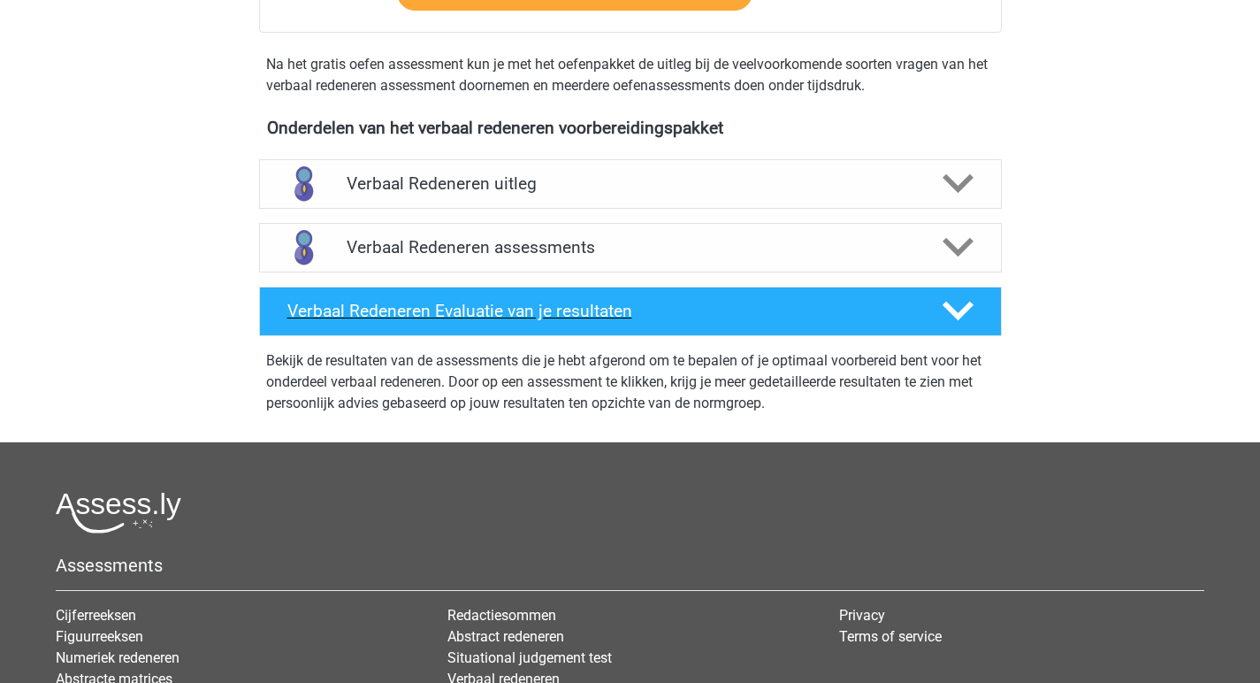
scroll to position [496, 0]
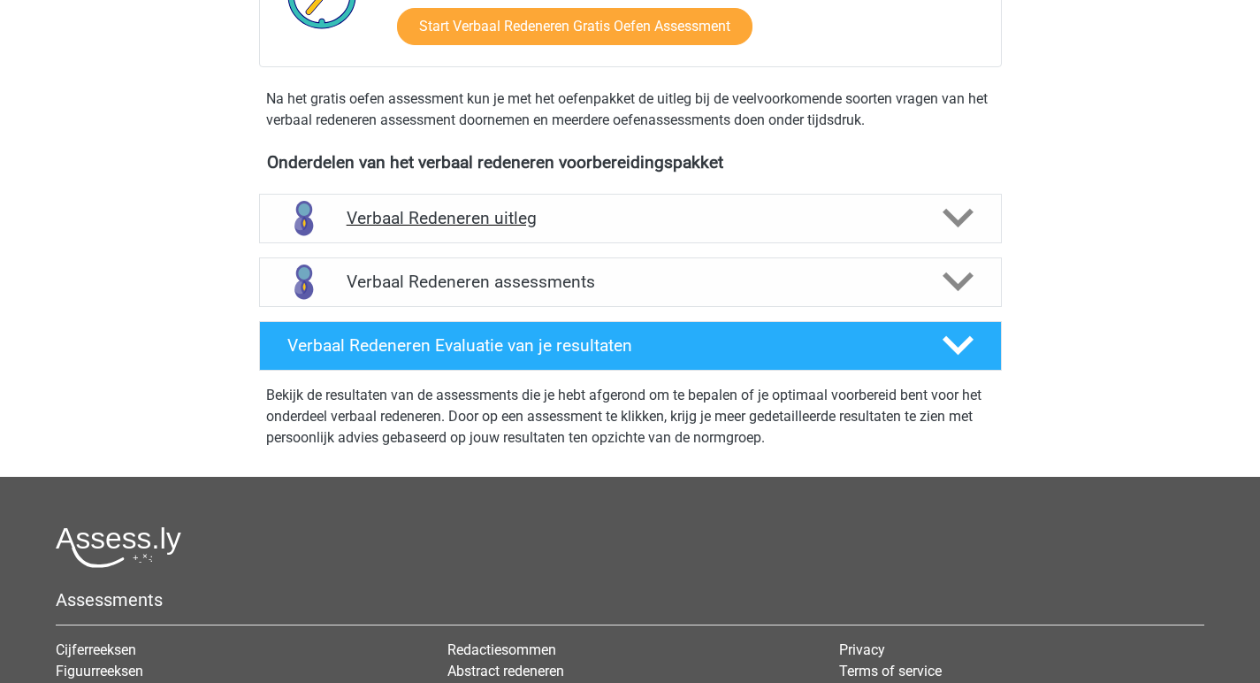
click at [670, 216] on h4 "Verbaal Redeneren uitleg" at bounding box center [631, 218] width 568 height 20
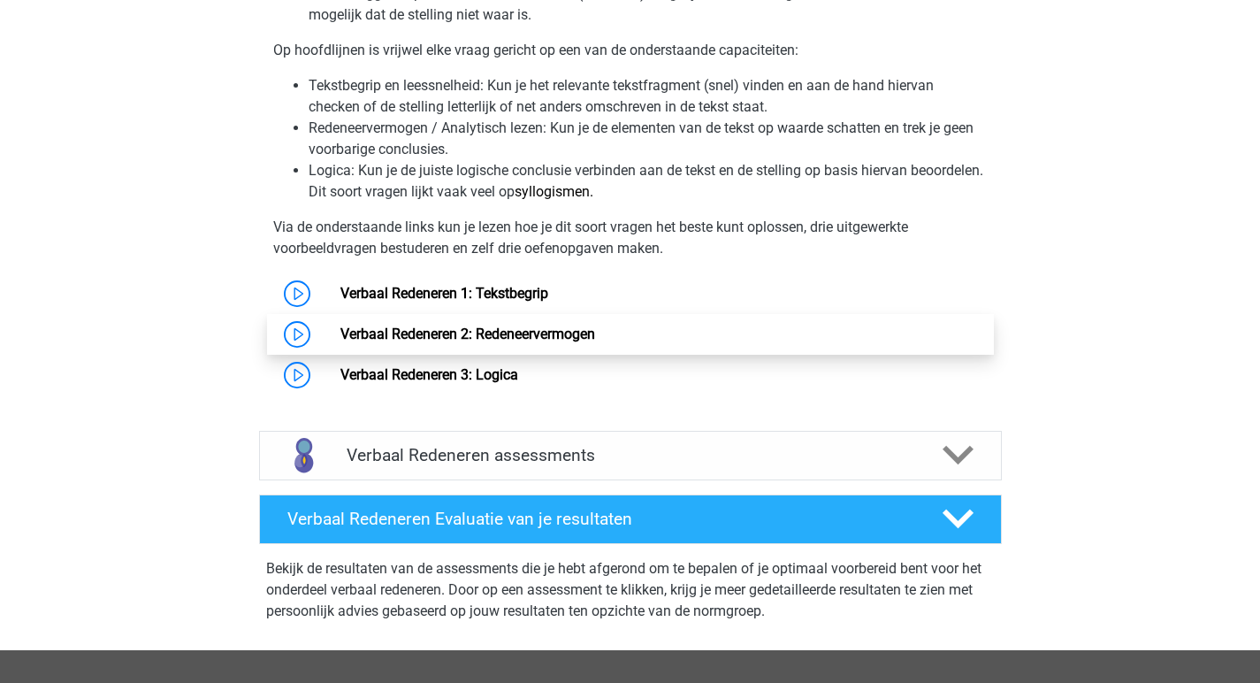
scroll to position [350, 0]
